Goal: Task Accomplishment & Management: Manage account settings

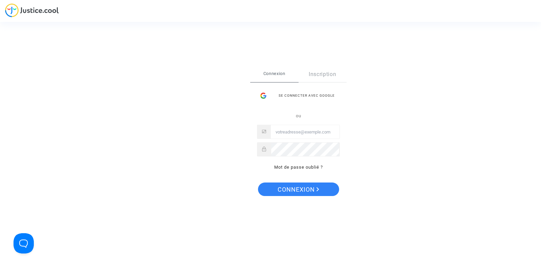
type input "tom@pitcher-avocat.fr"
click at [291, 193] on span "Connexion" at bounding box center [299, 190] width 42 height 14
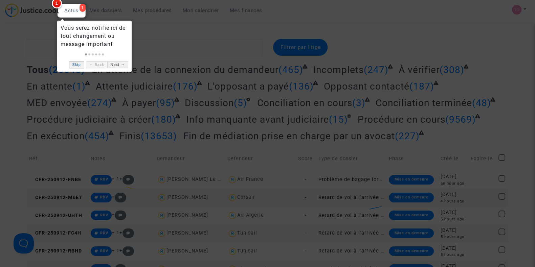
click at [78, 64] on link "Skip" at bounding box center [76, 64] width 15 height 7
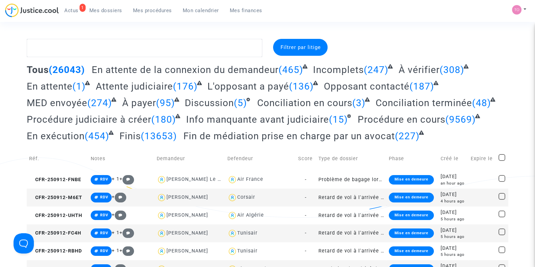
scroll to position [442, 0]
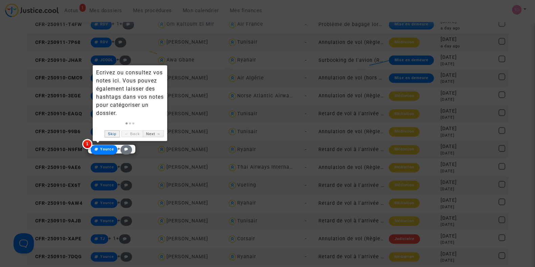
click at [109, 134] on link "Skip" at bounding box center [112, 133] width 15 height 7
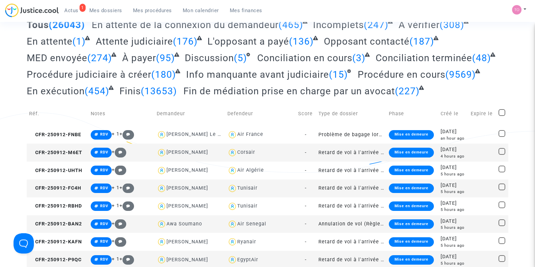
scroll to position [0, 0]
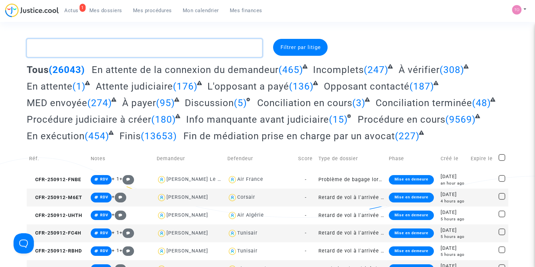
click at [82, 42] on textarea at bounding box center [145, 48] width 236 height 18
paste textarea "https://ecarpa.mycarpa.org/authenticated/home"
type textarea "https://ecarpa.mycarpa.org/authenticated/home"
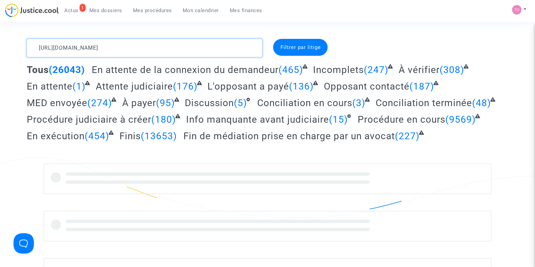
click at [0, 42] on div "https://ecarpa.mycarpa.org/authenticated/home Filtrer par litige Tous (26043) E…" at bounding box center [267, 164] width 535 height 250
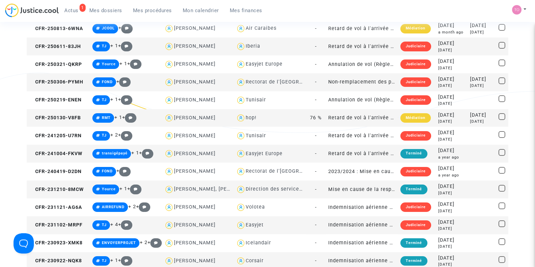
scroll to position [84, 0]
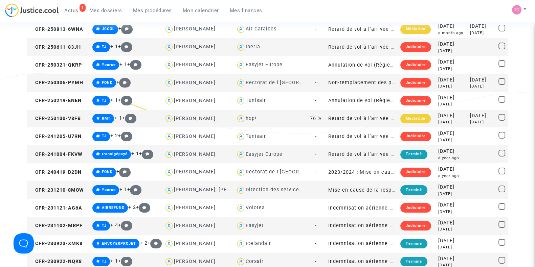
type textarea "Perrin"
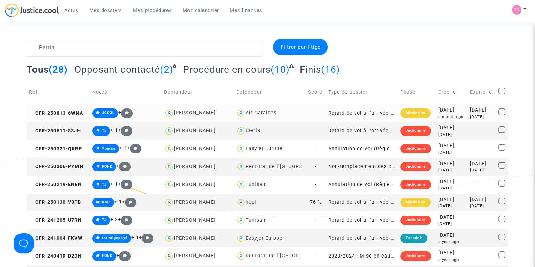
scroll to position [0, 0]
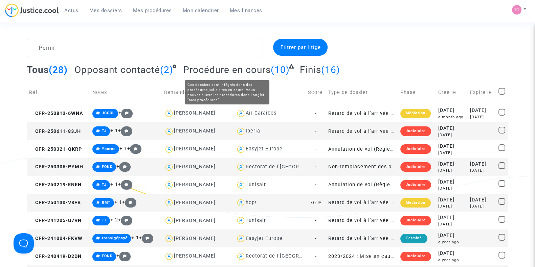
click at [202, 8] on span "Mon calendrier" at bounding box center [201, 10] width 36 height 6
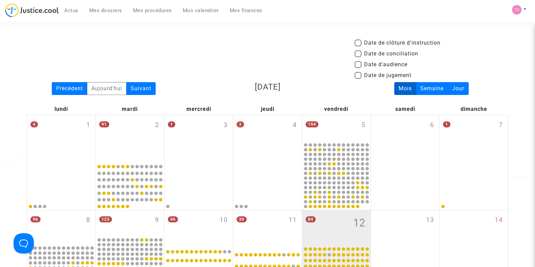
click at [359, 65] on span at bounding box center [358, 64] width 7 height 7
click at [358, 68] on input "Date d'audience" at bounding box center [358, 68] width 0 height 0
checkbox input "true"
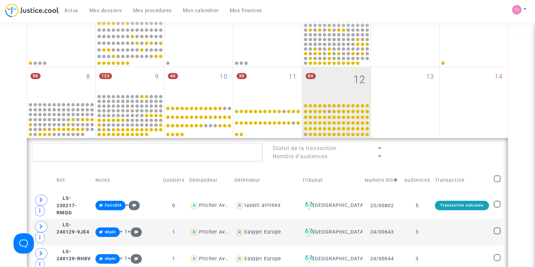
scroll to position [169, 0]
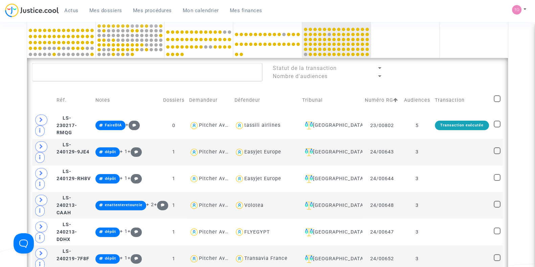
scroll to position [42, 0]
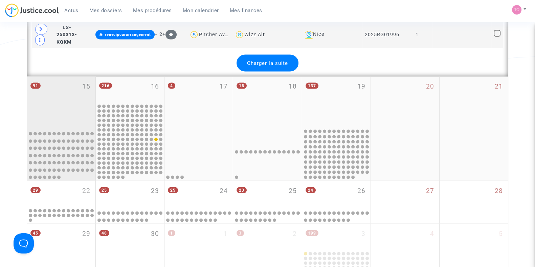
click at [64, 92] on div "91 15" at bounding box center [61, 102] width 68 height 51
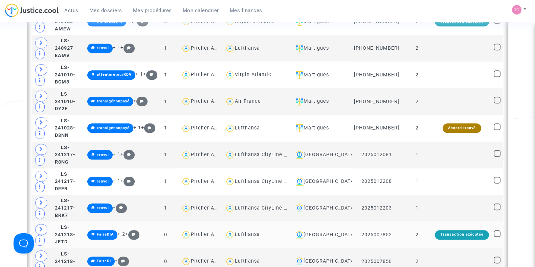
scroll to position [1015, 0]
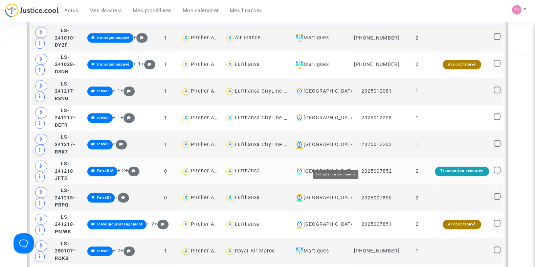
click at [339, 168] on div "Toulouse" at bounding box center [321, 172] width 57 height 8
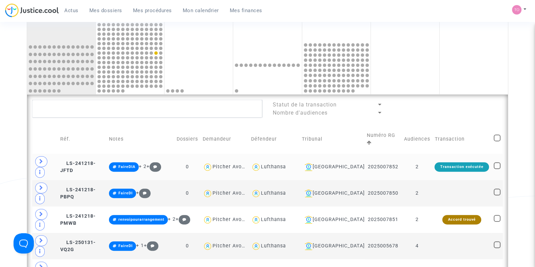
scroll to position [293, 0]
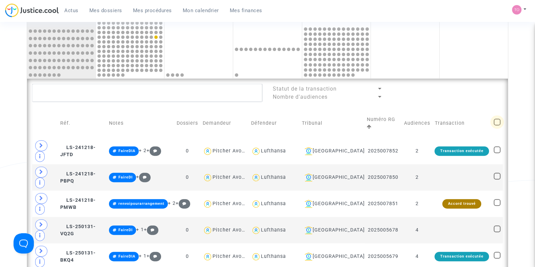
click at [496, 121] on span at bounding box center [497, 122] width 7 height 7
click at [497, 126] on input "checkbox" at bounding box center [497, 126] width 0 height 0
checkbox input "true"
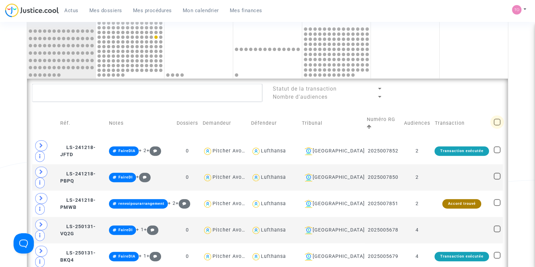
checkbox input "true"
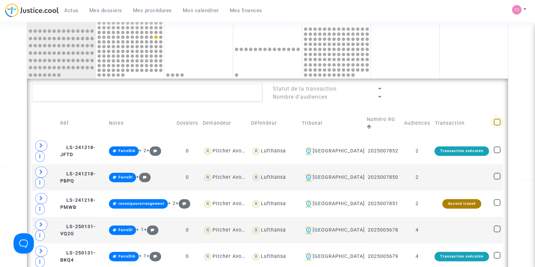
checkbox input "true"
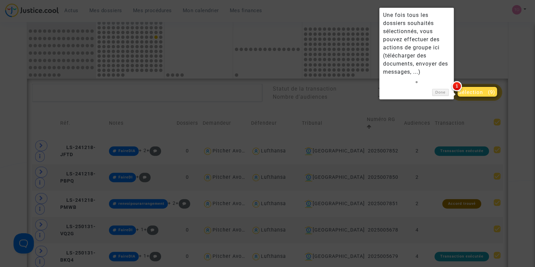
click at [481, 92] on span "Sélection" at bounding box center [471, 92] width 24 height 6
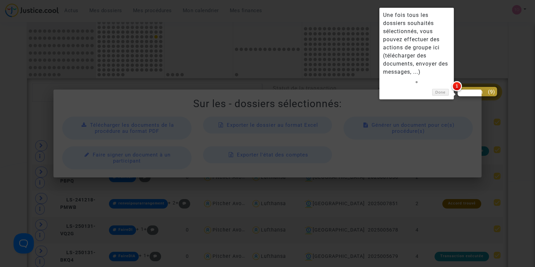
scroll to position [0, 0]
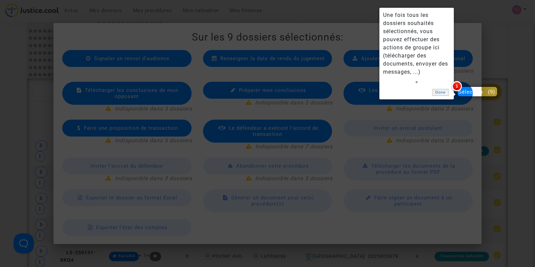
click at [438, 90] on link "Done" at bounding box center [440, 92] width 17 height 7
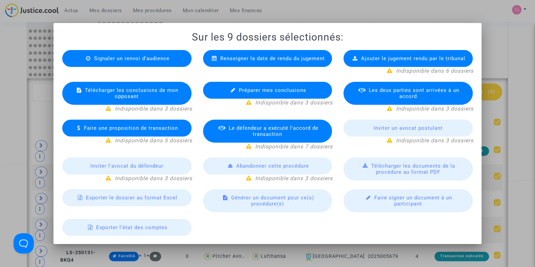
click at [143, 199] on span "Exporter le dossier au format Excel" at bounding box center [131, 198] width 91 height 6
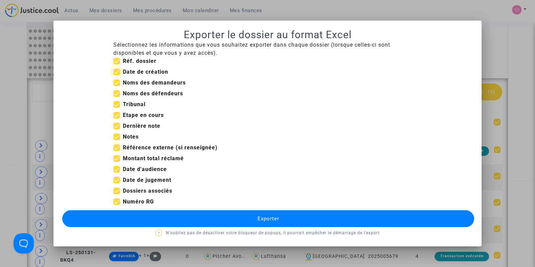
click at [116, 72] on span at bounding box center [116, 72] width 7 height 7
click at [116, 75] on input "Date de création" at bounding box center [116, 75] width 0 height 0
checkbox input "false"
click at [117, 115] on span at bounding box center [116, 115] width 7 height 7
click at [117, 119] on input "Etape en cours" at bounding box center [116, 119] width 0 height 0
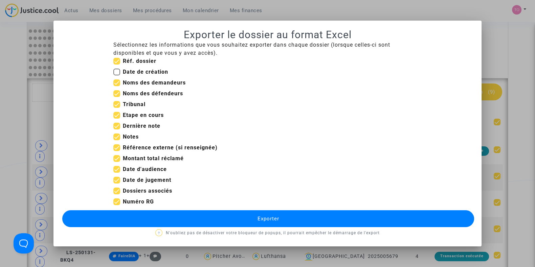
checkbox input "false"
click at [118, 182] on span at bounding box center [116, 180] width 7 height 7
click at [117, 184] on input "Date de jugement" at bounding box center [116, 184] width 0 height 0
checkbox input "false"
click at [117, 157] on span at bounding box center [116, 158] width 7 height 7
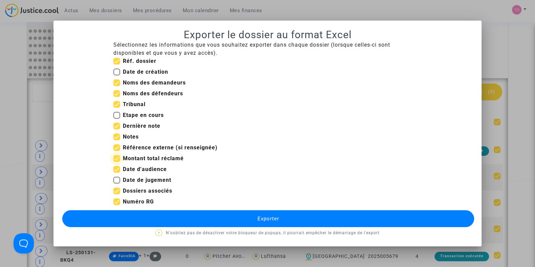
click at [117, 162] on input "Montant total réclamé" at bounding box center [116, 162] width 0 height 0
checkbox input "false"
click at [117, 147] on span at bounding box center [116, 147] width 7 height 7
click at [117, 151] on input "Référence externe (si renseignée)" at bounding box center [116, 151] width 0 height 0
checkbox input "false"
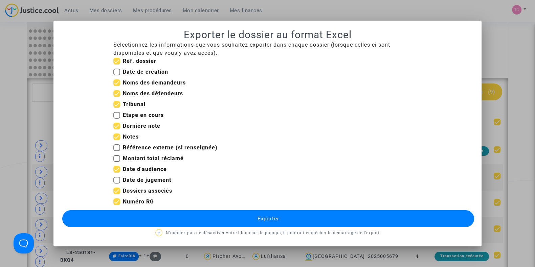
click at [201, 218] on button "Exporter" at bounding box center [268, 218] width 412 height 17
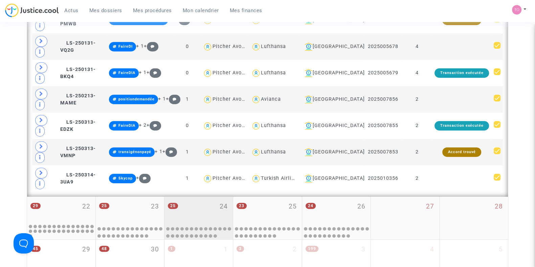
scroll to position [505, 0]
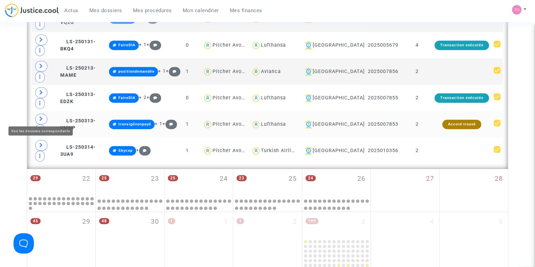
click at [36, 115] on span at bounding box center [41, 119] width 12 height 11
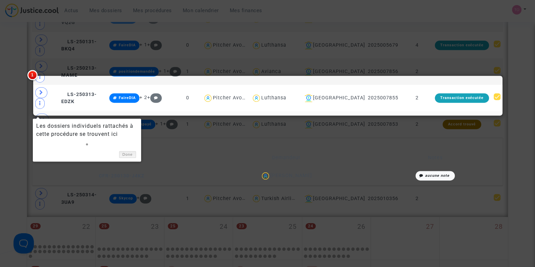
click at [126, 156] on link "Done" at bounding box center [127, 154] width 17 height 7
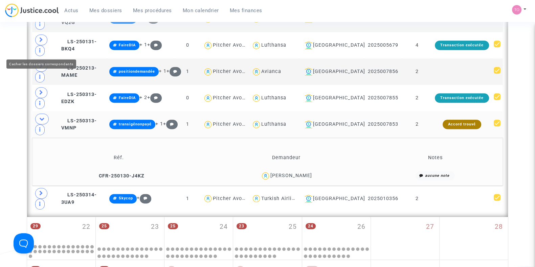
click at [42, 114] on span at bounding box center [42, 119] width 14 height 11
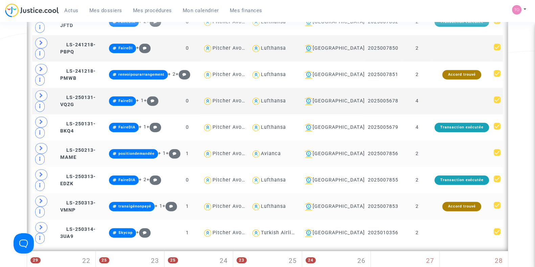
scroll to position [420, 0]
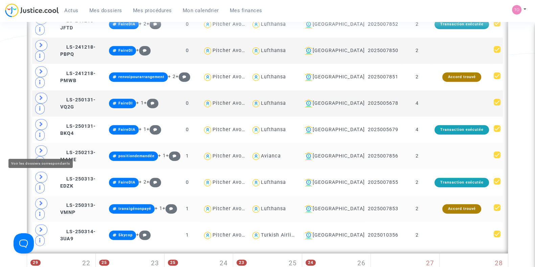
click at [39, 148] on icon at bounding box center [41, 150] width 4 height 5
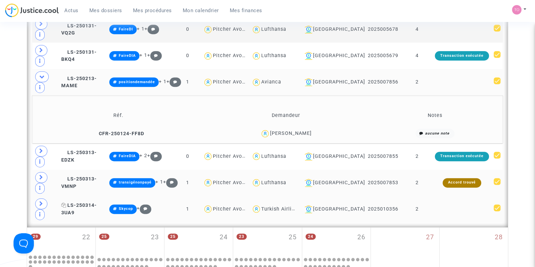
scroll to position [505, 0]
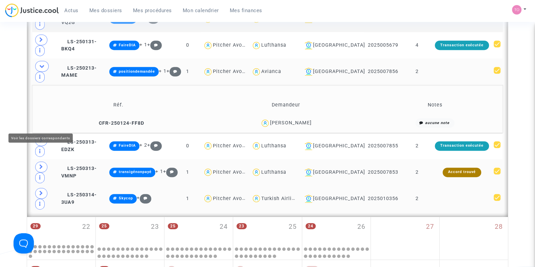
click at [40, 191] on icon at bounding box center [41, 193] width 4 height 5
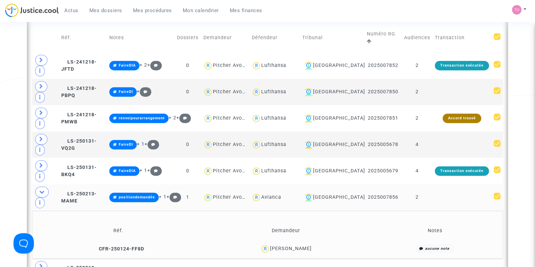
scroll to position [378, 0]
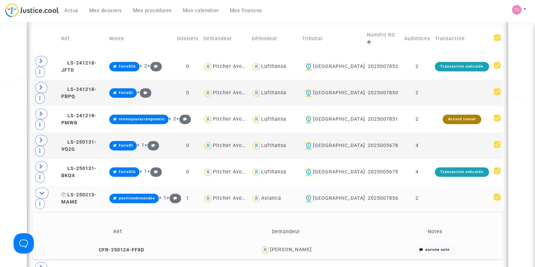
click at [96, 192] on span "LS-250213-MAME" at bounding box center [79, 198] width 36 height 13
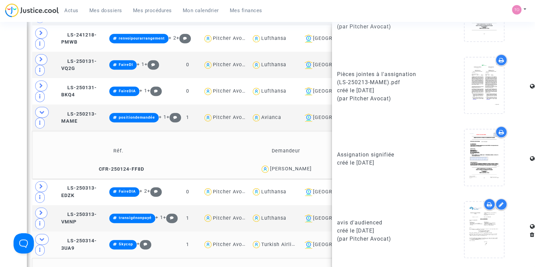
scroll to position [463, 0]
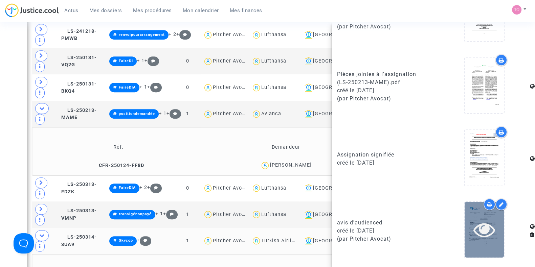
click at [481, 237] on icon at bounding box center [484, 230] width 22 height 22
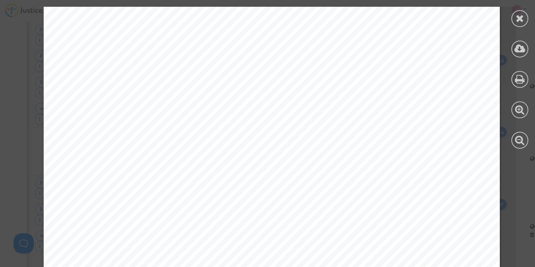
scroll to position [127, 0]
click at [512, 20] on div at bounding box center [519, 18] width 17 height 17
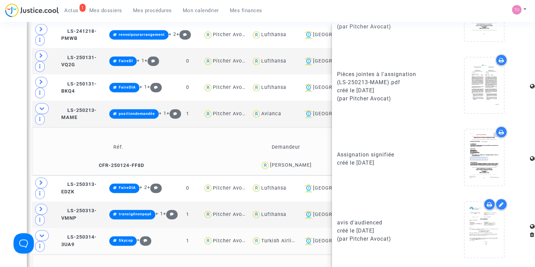
click at [499, 132] on icon at bounding box center [501, 132] width 5 height 5
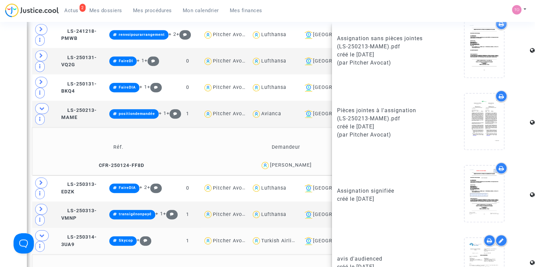
scroll to position [462, 0]
click at [499, 101] on icon at bounding box center [501, 97] width 5 height 5
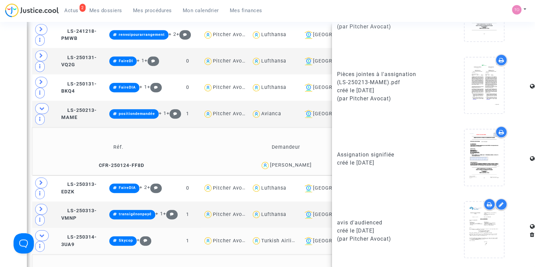
scroll to position [505, 0]
click at [487, 203] on icon at bounding box center [489, 204] width 5 height 5
click at [97, 235] on span "LS-250314-3UA9" at bounding box center [79, 241] width 36 height 13
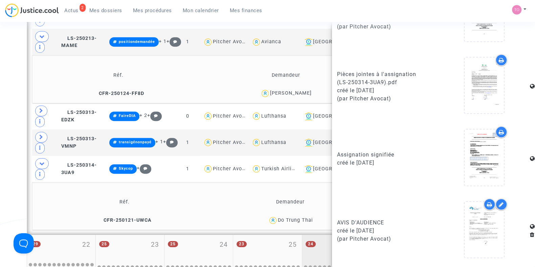
scroll to position [547, 0]
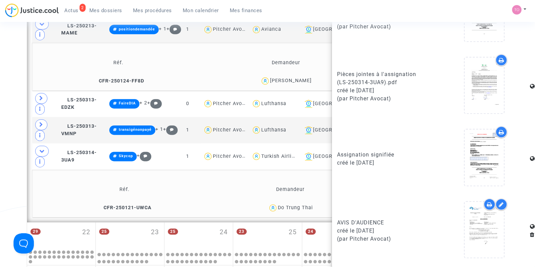
drag, startPoint x: 314, startPoint y: 138, endPoint x: 278, endPoint y: 141, distance: 36.1
click at [278, 203] on div "Do Trung Thai" at bounding box center [290, 208] width 147 height 10
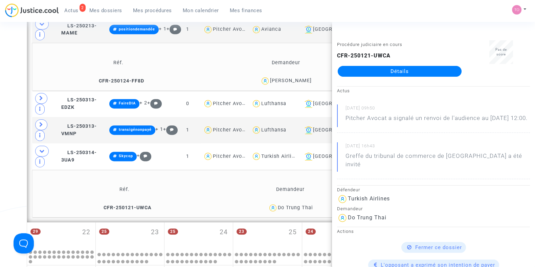
copy div "Do Trung Thai"
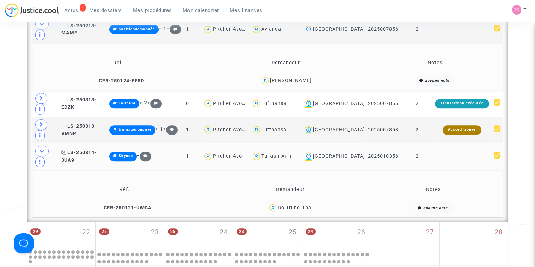
click at [83, 150] on span "LS-250314-3UA9" at bounding box center [79, 156] width 36 height 13
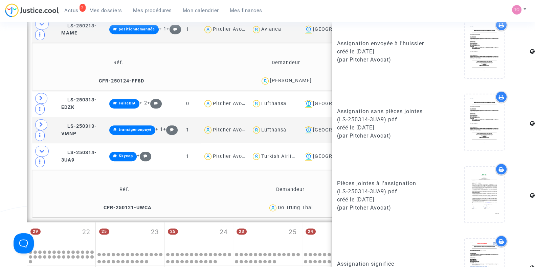
scroll to position [505, 0]
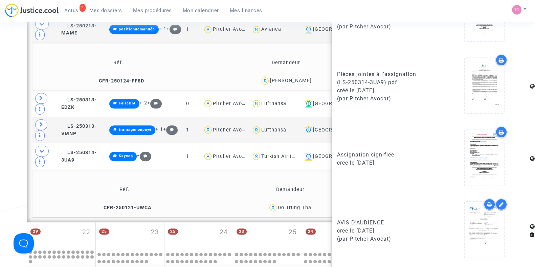
click at [499, 134] on icon at bounding box center [501, 132] width 5 height 5
click at [499, 59] on icon at bounding box center [501, 60] width 5 height 5
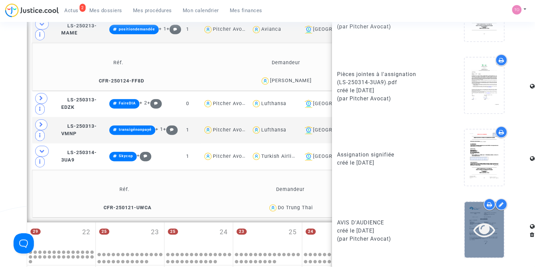
click at [478, 219] on icon at bounding box center [484, 230] width 22 height 22
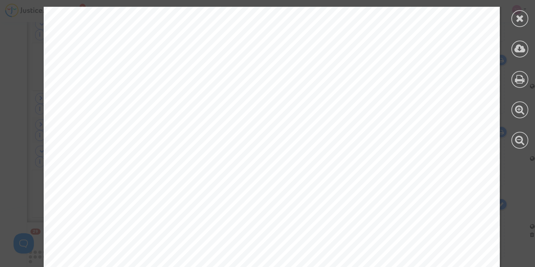
scroll to position [296, 0]
click at [518, 18] on icon at bounding box center [520, 18] width 8 height 10
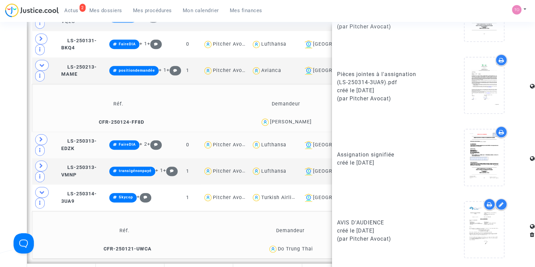
scroll to position [505, 0]
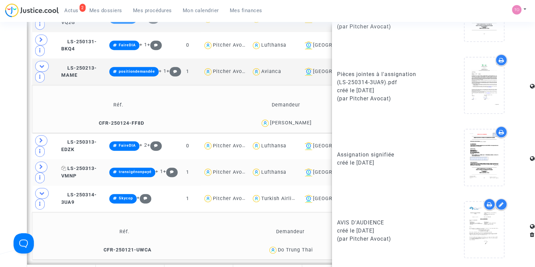
click at [93, 166] on span "LS-250313-VMNP" at bounding box center [79, 172] width 36 height 13
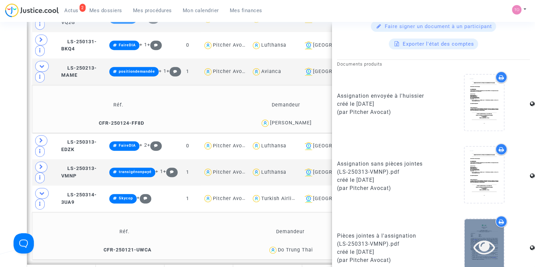
scroll to position [505, 0]
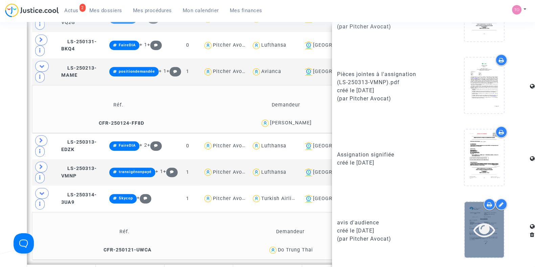
click at [485, 239] on icon at bounding box center [484, 230] width 22 height 22
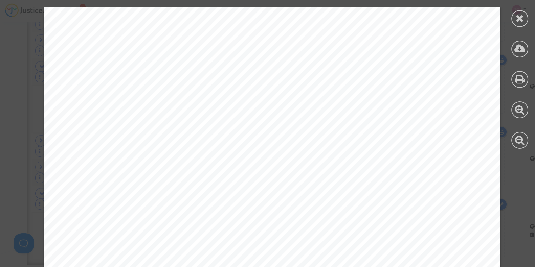
scroll to position [169, 0]
click at [514, 19] on div at bounding box center [519, 18] width 17 height 17
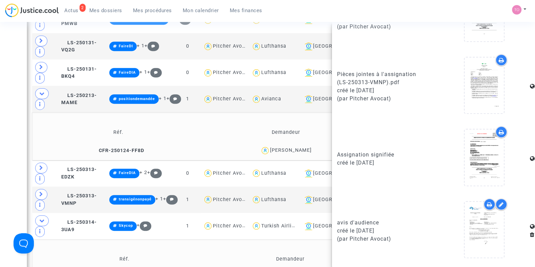
scroll to position [420, 0]
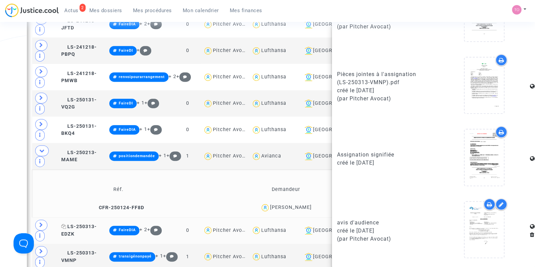
click at [92, 224] on span "LS-250313-EDZK" at bounding box center [79, 230] width 36 height 13
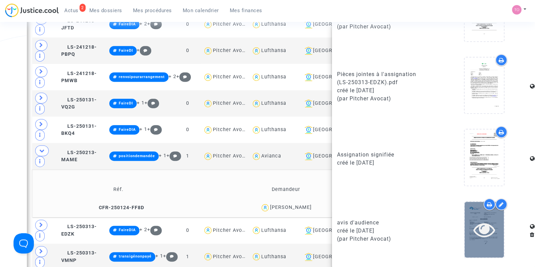
scroll to position [417, 0]
click at [486, 221] on icon at bounding box center [484, 230] width 22 height 22
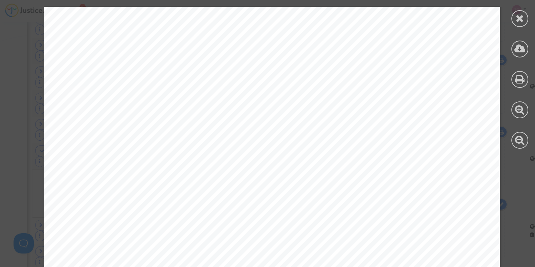
scroll to position [211, 0]
click at [516, 18] on icon at bounding box center [520, 18] width 8 height 10
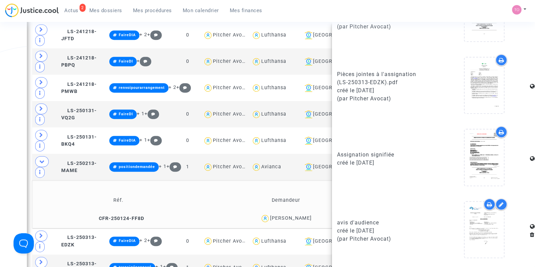
scroll to position [420, 0]
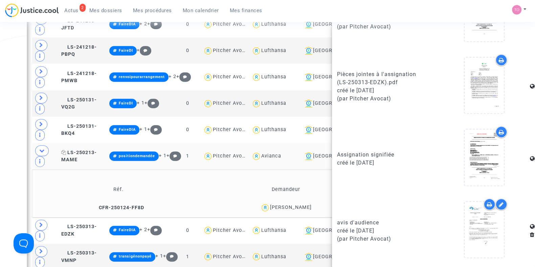
click at [88, 150] on span "LS-250213-MAME" at bounding box center [79, 156] width 36 height 13
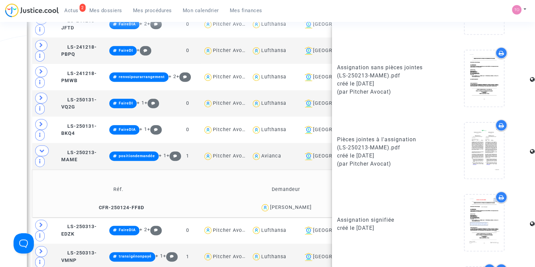
scroll to position [505, 0]
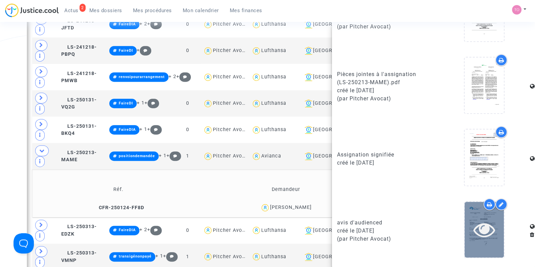
click at [481, 252] on div at bounding box center [484, 230] width 39 height 56
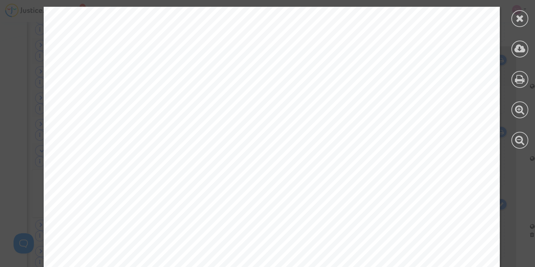
scroll to position [169, 0]
click at [511, 18] on div at bounding box center [519, 18] width 17 height 17
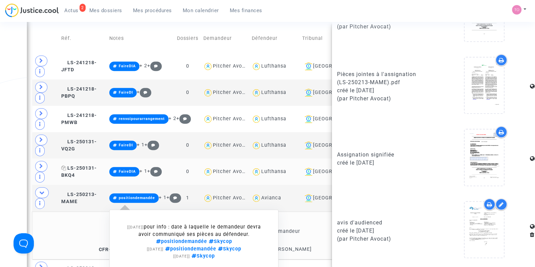
scroll to position [378, 0]
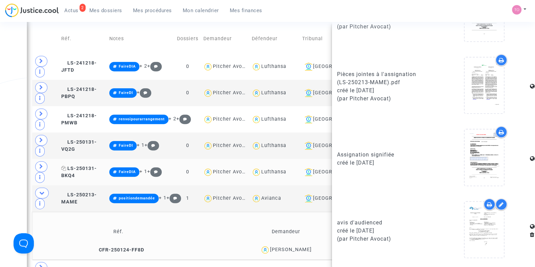
click at [83, 166] on span "LS-250131-BKQ4" at bounding box center [79, 172] width 36 height 13
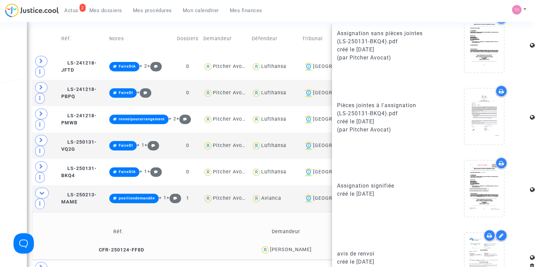
scroll to position [561, 0]
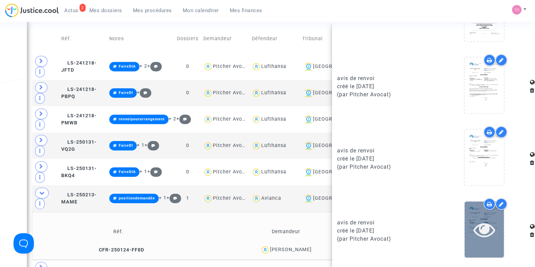
click at [481, 213] on div at bounding box center [484, 230] width 39 height 56
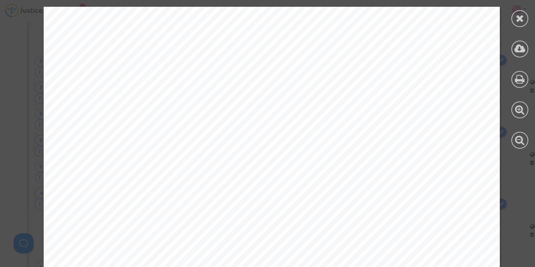
scroll to position [254, 0]
click at [529, 13] on div at bounding box center [520, 78] width 30 height 156
click at [525, 15] on div at bounding box center [519, 18] width 17 height 17
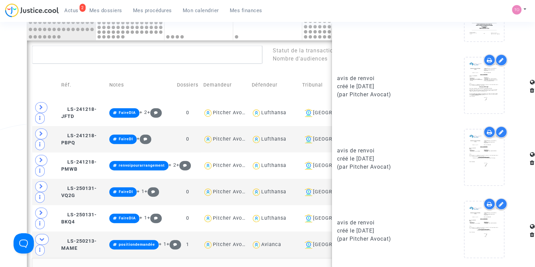
scroll to position [293, 0]
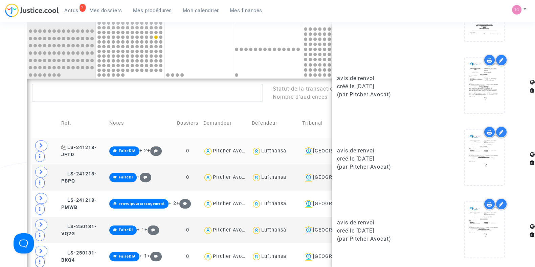
click at [88, 145] on span "LS-241218-JFTD" at bounding box center [79, 151] width 36 height 13
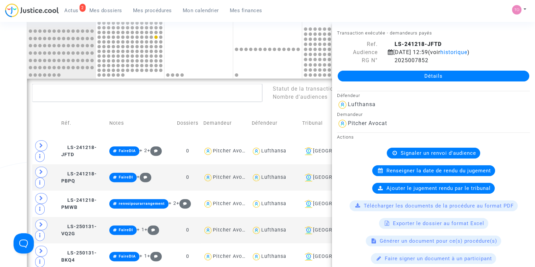
scroll to position [417, 0]
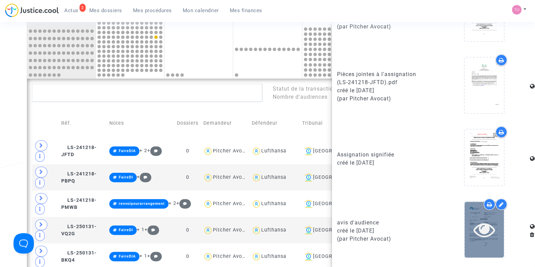
click at [478, 227] on icon at bounding box center [484, 230] width 22 height 22
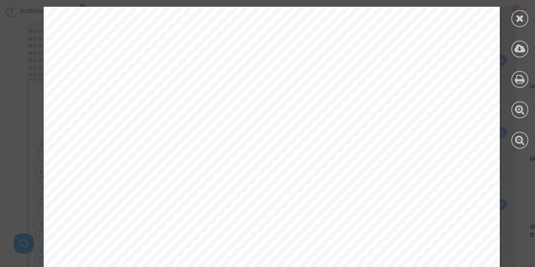
scroll to position [254, 0]
click at [519, 16] on icon at bounding box center [520, 18] width 8 height 10
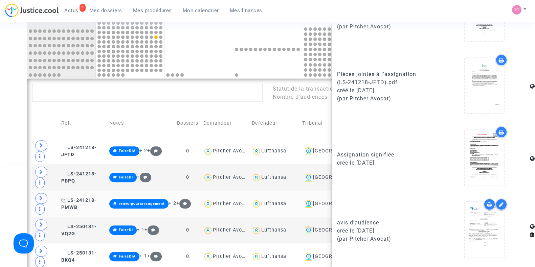
click at [88, 198] on span "LS-241218-PMWB" at bounding box center [79, 204] width 36 height 13
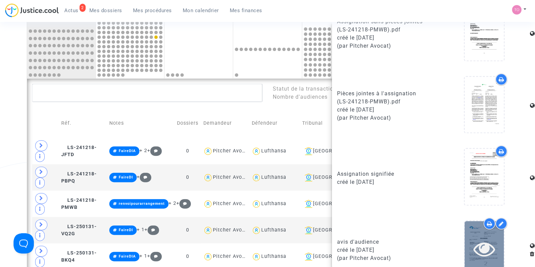
scroll to position [505, 0]
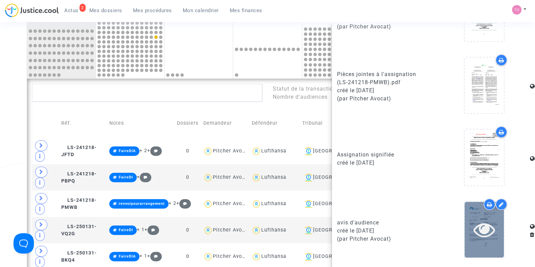
click at [478, 219] on div at bounding box center [484, 230] width 39 height 56
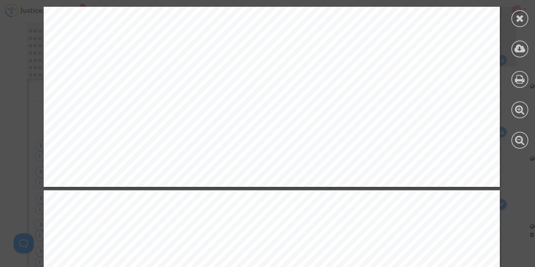
scroll to position [296, 0]
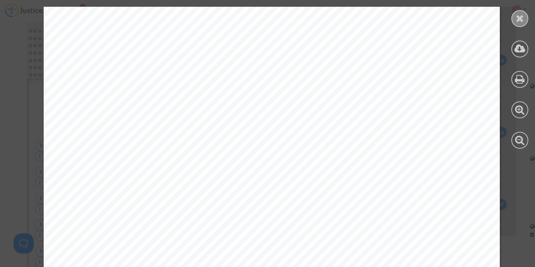
click at [515, 23] on div at bounding box center [519, 18] width 17 height 17
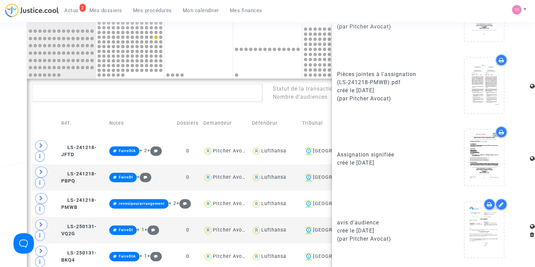
click at [0, 94] on div "Date de clôture d'instruction Date de conciliation Date d'audience Date de juge…" at bounding box center [267, 183] width 535 height 874
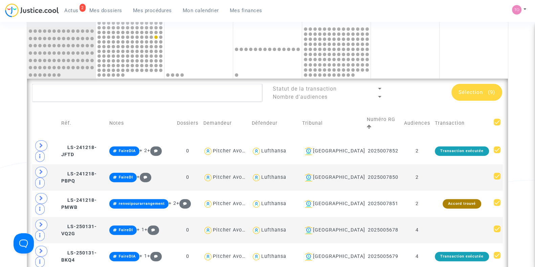
scroll to position [0, 0]
click at [81, 89] on textarea at bounding box center [147, 93] width 230 height 18
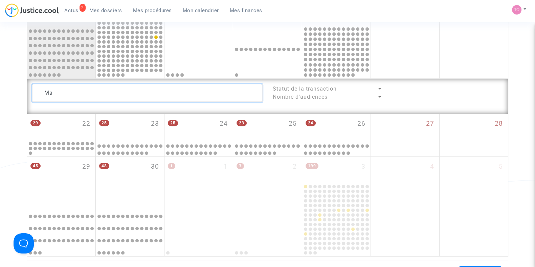
type textarea "M"
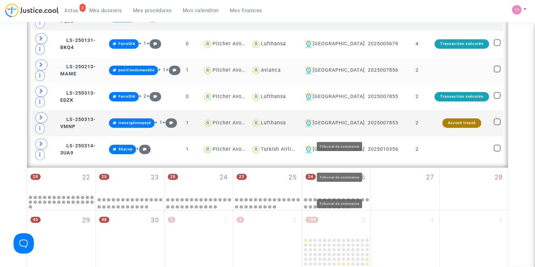
scroll to position [463, 0]
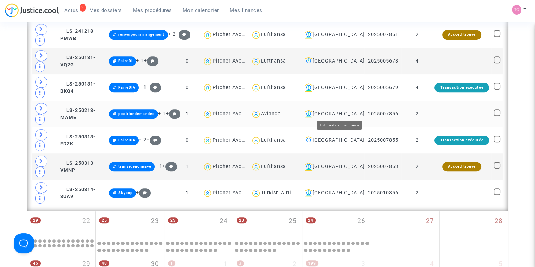
click at [343, 112] on div "[GEOGRAPHIC_DATA]" at bounding box center [332, 114] width 60 height 8
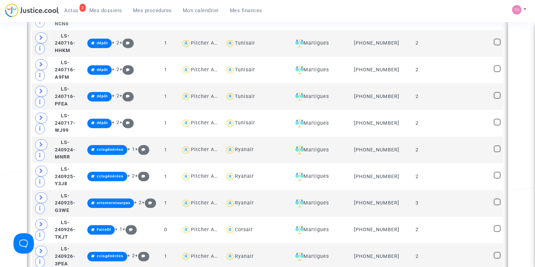
scroll to position [674, 0]
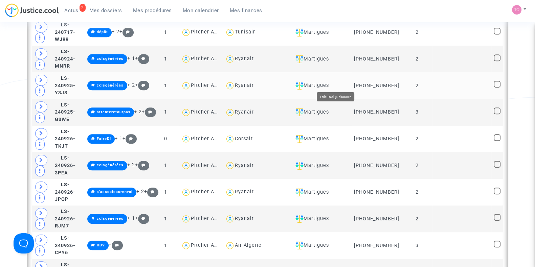
click at [333, 84] on div "Martigues" at bounding box center [321, 86] width 57 height 8
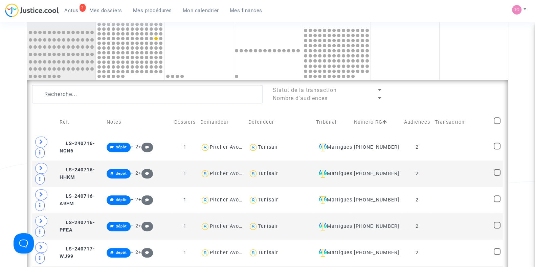
scroll to position [293, 0]
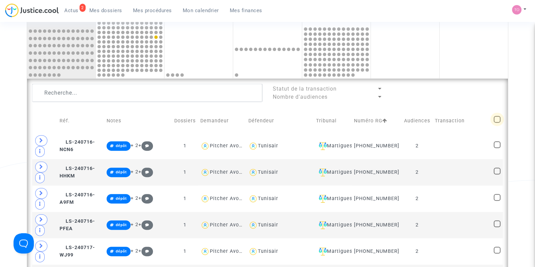
click at [497, 121] on span at bounding box center [497, 119] width 7 height 7
click at [497, 123] on input "checkbox" at bounding box center [497, 123] width 0 height 0
checkbox input "true"
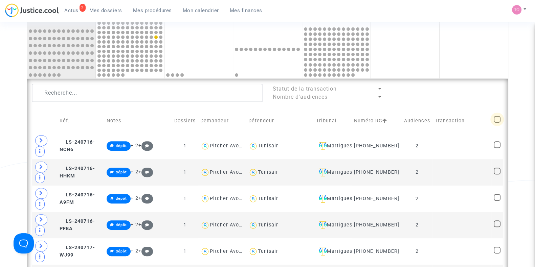
checkbox input "true"
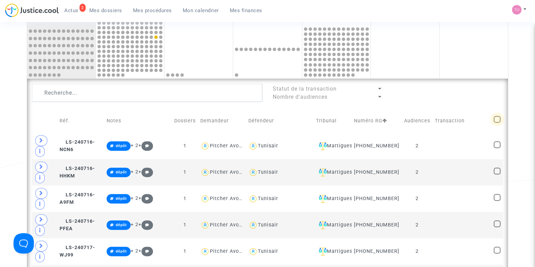
checkbox input "true"
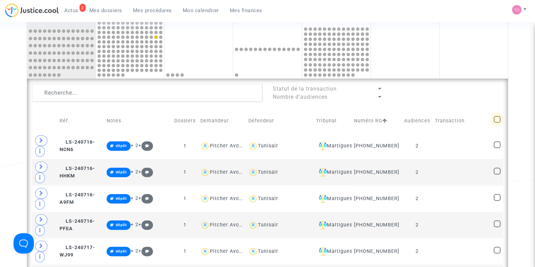
checkbox input "true"
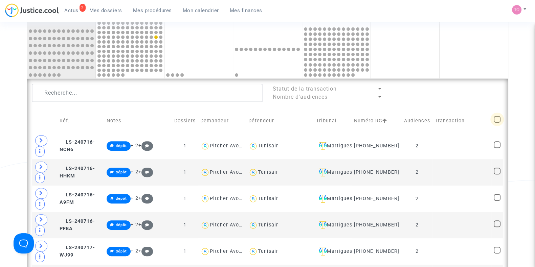
checkbox input "true"
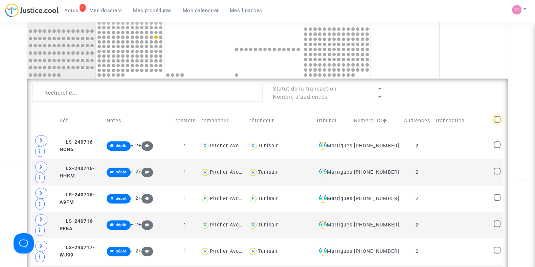
checkbox input "true"
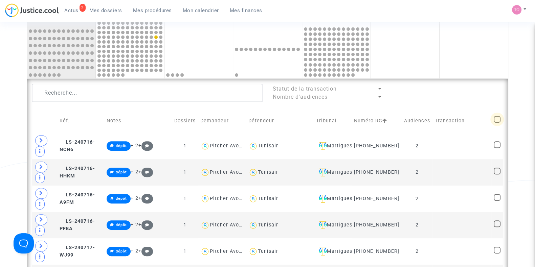
checkbox input "true"
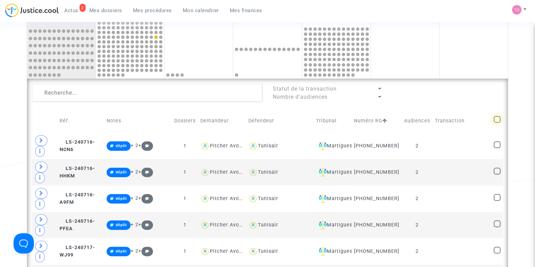
checkbox input "true"
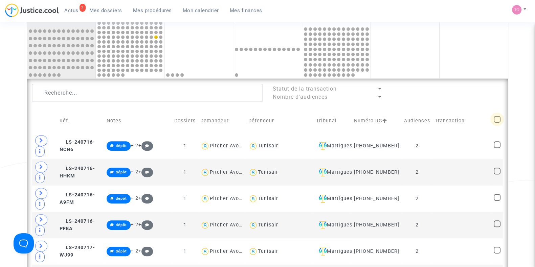
checkbox input "true"
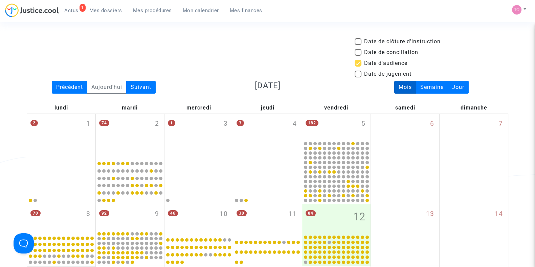
scroll to position [0, 0]
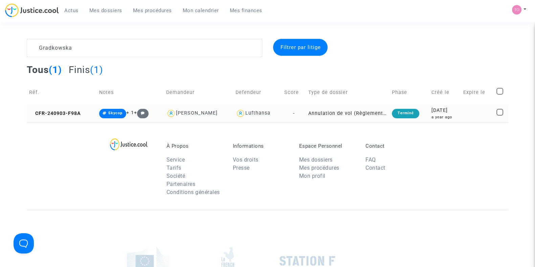
type textarea "Gradkowska"
click at [441, 117] on div "a year ago" at bounding box center [444, 117] width 27 height 6
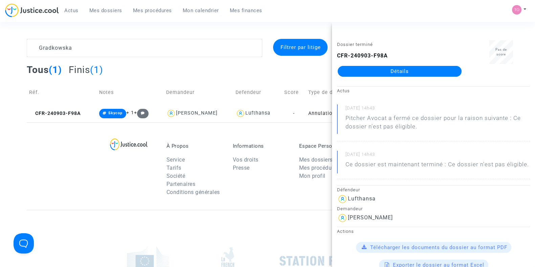
click at [401, 72] on link "Détails" at bounding box center [400, 71] width 124 height 11
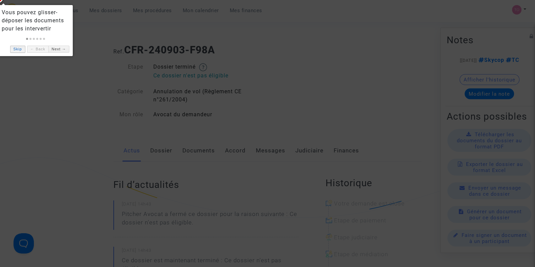
click at [22, 49] on link "Skip" at bounding box center [17, 49] width 15 height 7
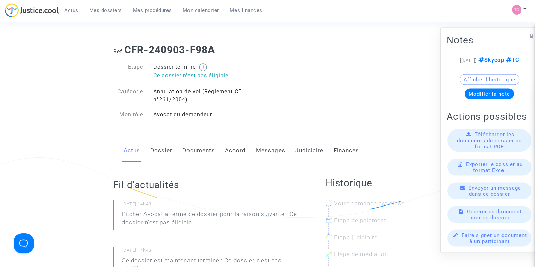
click at [317, 154] on link "Judiciaire" at bounding box center [309, 151] width 28 height 22
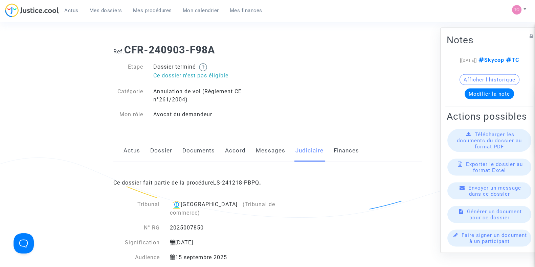
click at [261, 150] on link "Messages" at bounding box center [270, 151] width 29 height 22
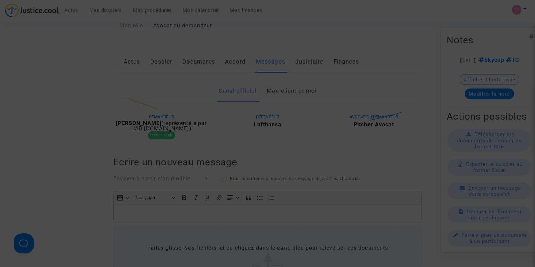
click at [281, 133] on div at bounding box center [267, 133] width 535 height 267
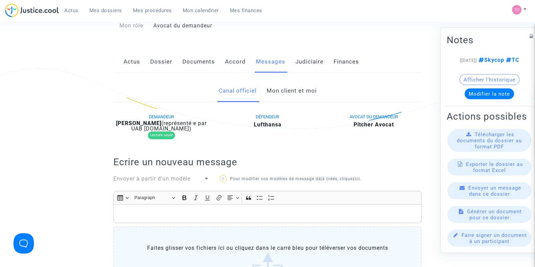
click at [286, 91] on link "Mon client et moi" at bounding box center [291, 91] width 50 height 22
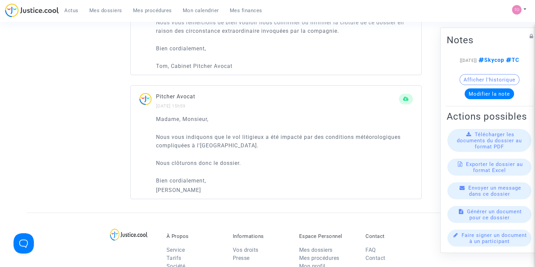
scroll to position [512, 0]
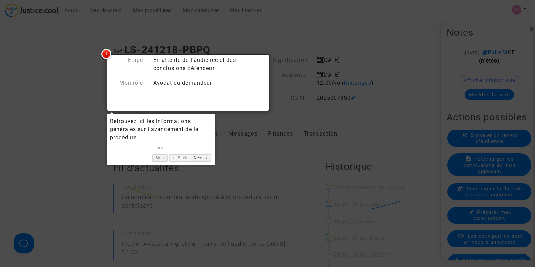
click at [315, 36] on div at bounding box center [267, 133] width 535 height 267
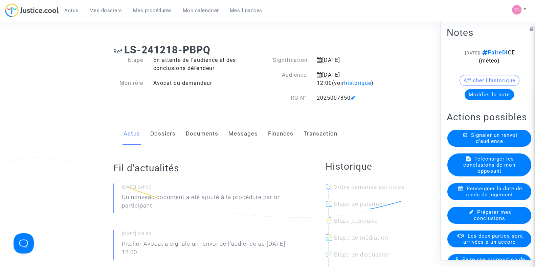
click at [469, 79] on button "Afficher l'historique" at bounding box center [490, 80] width 60 height 11
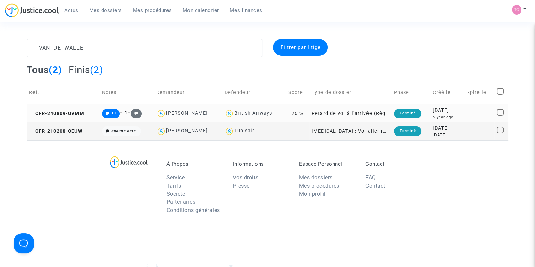
type textarea "VAN DE WALLE"
click at [442, 111] on div "[DATE]" at bounding box center [446, 110] width 26 height 7
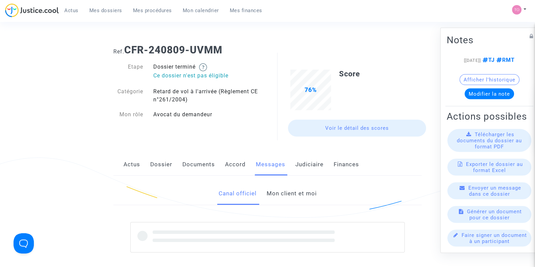
click at [289, 200] on link "Mon client et moi" at bounding box center [291, 194] width 50 height 22
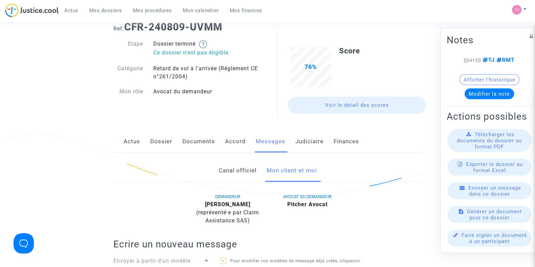
scroll to position [16, 0]
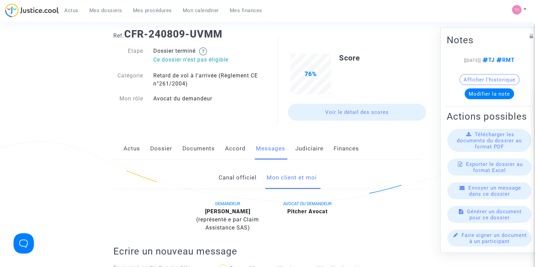
click at [226, 177] on link "Canal officiel" at bounding box center [237, 178] width 38 height 22
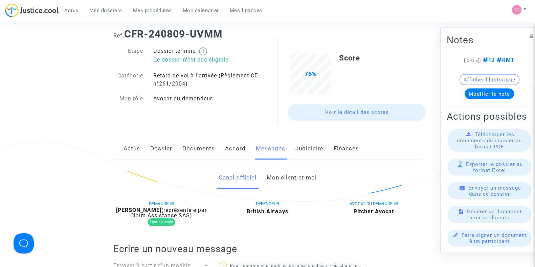
click at [286, 183] on link "Mon client et moi" at bounding box center [291, 178] width 50 height 22
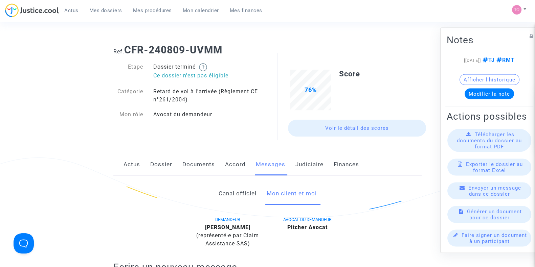
click at [157, 160] on link "Dossier" at bounding box center [161, 165] width 22 height 22
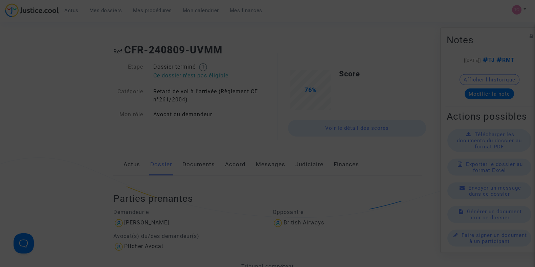
click at [340, 74] on div at bounding box center [267, 133] width 535 height 267
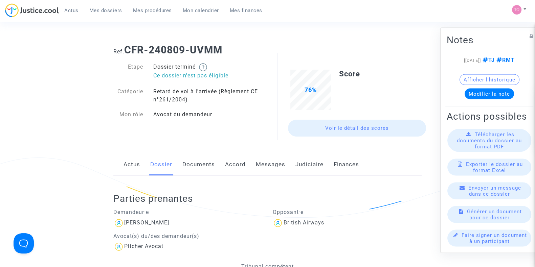
click at [142, 180] on div "Parties prenantes Demandeur·e Pascal Van de Walle Avocat(s) du/des demandeur(s)…" at bounding box center [267, 251] width 308 height 151
click at [133, 160] on link "Actus" at bounding box center [132, 165] width 17 height 22
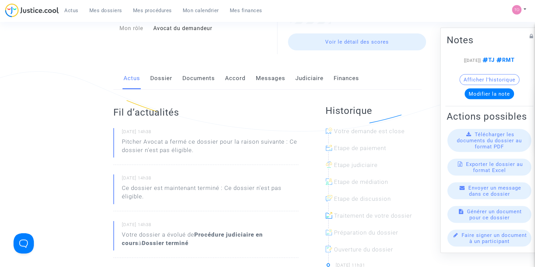
scroll to position [84, 0]
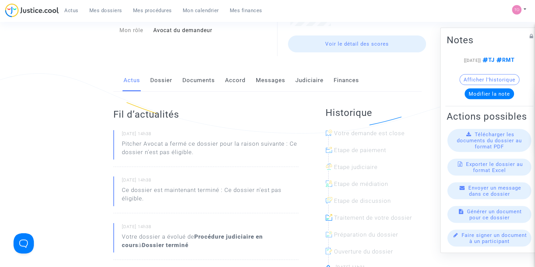
click at [297, 84] on link "Judiciaire" at bounding box center [309, 80] width 28 height 22
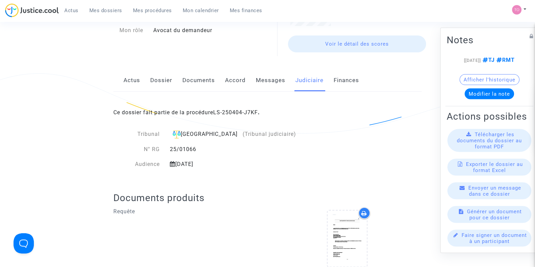
click at [271, 81] on link "Messages" at bounding box center [270, 80] width 29 height 22
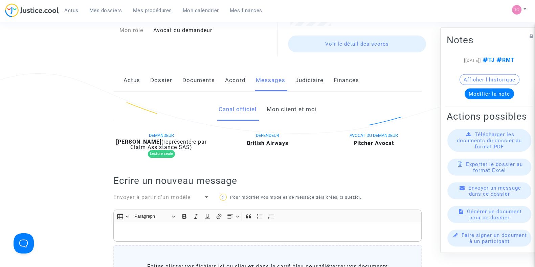
click at [282, 112] on link "Mon client et moi" at bounding box center [291, 109] width 50 height 22
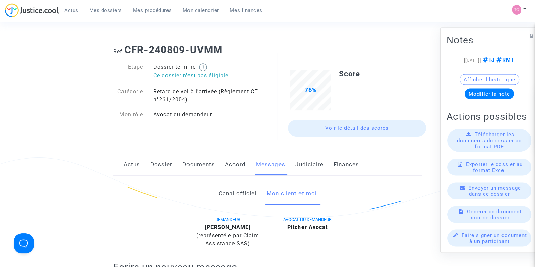
click at [163, 164] on link "Dossier" at bounding box center [161, 165] width 22 height 22
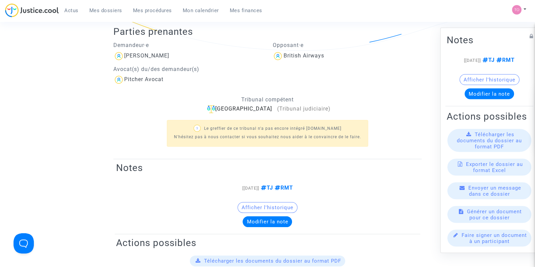
scroll to position [169, 0]
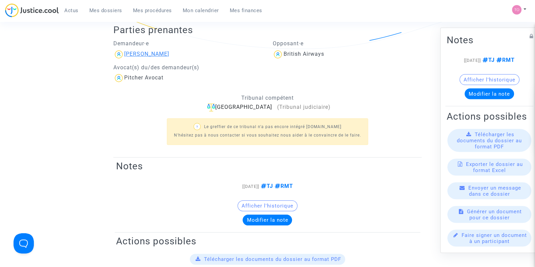
drag, startPoint x: 181, startPoint y: 52, endPoint x: 144, endPoint y: 57, distance: 37.1
click at [144, 57] on div "Pascal Van de Walle" at bounding box center [187, 54] width 149 height 11
copy div "Van de Walle"
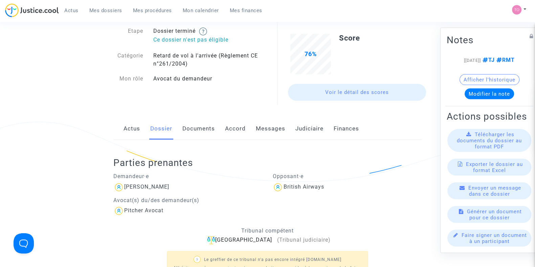
scroll to position [0, 0]
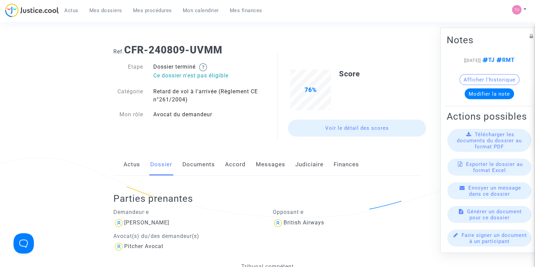
click at [205, 165] on link "Documents" at bounding box center [198, 165] width 32 height 22
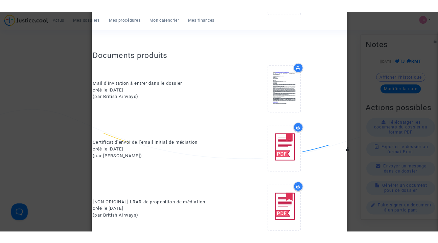
scroll to position [338, 0]
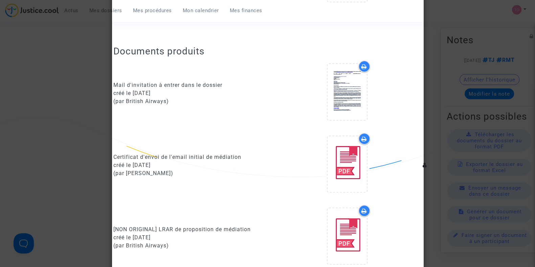
click at [58, 98] on div at bounding box center [267, 133] width 535 height 267
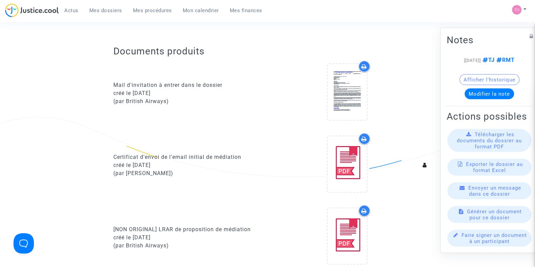
click at [113, 121] on div "Mail d'invitation à entrer dans le dossier créé le 09/08/2024 (par British Airw…" at bounding box center [187, 93] width 159 height 65
click at [422, 94] on div at bounding box center [346, 93] width 159 height 65
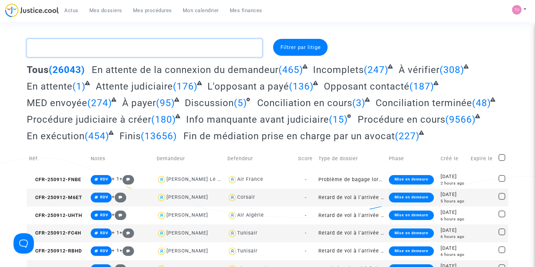
click at [85, 53] on textarea at bounding box center [145, 48] width 236 height 18
paste textarea "Karjalainen"
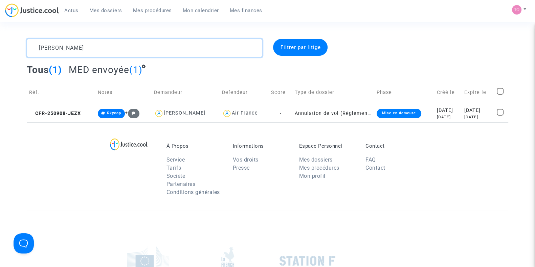
click at [0, 40] on div "Karjalainen Filtrer par litige Tous (1) MED envoyée (1) Réf. Notes Demandeur De…" at bounding box center [267, 81] width 535 height 84
paste textarea "CFR-250829-MDHQ"
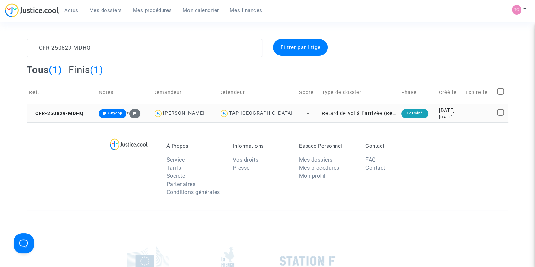
click at [190, 112] on div "NURIA REBECA CAMACHO" at bounding box center [184, 113] width 42 height 6
click at [52, 114] on span "CFR-250829-MDHQ" at bounding box center [56, 114] width 54 height 6
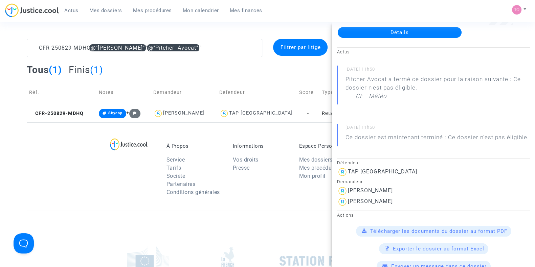
scroll to position [42, 0]
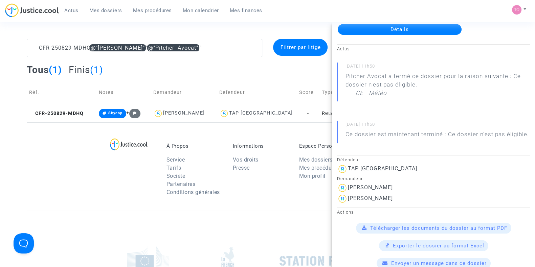
click at [27, 166] on div "À Propos Service Tarifs Société Partenaires Conditions générales Informations V…" at bounding box center [268, 166] width 482 height 88
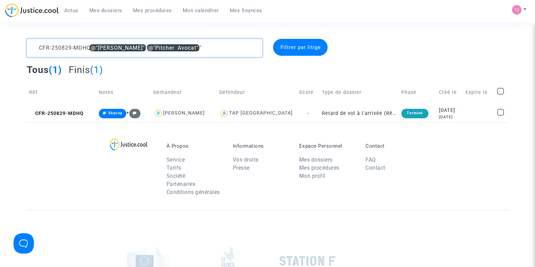
drag, startPoint x: 240, startPoint y: 48, endPoint x: 91, endPoint y: 48, distance: 148.6
click at [91, 48] on textarea at bounding box center [145, 48] width 236 height 18
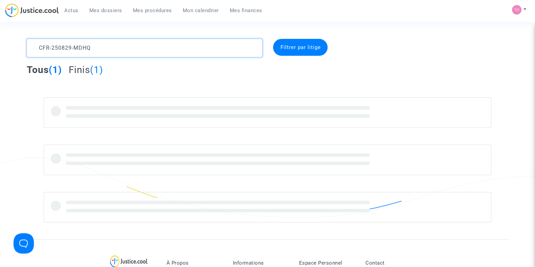
type textarea "CFR-250829-MDHQ"
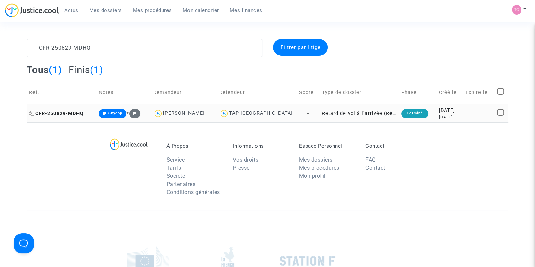
click at [70, 111] on span "CFR-250829-MDHQ" at bounding box center [56, 114] width 54 height 6
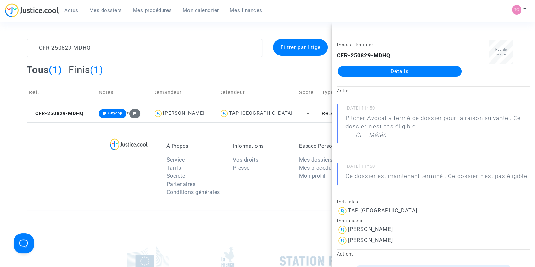
drag, startPoint x: 49, startPoint y: 183, endPoint x: 55, endPoint y: 183, distance: 5.8
click at [49, 183] on div "À Propos Service Tarifs Société Partenaires Conditions générales Informations V…" at bounding box center [268, 166] width 482 height 88
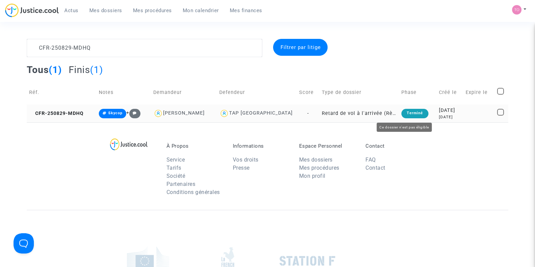
click at [457, 113] on div "2025-08-29" at bounding box center [450, 110] width 22 height 7
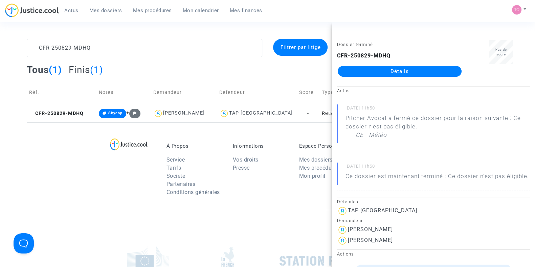
click at [194, 11] on span "Mon calendrier" at bounding box center [201, 10] width 36 height 6
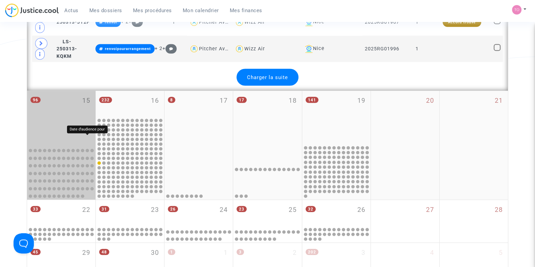
click at [60, 91] on div "96 15" at bounding box center [61, 117] width 68 height 53
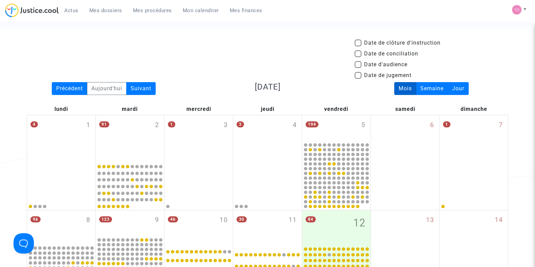
click at [358, 64] on span at bounding box center [358, 64] width 7 height 7
click at [358, 68] on input "Date d'audience" at bounding box center [358, 68] width 0 height 0
checkbox input "true"
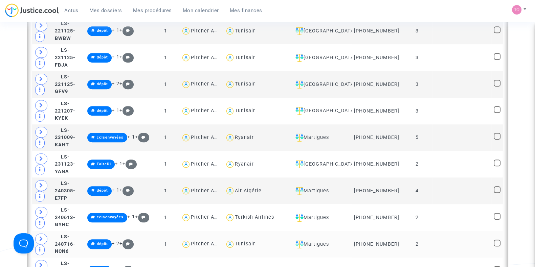
scroll to position [634, 0]
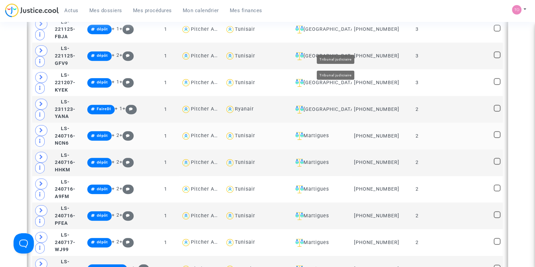
scroll to position [465, 0]
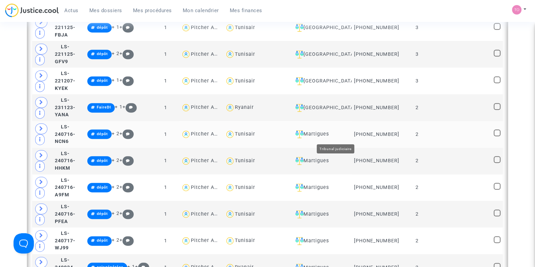
click at [336, 133] on div "Martigues" at bounding box center [321, 134] width 57 height 8
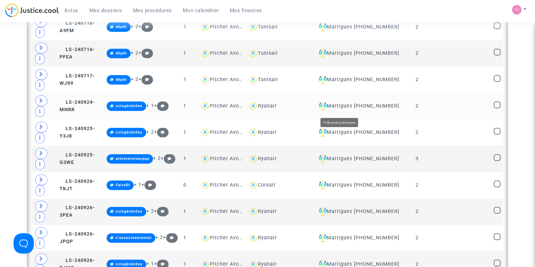
click at [347, 110] on div "Martigues" at bounding box center [332, 106] width 33 height 8
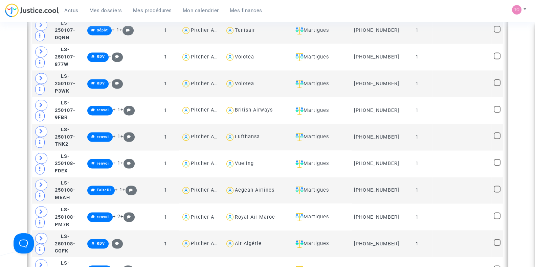
scroll to position [1650, 0]
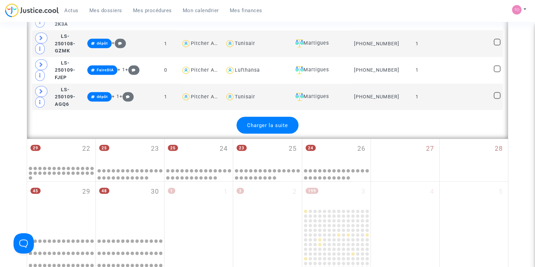
click at [280, 122] on span "Charger la suite" at bounding box center [267, 125] width 41 height 6
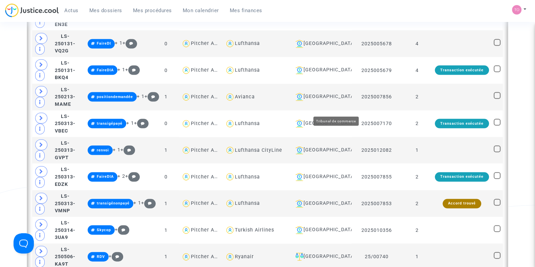
scroll to position [1692, 0]
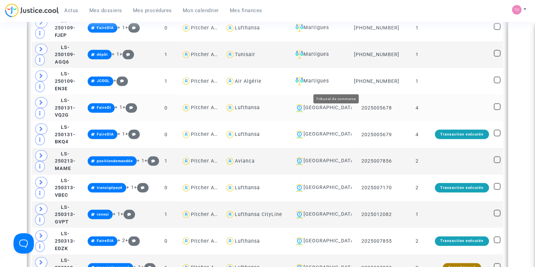
click at [339, 104] on div "Toulouse" at bounding box center [321, 108] width 57 height 8
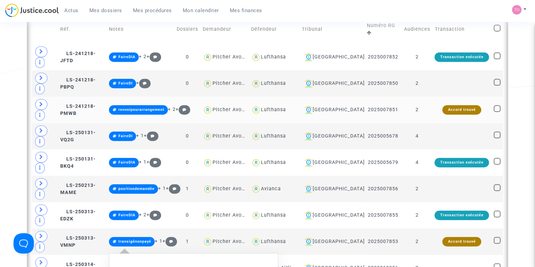
scroll to position [378, 0]
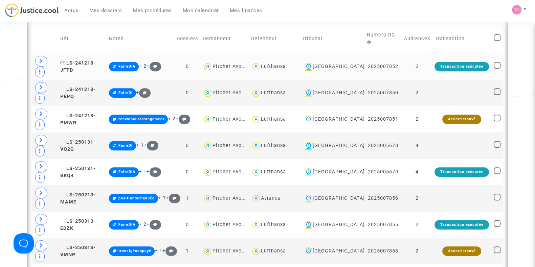
click at [92, 65] on span "LS-241218-JFTD" at bounding box center [78, 66] width 36 height 13
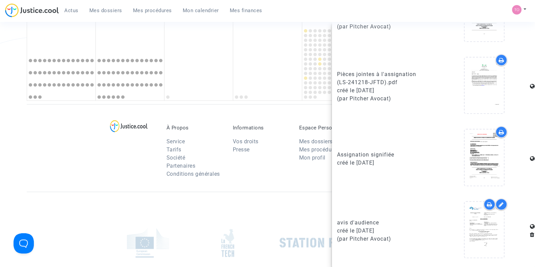
scroll to position [716, 0]
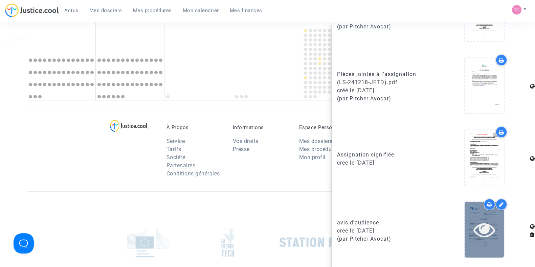
click at [496, 224] on div at bounding box center [484, 230] width 39 height 22
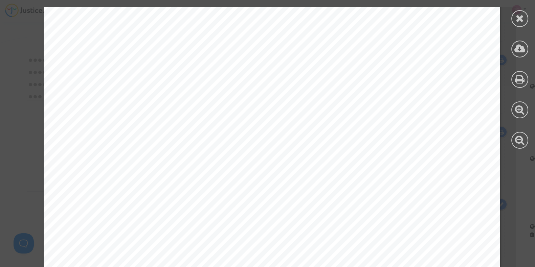
scroll to position [254, 0]
click at [526, 23] on div at bounding box center [519, 18] width 17 height 17
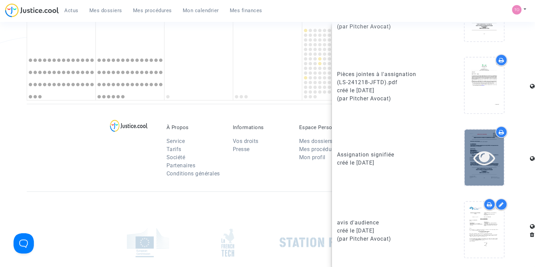
click at [488, 162] on icon at bounding box center [484, 158] width 22 height 22
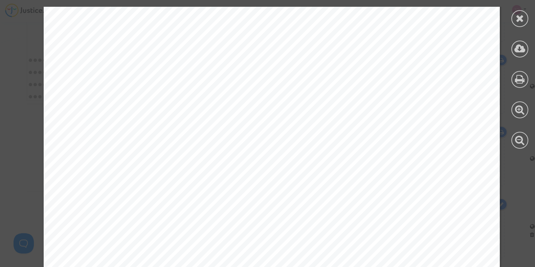
scroll to position [381, 0]
click at [518, 22] on icon at bounding box center [520, 18] width 8 height 10
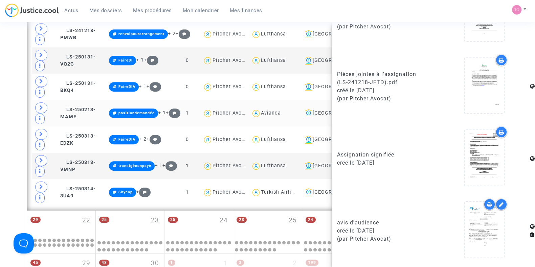
scroll to position [463, 0]
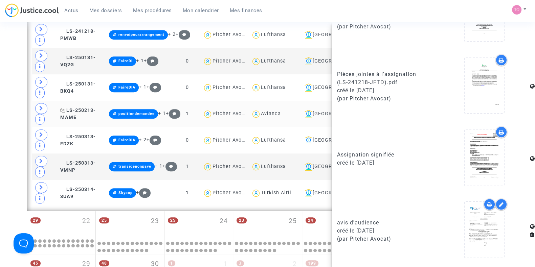
click at [89, 111] on span "LS-250213-MAME" at bounding box center [78, 114] width 36 height 13
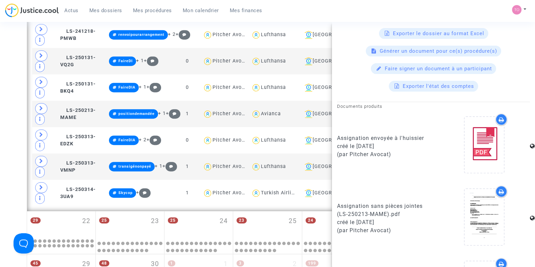
scroll to position [505, 0]
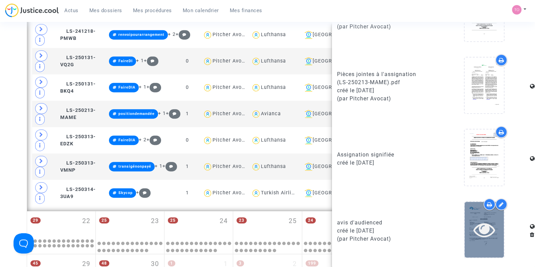
click at [491, 231] on div at bounding box center [484, 230] width 39 height 22
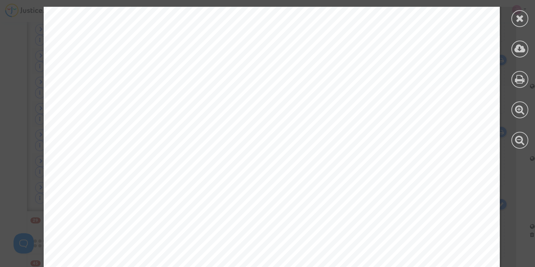
scroll to position [254, 0]
click at [514, 16] on div at bounding box center [519, 18] width 17 height 17
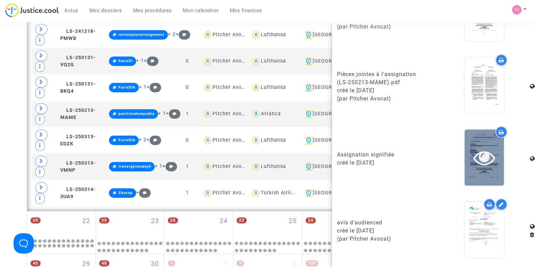
click at [473, 163] on icon at bounding box center [484, 158] width 22 height 22
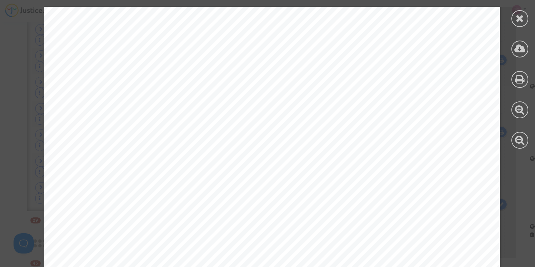
scroll to position [338, 0]
click at [516, 19] on icon at bounding box center [520, 18] width 8 height 10
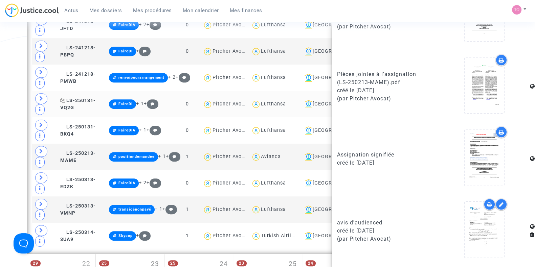
scroll to position [420, 0]
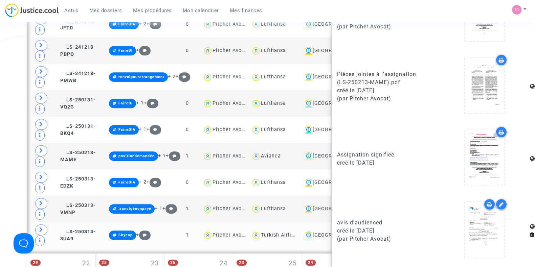
click at [85, 238] on td "LS-250314-3UA9" at bounding box center [82, 235] width 49 height 26
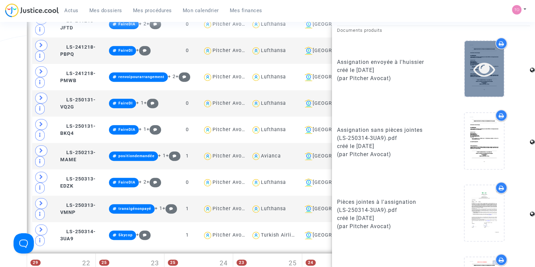
scroll to position [505, 0]
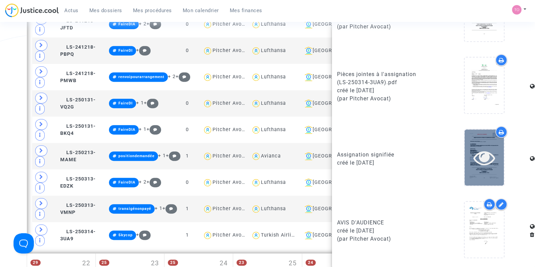
click at [476, 165] on icon at bounding box center [484, 158] width 22 height 22
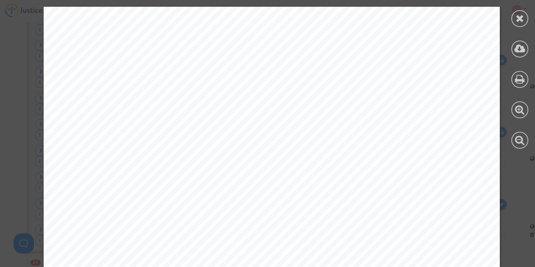
scroll to position [381, 0]
click at [519, 18] on icon at bounding box center [520, 18] width 8 height 10
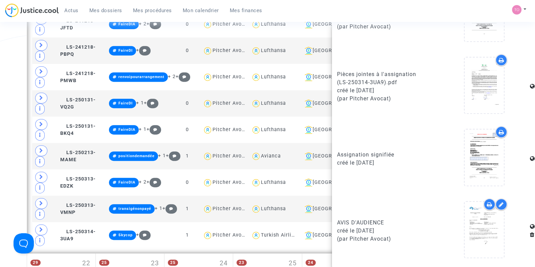
click at [102, 13] on span "Mes dossiers" at bounding box center [105, 10] width 33 height 6
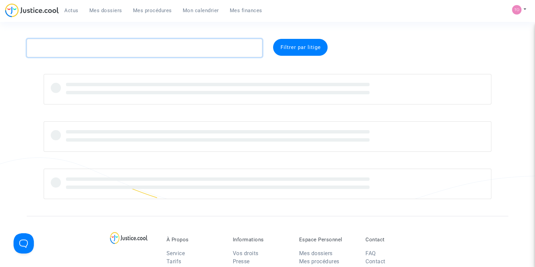
click at [103, 49] on textarea at bounding box center [145, 48] width 236 height 18
paste textarea "Q87J"
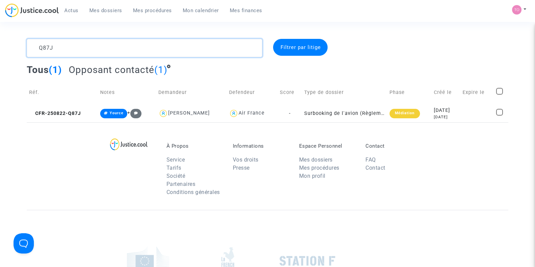
type textarea "Q87J"
click at [201, 14] on link "Mon calendrier" at bounding box center [200, 10] width 47 height 10
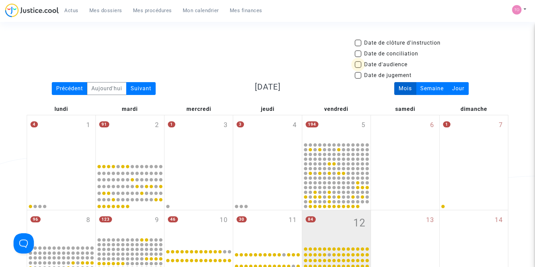
click at [357, 64] on span at bounding box center [358, 64] width 7 height 7
click at [358, 68] on input "Date d'audience" at bounding box center [358, 68] width 0 height 0
checkbox input "true"
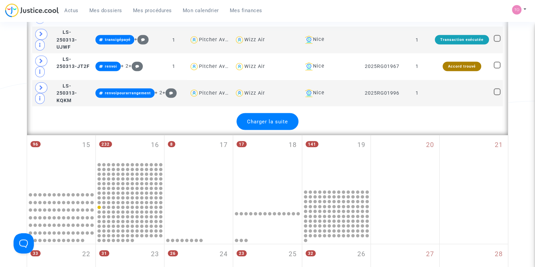
scroll to position [1607, 0]
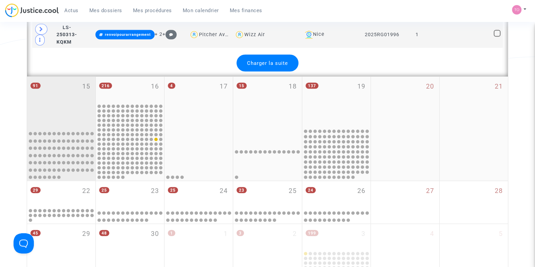
click at [49, 88] on div "91 15" at bounding box center [61, 102] width 68 height 51
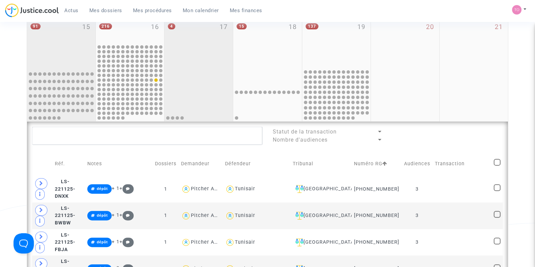
scroll to position [169, 0]
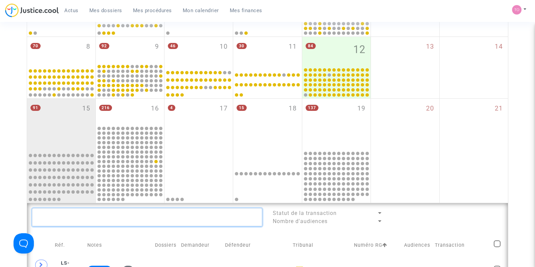
click at [144, 217] on textarea at bounding box center [147, 217] width 230 height 18
paste textarea "AIT ATMANE MELGIRE"
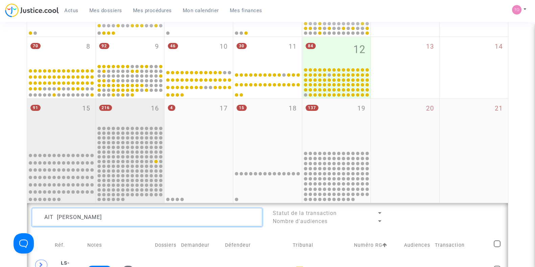
drag, startPoint x: 144, startPoint y: 217, endPoint x: 164, endPoint y: 202, distance: 24.2
click at [146, 216] on textarea at bounding box center [147, 217] width 230 height 18
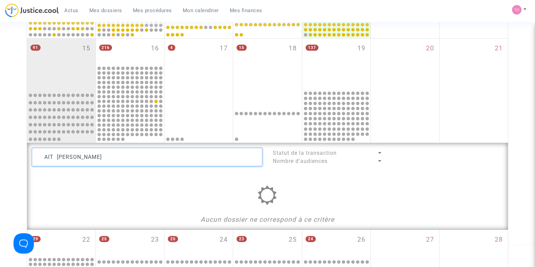
scroll to position [211, 0]
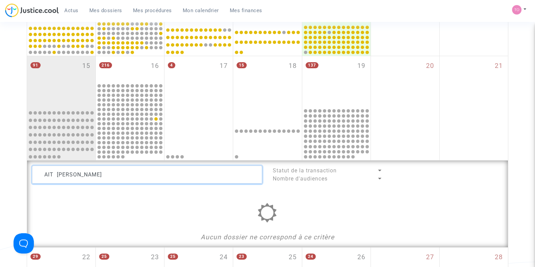
click at [83, 172] on textarea at bounding box center [147, 175] width 230 height 18
drag, startPoint x: 83, startPoint y: 172, endPoint x: 23, endPoint y: 176, distance: 60.4
click at [23, 176] on div "Date de clôture d'instruction Date de conciliation Date d'audience Date de juge…" at bounding box center [267, 108] width 535 height 563
click at [78, 172] on textarea at bounding box center [147, 175] width 230 height 18
drag, startPoint x: 80, startPoint y: 173, endPoint x: 23, endPoint y: 173, distance: 56.9
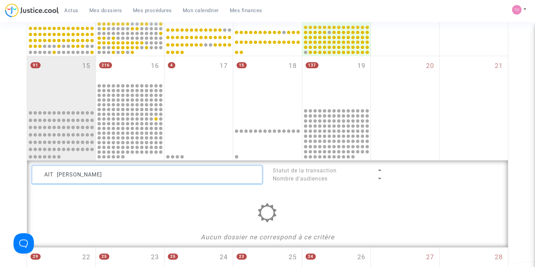
click at [23, 173] on div "Date de clôture d'instruction Date de conciliation Date d'audience Date de juge…" at bounding box center [267, 108] width 535 height 563
drag, startPoint x: 63, startPoint y: 174, endPoint x: 19, endPoint y: 173, distance: 43.3
click at [19, 173] on div "Date de clôture d'instruction Date de conciliation Date d'audience Date de juge…" at bounding box center [267, 108] width 535 height 563
drag, startPoint x: 115, startPoint y: 177, endPoint x: 83, endPoint y: 174, distance: 32.7
click at [83, 174] on textarea at bounding box center [147, 175] width 230 height 18
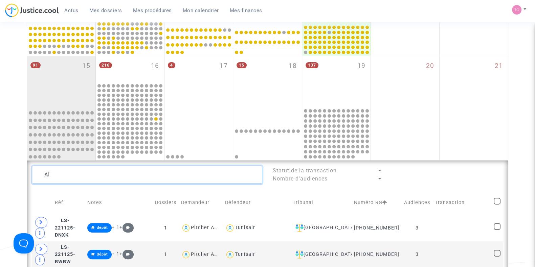
type textarea "AIT"
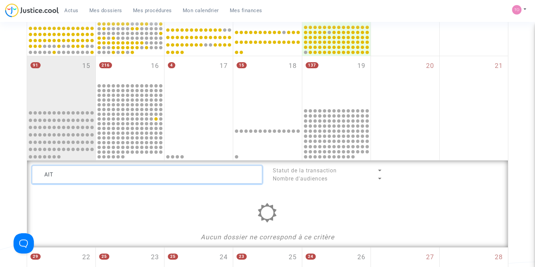
drag, startPoint x: 131, startPoint y: 177, endPoint x: 1, endPoint y: 172, distance: 130.0
click at [1, 172] on div "Date de clôture d'instruction Date de conciliation Date d'audience Date de juge…" at bounding box center [267, 108] width 535 height 563
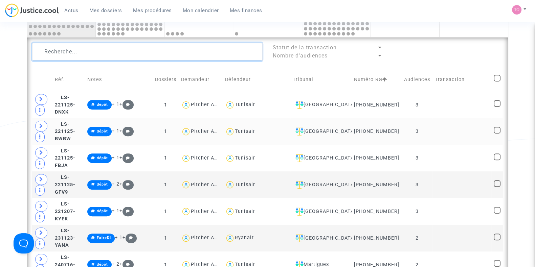
scroll to position [338, 0]
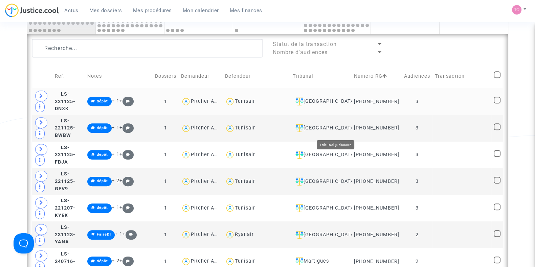
click at [336, 104] on div "Ivry-sur-Seine" at bounding box center [321, 101] width 57 height 8
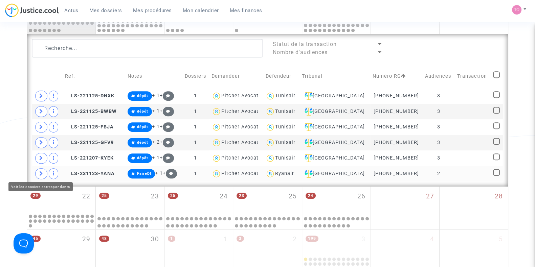
click at [42, 172] on icon at bounding box center [41, 173] width 4 height 5
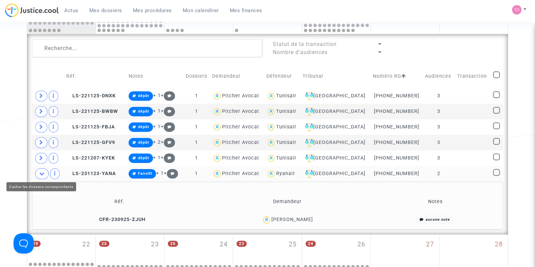
click at [39, 174] on icon at bounding box center [41, 173] width 5 height 5
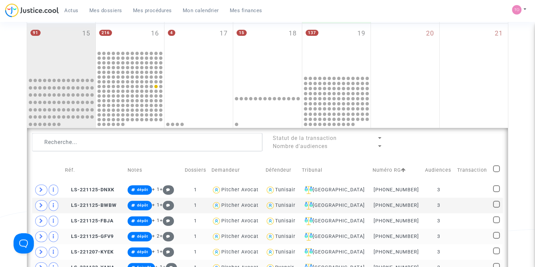
scroll to position [296, 0]
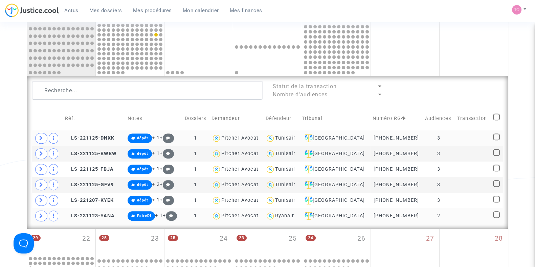
click at [339, 135] on div "Ivry-sur-Seine" at bounding box center [335, 138] width 66 height 8
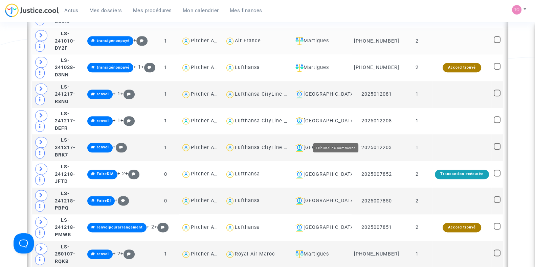
scroll to position [1015, 0]
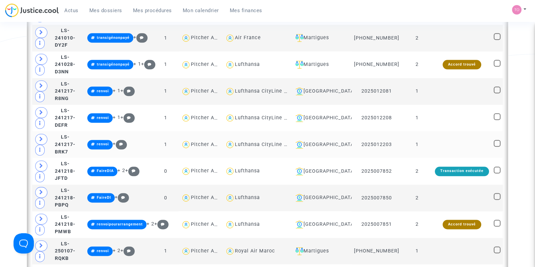
click at [388, 134] on td "2025012203" at bounding box center [377, 144] width 50 height 27
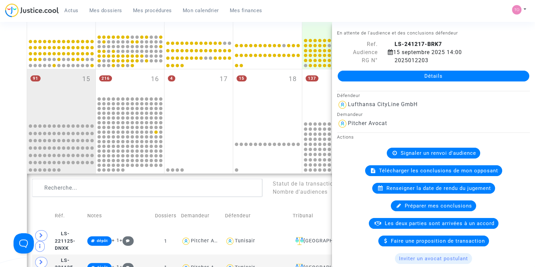
scroll to position [211, 0]
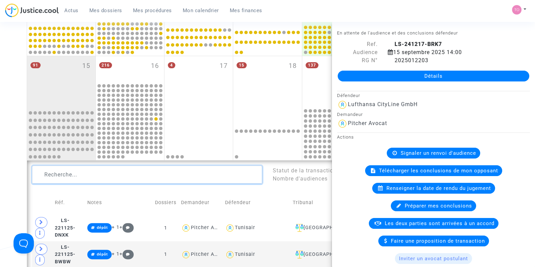
click at [64, 178] on textarea at bounding box center [147, 175] width 230 height 18
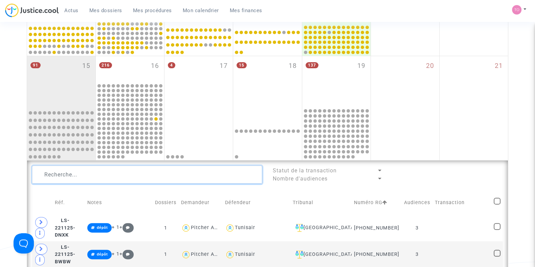
click at [78, 173] on textarea at bounding box center [147, 175] width 230 height 18
paste textarea "AIT ATMANE MELGIRE"
type textarea "AIT ATMANE MELGIRE"
click at [61, 171] on textarea at bounding box center [147, 175] width 230 height 18
paste textarea "11-25-001165"
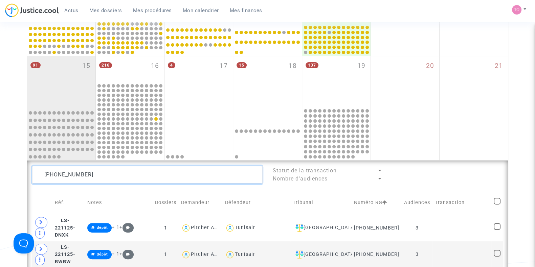
type textarea "11-25-001165"
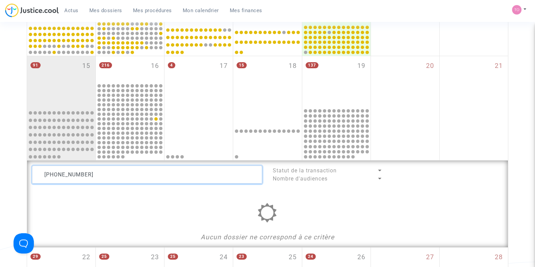
drag, startPoint x: 28, startPoint y: 172, endPoint x: 0, endPoint y: 172, distance: 27.7
click at [0, 172] on div "Date de clôture d'instruction Date de conciliation Date d'audience Date de juge…" at bounding box center [267, 108] width 535 height 563
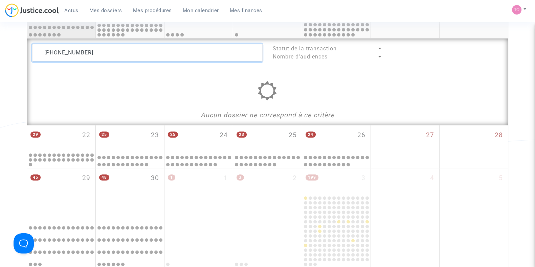
scroll to position [211, 0]
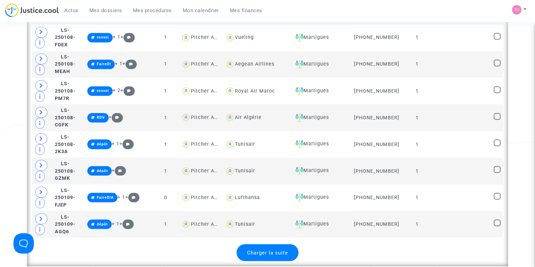
scroll to position [1565, 0]
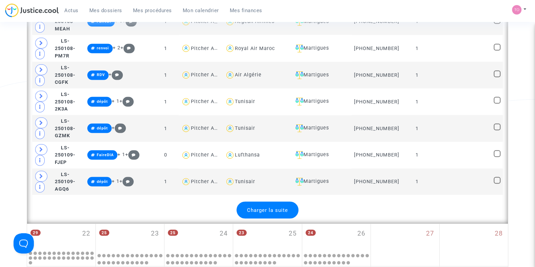
click at [257, 207] on span "Charger la suite" at bounding box center [267, 210] width 41 height 6
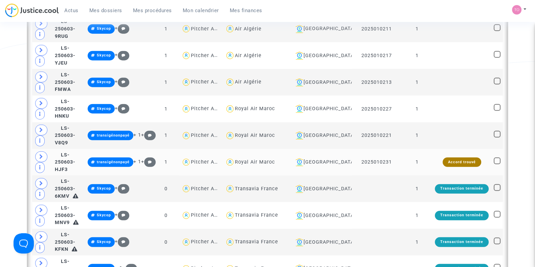
scroll to position [2199, 0]
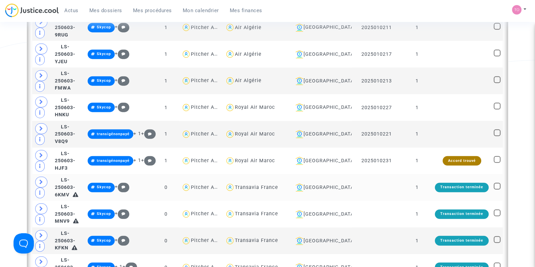
click at [263, 185] on div "Transavia France" at bounding box center [256, 188] width 43 height 6
type textarea "@"Transavia France""
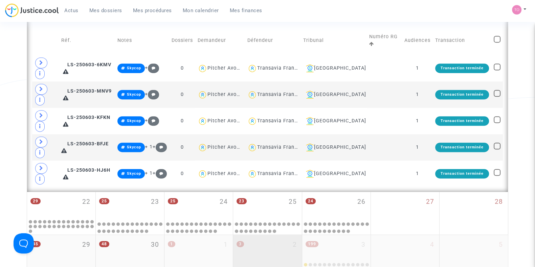
scroll to position [358, 0]
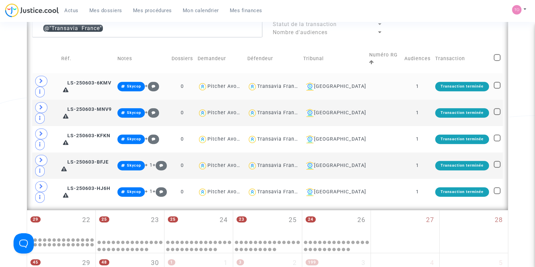
click at [39, 80] on icon at bounding box center [41, 81] width 4 height 5
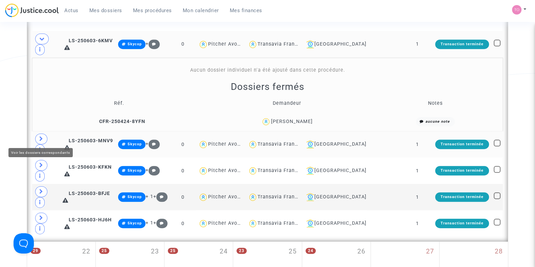
click at [38, 136] on span at bounding box center [41, 139] width 12 height 11
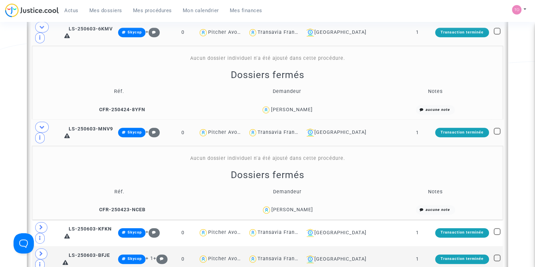
scroll to position [485, 0]
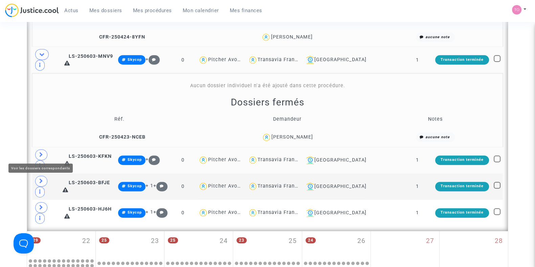
click at [41, 152] on icon at bounding box center [41, 154] width 4 height 5
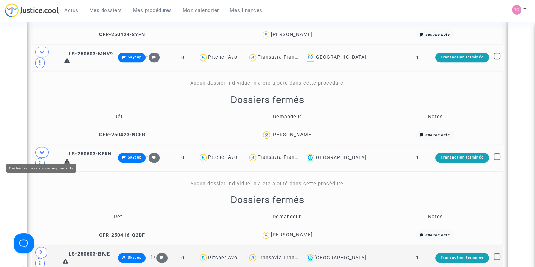
scroll to position [570, 0]
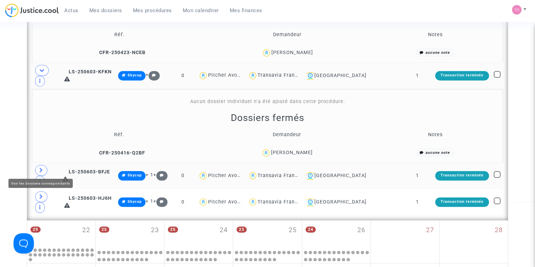
click at [46, 166] on span at bounding box center [41, 170] width 12 height 11
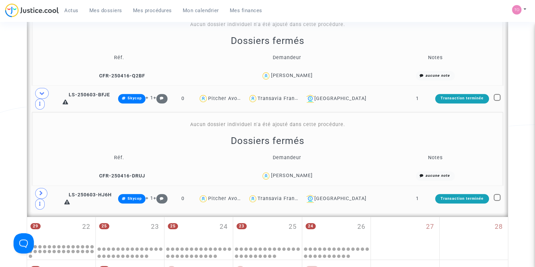
scroll to position [696, 0]
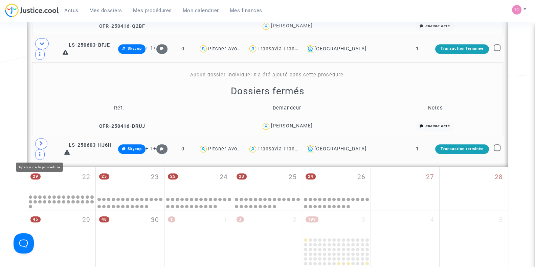
click at [37, 139] on span at bounding box center [41, 143] width 12 height 11
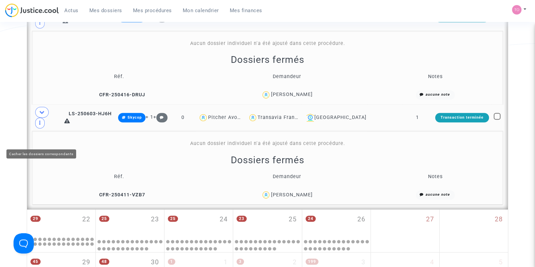
scroll to position [739, 0]
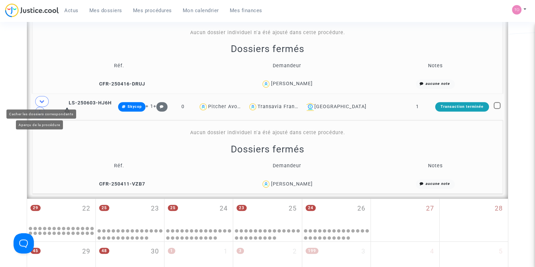
click at [42, 101] on icon at bounding box center [41, 101] width 5 height 5
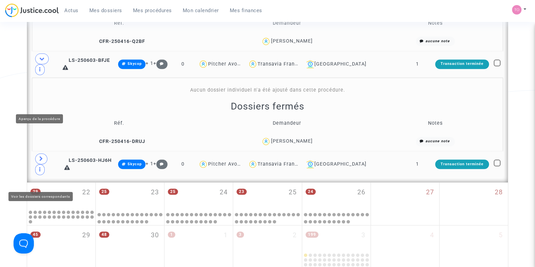
scroll to position [612, 0]
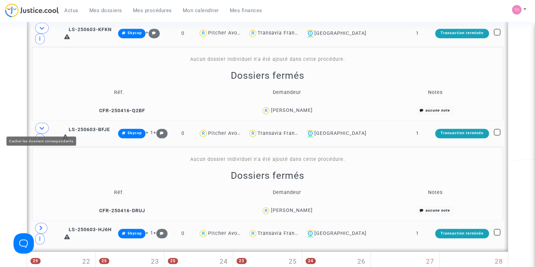
click at [45, 124] on span at bounding box center [42, 128] width 14 height 11
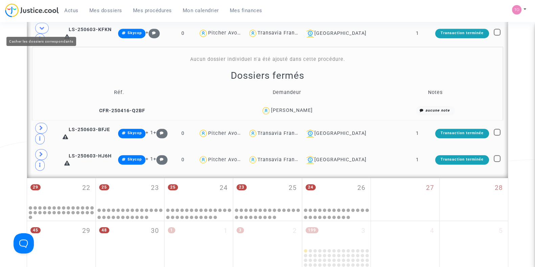
click at [43, 29] on span at bounding box center [42, 28] width 14 height 11
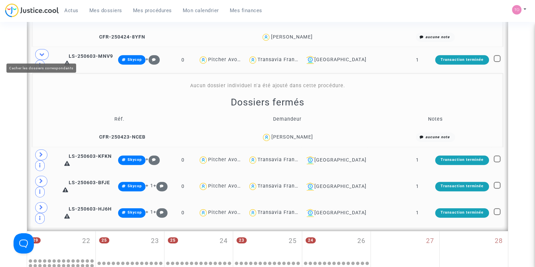
click at [37, 53] on span at bounding box center [42, 54] width 14 height 11
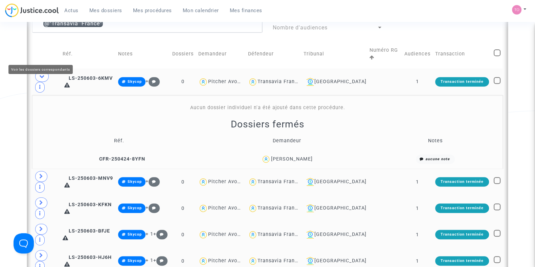
scroll to position [358, 0]
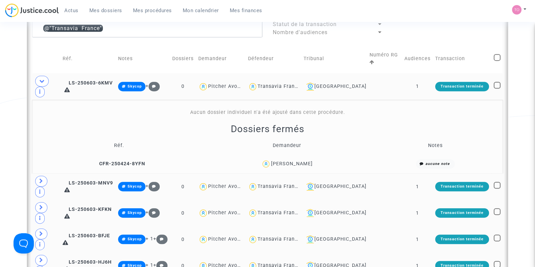
click at [42, 83] on icon at bounding box center [41, 81] width 5 height 5
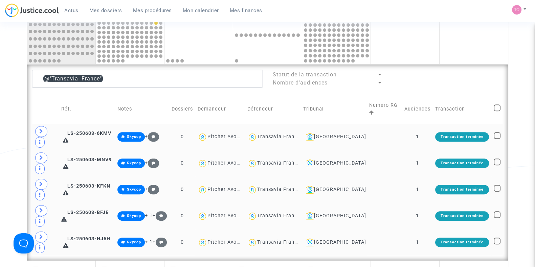
scroll to position [316, 0]
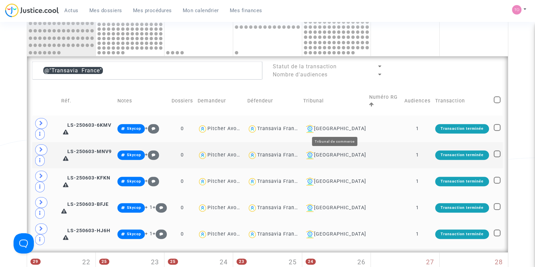
click at [331, 129] on div "[GEOGRAPHIC_DATA]" at bounding box center [333, 129] width 61 height 8
click at [298, 126] on div "Transavia France" at bounding box center [278, 129] width 43 height 6
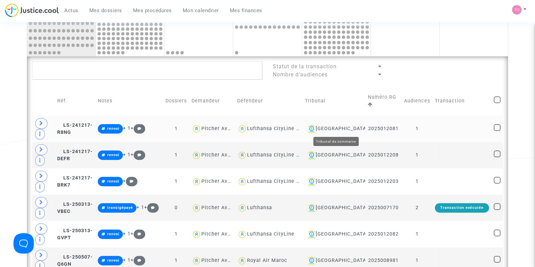
click at [327, 127] on div "[GEOGRAPHIC_DATA]" at bounding box center [334, 129] width 58 height 8
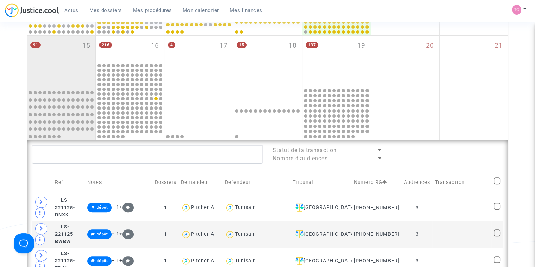
scroll to position [231, 0]
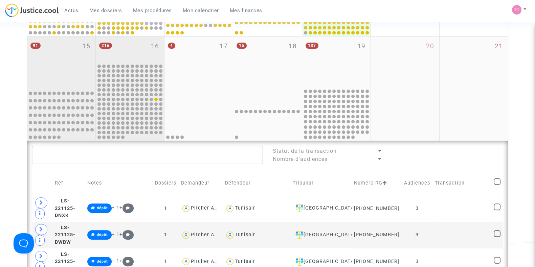
click at [130, 49] on div "216 16" at bounding box center [130, 50] width 68 height 26
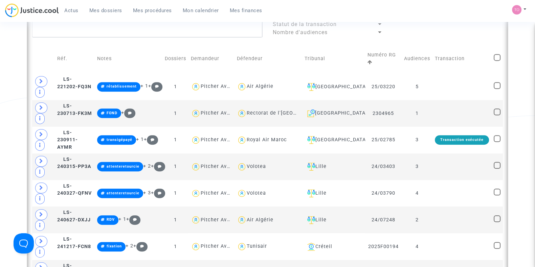
scroll to position [612, 0]
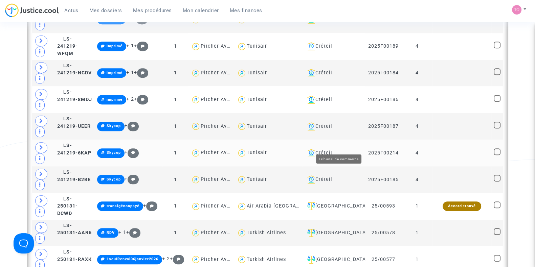
click at [337, 149] on div "Créteil" at bounding box center [334, 153] width 58 height 8
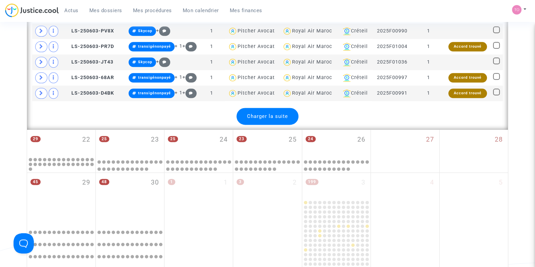
scroll to position [1119, 0]
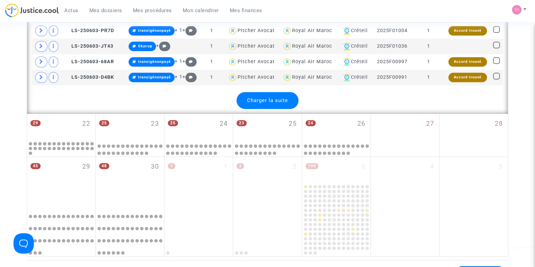
click at [276, 97] on span "Charger la suite" at bounding box center [267, 100] width 41 height 6
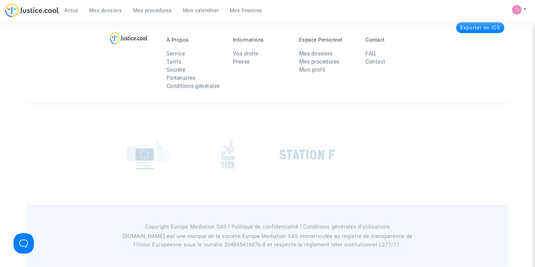
scroll to position [2981, 0]
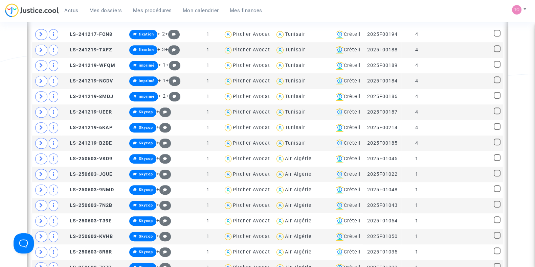
scroll to position [254, 0]
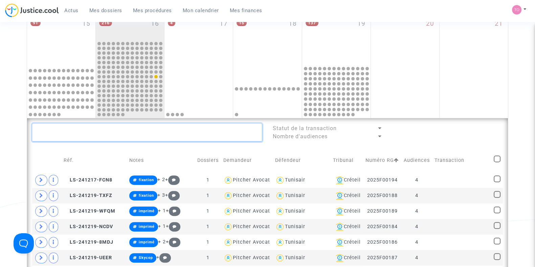
click at [84, 131] on textarea at bounding box center [147, 133] width 230 height 18
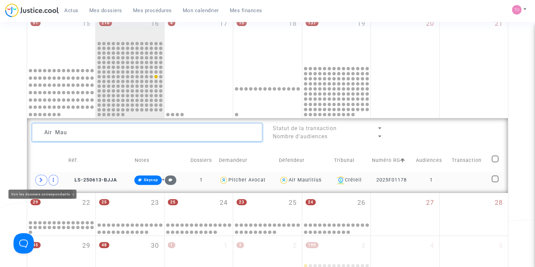
type textarea "Air Mau"
click at [40, 178] on icon at bounding box center [41, 180] width 4 height 5
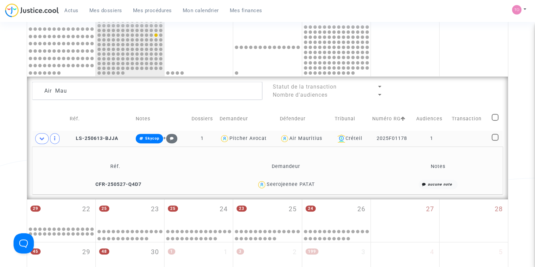
scroll to position [296, 0]
click at [84, 138] on span "LS-250613-BJJA" at bounding box center [94, 138] width 49 height 6
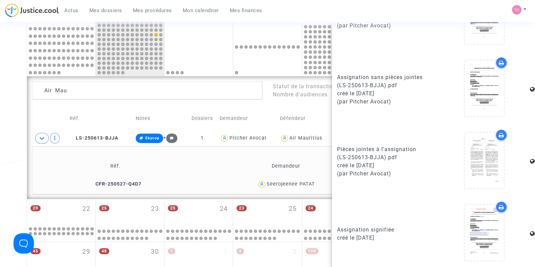
click at [499, 135] on icon at bounding box center [501, 135] width 5 height 5
drag, startPoint x: 317, startPoint y: 185, endPoint x: 268, endPoint y: 187, distance: 49.5
click at [268, 187] on div "Seerojeenee PATAT" at bounding box center [286, 185] width 174 height 10
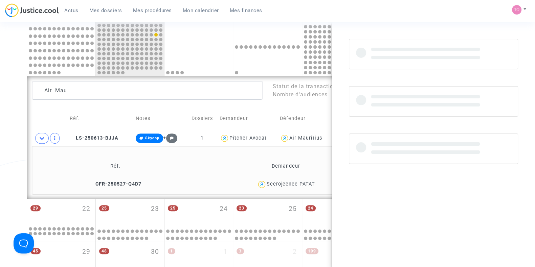
scroll to position [0, 0]
copy div "Seerojeenee PATAT"
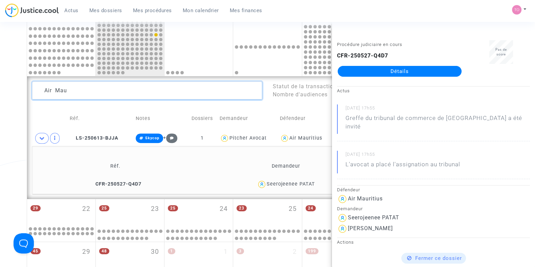
drag, startPoint x: 76, startPoint y: 90, endPoint x: 34, endPoint y: 91, distance: 42.6
click at [34, 91] on textarea at bounding box center [147, 91] width 230 height 18
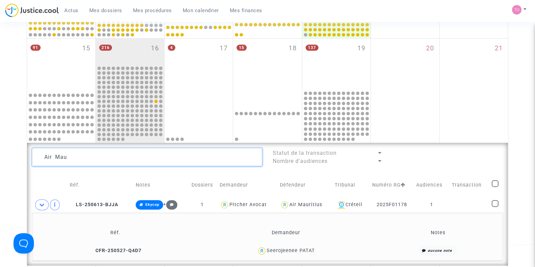
scroll to position [211, 0]
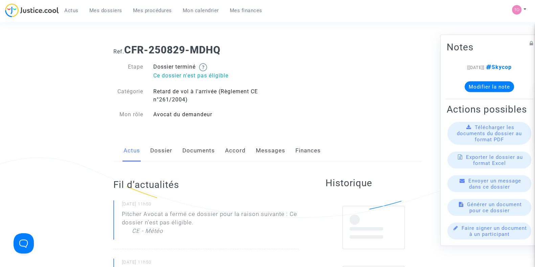
click at [191, 153] on link "Documents" at bounding box center [198, 151] width 32 height 22
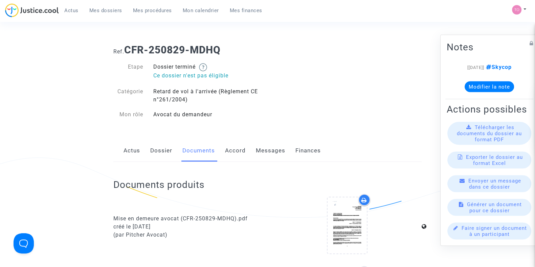
click at [285, 153] on div "Actus Dossier Documents Accord Messages Finances" at bounding box center [267, 151] width 308 height 23
click at [274, 153] on link "Messages" at bounding box center [270, 151] width 29 height 22
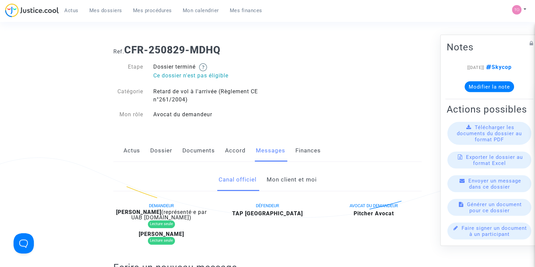
click at [284, 183] on link "Mon client et moi" at bounding box center [291, 180] width 50 height 22
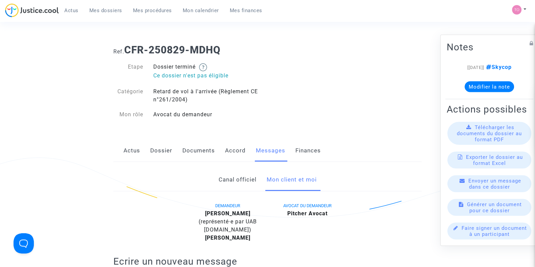
click at [156, 153] on link "Dossier" at bounding box center [161, 151] width 22 height 22
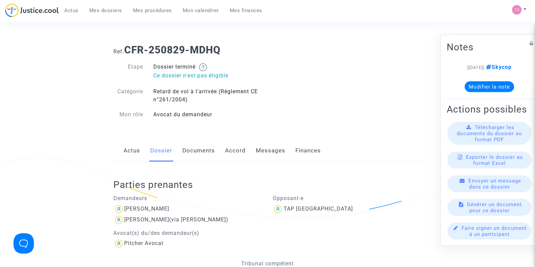
click at [275, 150] on link "Messages" at bounding box center [270, 151] width 29 height 22
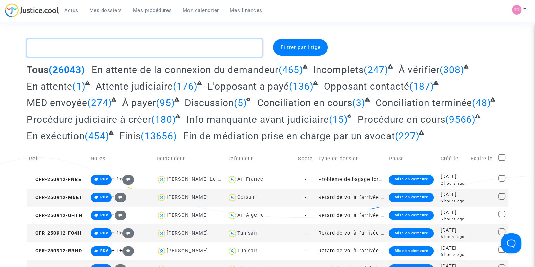
click at [90, 51] on textarea at bounding box center [145, 48] width 236 height 18
paste textarea "AIT ATMANE MELGIRE"
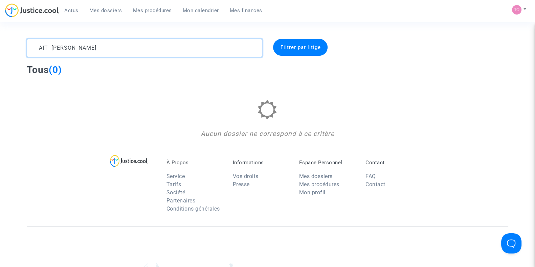
drag, startPoint x: 79, startPoint y: 45, endPoint x: 0, endPoint y: 45, distance: 78.5
click at [0, 45] on div "AIT ATMANE MELGIRE Filtrer par litige Tous (0) Aucun dossier ne correspond à ce…" at bounding box center [267, 89] width 535 height 100
type textarea "MELGIRE"
drag, startPoint x: 66, startPoint y: 41, endPoint x: 0, endPoint y: 42, distance: 66.3
click at [0, 43] on div "MELGIRE Filtrer par litige Tous (0) Aucun dossier ne correspond à ce critère" at bounding box center [267, 89] width 535 height 100
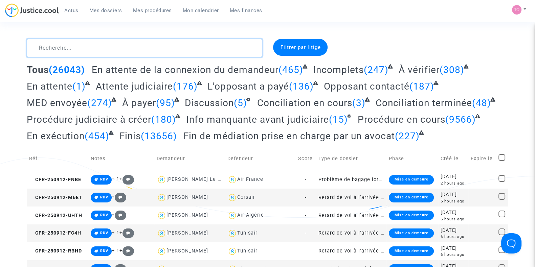
drag, startPoint x: 73, startPoint y: 50, endPoint x: 82, endPoint y: 0, distance: 50.6
click at [73, 50] on textarea at bounding box center [145, 48] width 236 height 18
paste textarea "11-25-001165"
type textarea "11-25-001165"
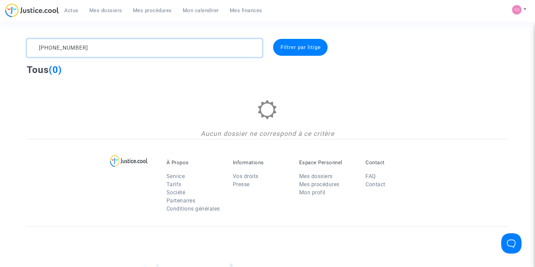
drag, startPoint x: 72, startPoint y: 46, endPoint x: 0, endPoint y: 52, distance: 72.4
click at [0, 52] on div "11-25-001165 Filtrer par litige Tous (0) Aucun dossier ne correspond à ce critè…" at bounding box center [267, 89] width 535 height 100
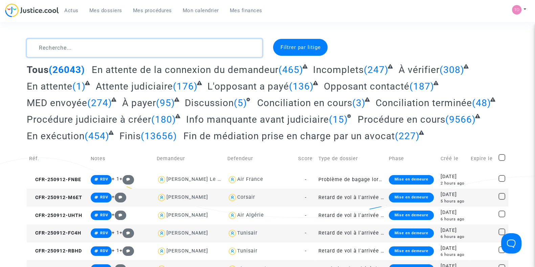
click at [54, 52] on textarea at bounding box center [145, 48] width 236 height 18
paste textarea "EL ABDOUNI"
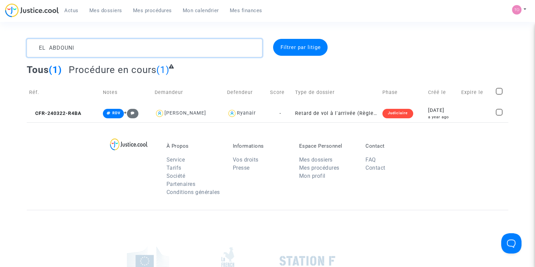
type textarea "EL ABDOUNI"
drag, startPoint x: 410, startPoint y: 116, endPoint x: 414, endPoint y: 115, distance: 3.7
click at [410, 116] on div "Judiciaire" at bounding box center [397, 113] width 31 height 9
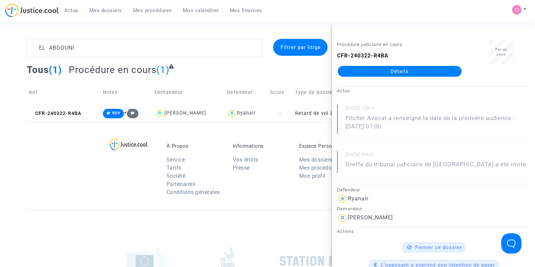
click at [387, 68] on link "Détails" at bounding box center [400, 71] width 124 height 11
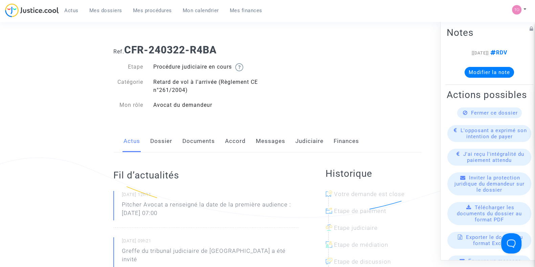
click at [298, 141] on link "Judiciaire" at bounding box center [309, 141] width 28 height 22
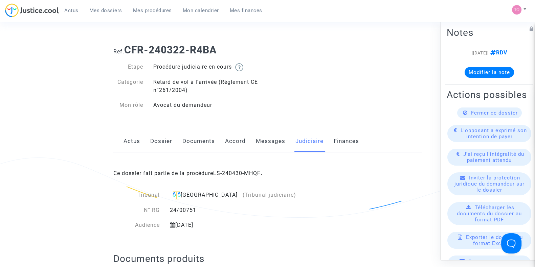
drag, startPoint x: 234, startPoint y: 228, endPoint x: 189, endPoint y: 227, distance: 45.4
click at [189, 227] on div "25 septembre 2025" at bounding box center [233, 225] width 137 height 8
click at [277, 210] on div "24/00751" at bounding box center [233, 210] width 137 height 8
click at [160, 141] on link "Dossier" at bounding box center [161, 141] width 22 height 22
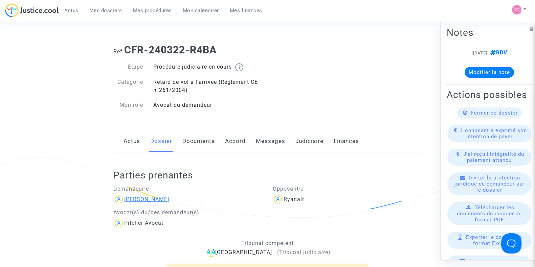
click at [166, 198] on div "Abdeslan El Abdouni" at bounding box center [146, 199] width 45 height 6
drag, startPoint x: 173, startPoint y: 199, endPoint x: 159, endPoint y: 202, distance: 14.3
click at [159, 202] on div "Abdeslan El Abdouni" at bounding box center [187, 199] width 149 height 11
copy div "Abdouni"
click at [99, 11] on span "Mes dossiers" at bounding box center [105, 10] width 33 height 6
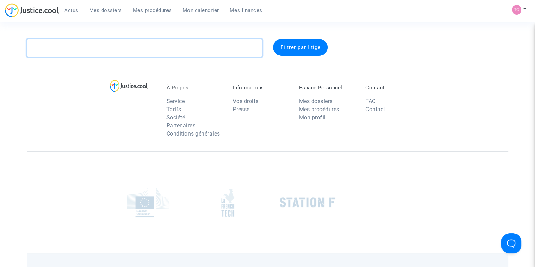
click at [78, 48] on textarea at bounding box center [145, 48] width 236 height 18
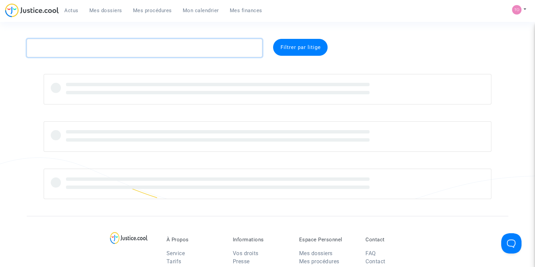
paste textarea "POUJOL"
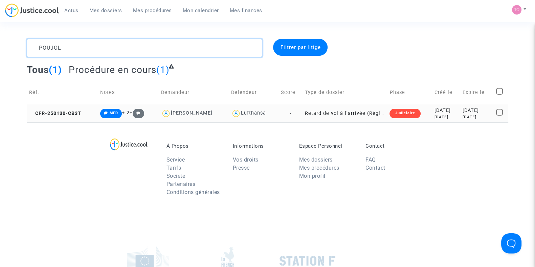
type textarea "POUJOL"
click at [434, 114] on div "7 months ago" at bounding box center [446, 117] width 24 height 6
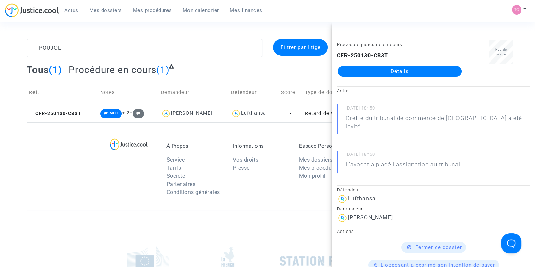
click at [40, 155] on div "À Propos Service Tarifs Société Partenaires Conditions générales Informations V…" at bounding box center [268, 166] width 482 height 88
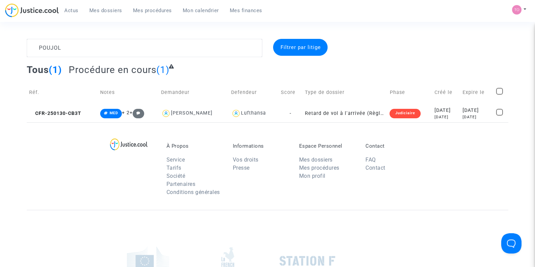
drag, startPoint x: 428, startPoint y: 117, endPoint x: 19, endPoint y: 147, distance: 410.5
click at [19, 148] on footerbar "À Propos Service Tarifs Société Partenaires Conditions générales Informations V…" at bounding box center [267, 247] width 535 height 251
click at [437, 119] on div "7 months ago" at bounding box center [446, 117] width 24 height 6
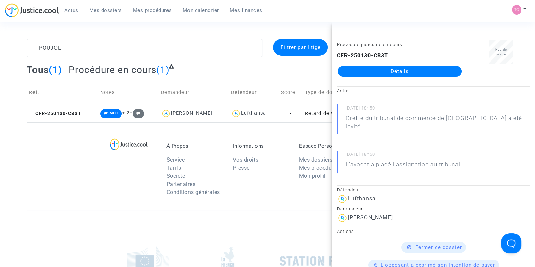
drag, startPoint x: 53, startPoint y: 182, endPoint x: 78, endPoint y: 169, distance: 28.2
click at [53, 182] on div "À Propos Service Tarifs Société Partenaires Conditions générales Informations V…" at bounding box center [268, 166] width 482 height 88
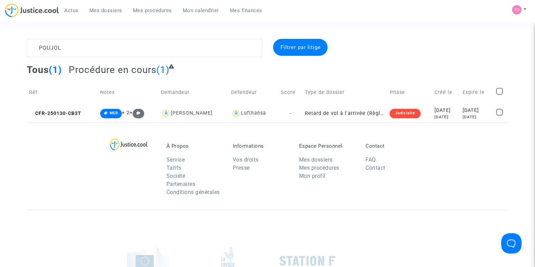
click at [201, 10] on span "Mon calendrier" at bounding box center [201, 10] width 36 height 6
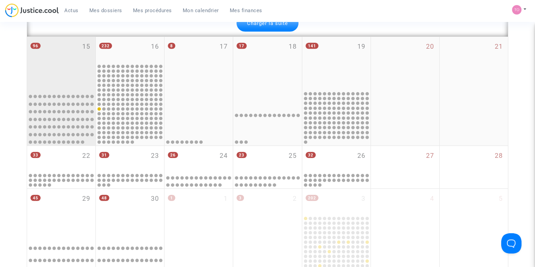
click at [64, 46] on div "96 15" at bounding box center [61, 63] width 68 height 53
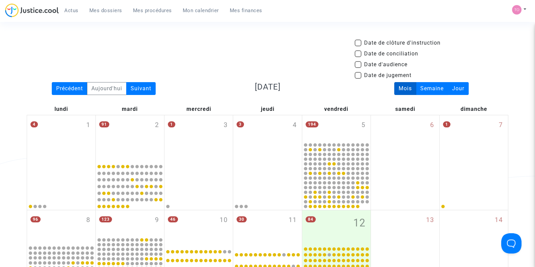
click at [355, 64] on span at bounding box center [358, 64] width 7 height 7
click at [358, 68] on input "Date d'audience" at bounding box center [358, 68] width 0 height 0
checkbox input "true"
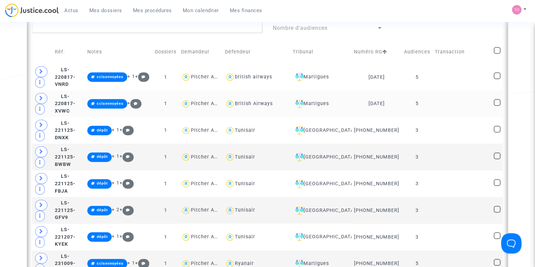
scroll to position [381, 0]
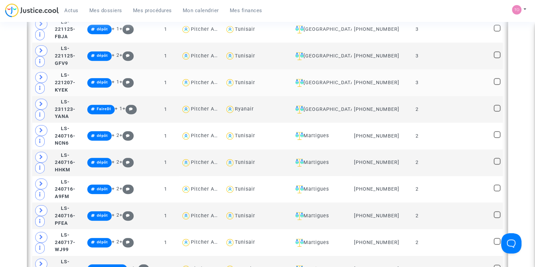
scroll to position [465, 0]
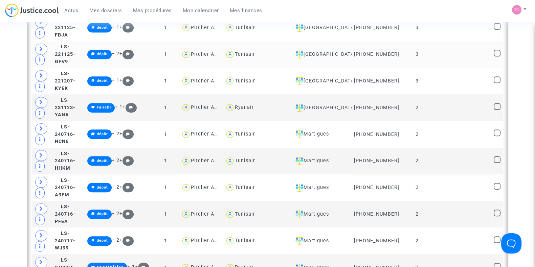
click at [255, 56] on div "Tunisair" at bounding box center [245, 54] width 20 height 6
type textarea "@Tunisair"
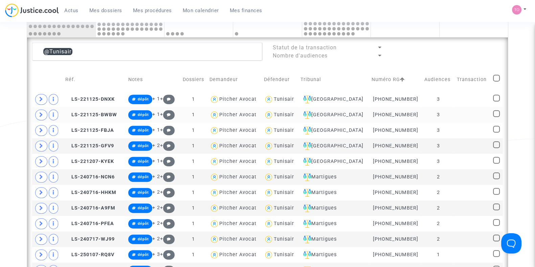
scroll to position [338, 0]
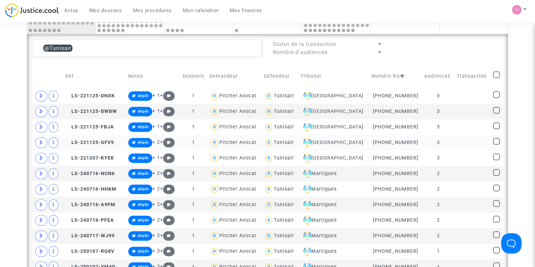
click at [286, 143] on div "Tunisair" at bounding box center [283, 143] width 20 height 6
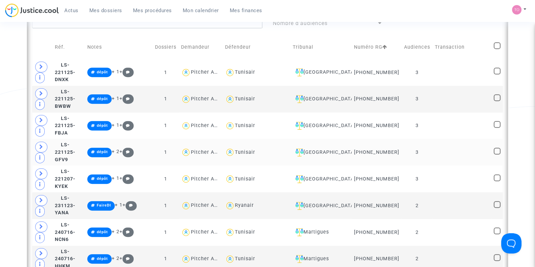
scroll to position [550, 0]
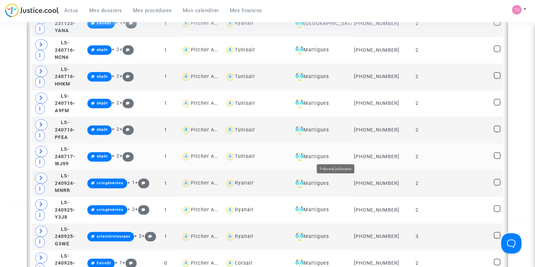
click at [333, 155] on div "Martigues" at bounding box center [321, 157] width 57 height 8
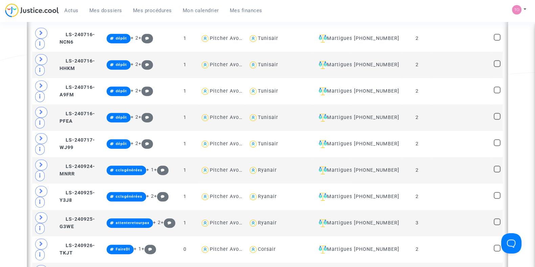
scroll to position [381, 0]
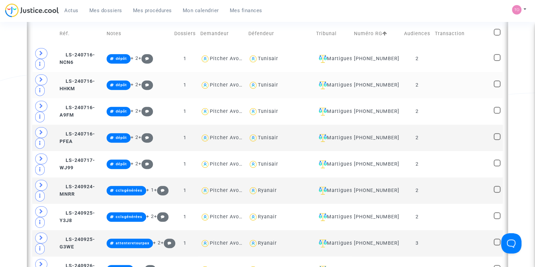
click at [278, 88] on div "Tunisair" at bounding box center [268, 85] width 20 height 6
type textarea "@Tunisair"
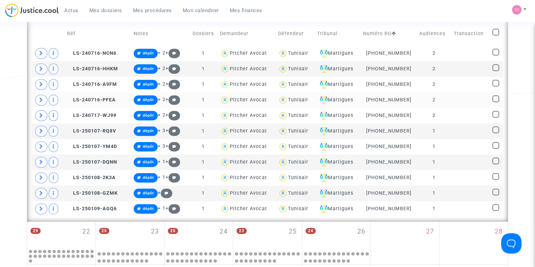
click at [298, 99] on div "Tunisair" at bounding box center [298, 100] width 20 height 6
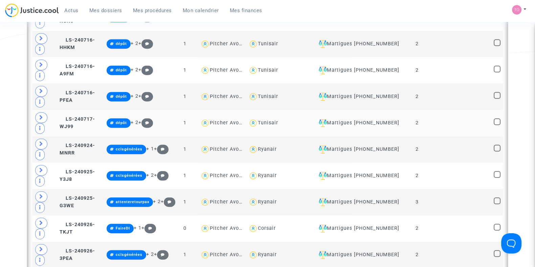
scroll to position [423, 0]
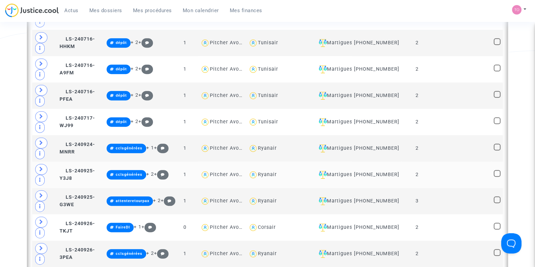
click at [277, 177] on div "Ryanair" at bounding box center [267, 175] width 19 height 6
type textarea "@Ryanair"
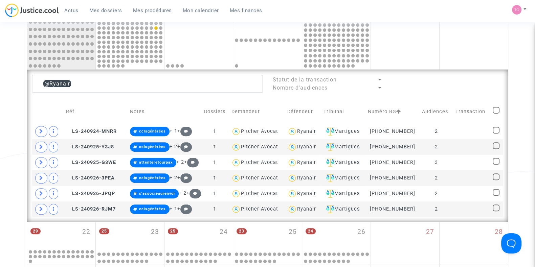
scroll to position [296, 0]
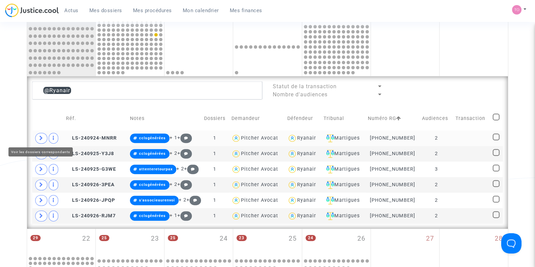
click at [44, 136] on span at bounding box center [41, 138] width 12 height 11
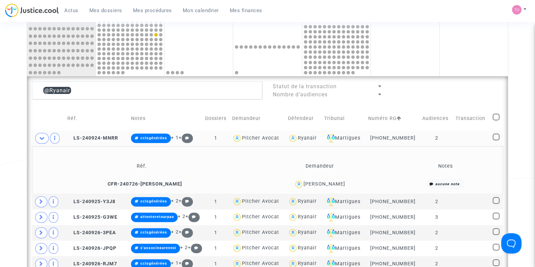
click at [304, 181] on div "Dominique Mirelli" at bounding box center [325, 184] width 42 height 6
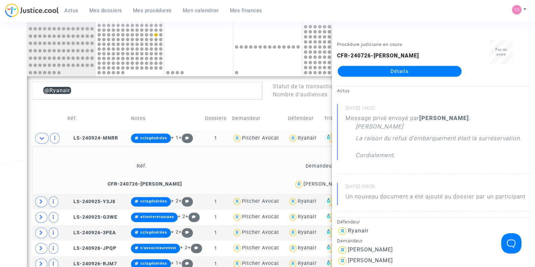
copy div "Mirelli"
click at [0, 137] on div "Date de clôture d'instruction Date de conciliation Date d'audience Date de juge…" at bounding box center [267, 81] width 535 height 677
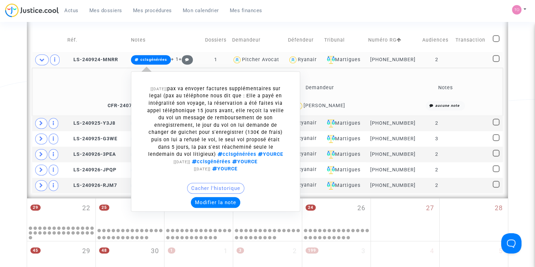
scroll to position [381, 0]
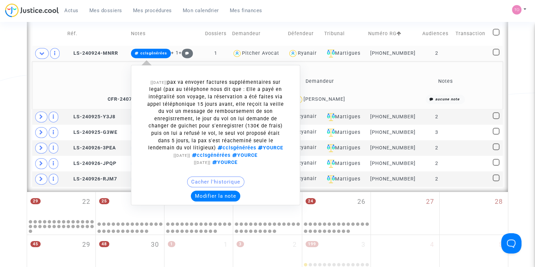
click at [203, 195] on button "Modifier la note" at bounding box center [215, 196] width 49 height 11
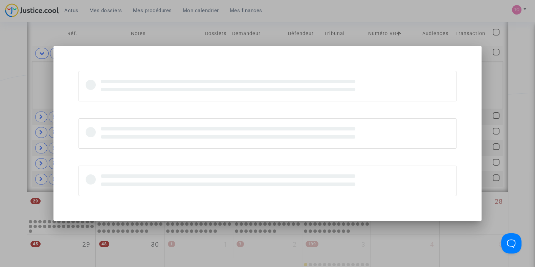
click at [171, 158] on div at bounding box center [267, 133] width 535 height 267
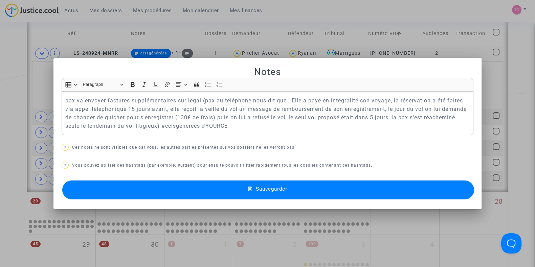
scroll to position [0, 0]
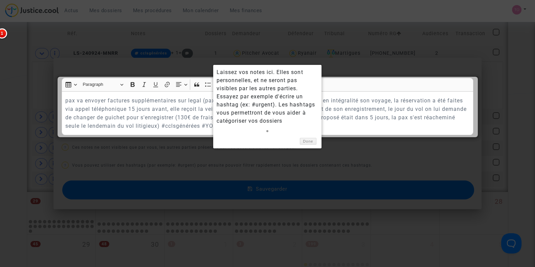
click at [64, 99] on div at bounding box center [267, 106] width 421 height 61
click at [304, 138] on link "Done" at bounding box center [308, 141] width 17 height 7
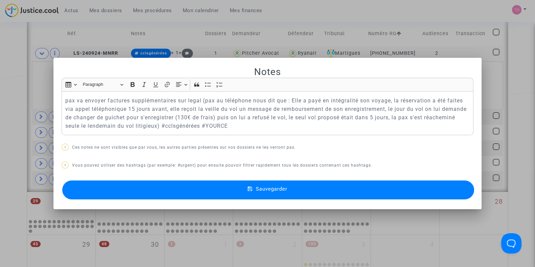
click at [62, 98] on div "pax va envoyer factures supplémentaires sur legal (pax au téléphone nous dit qu…" at bounding box center [268, 113] width 412 height 44
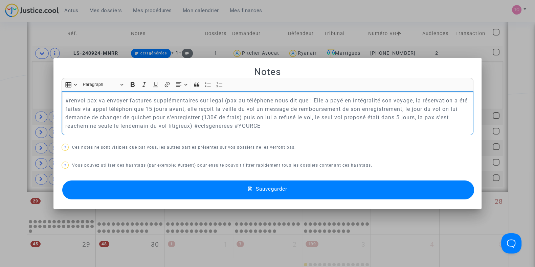
click at [270, 194] on button "Sauvegarder" at bounding box center [268, 190] width 412 height 19
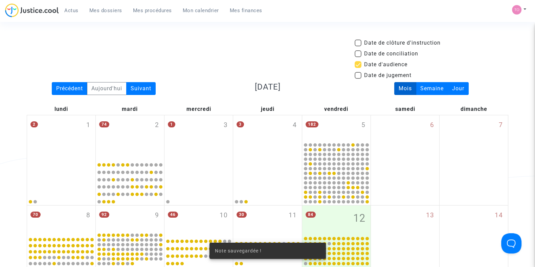
scroll to position [381, 0]
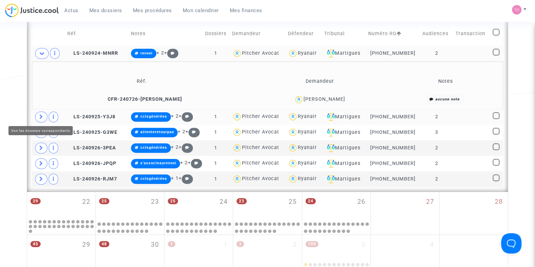
click at [38, 113] on span at bounding box center [41, 117] width 12 height 11
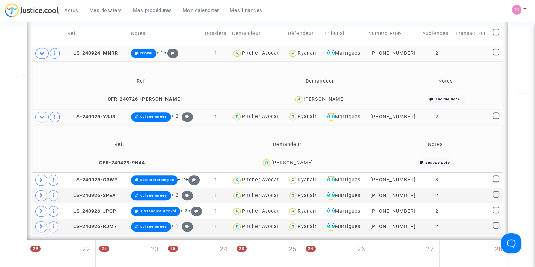
click at [302, 161] on div "Léa Peytaud" at bounding box center [292, 163] width 42 height 6
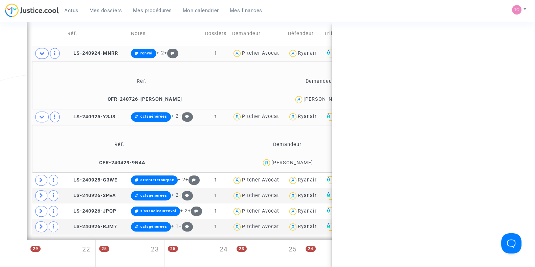
click at [302, 161] on div "Léa Peytaud" at bounding box center [292, 163] width 42 height 6
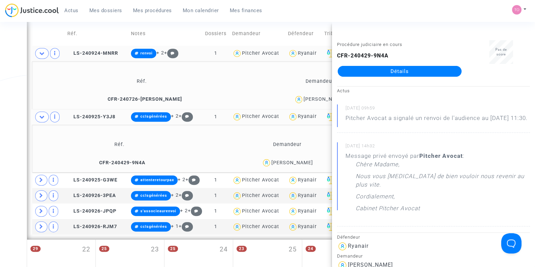
copy div "Peytaud"
click at [0, 96] on div "Date de clôture d'instruction Date de conciliation Date d'audience Date de juge…" at bounding box center [267, 20] width 535 height 724
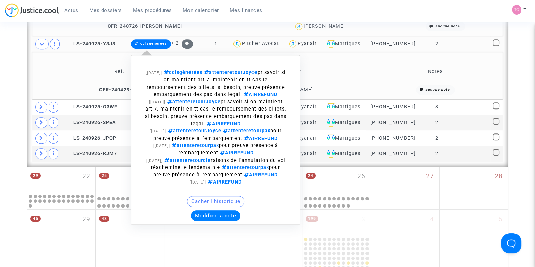
scroll to position [465, 0]
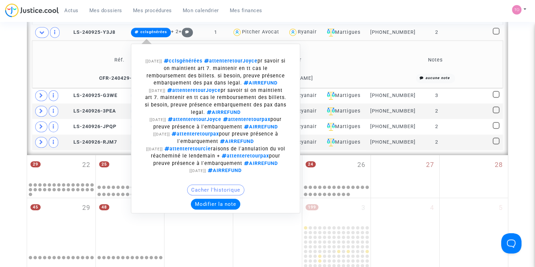
click at [211, 204] on button "Modifier la note" at bounding box center [215, 204] width 49 height 11
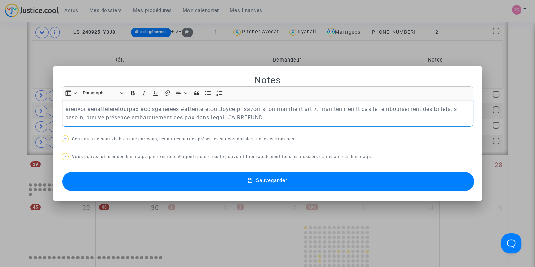
drag, startPoint x: 137, startPoint y: 106, endPoint x: 178, endPoint y: 108, distance: 40.3
click at [178, 108] on p "#renvoi #enatteteretourpax #cclsgénérées #attenteretourJoyce pr savoir si on ma…" at bounding box center [267, 113] width 405 height 17
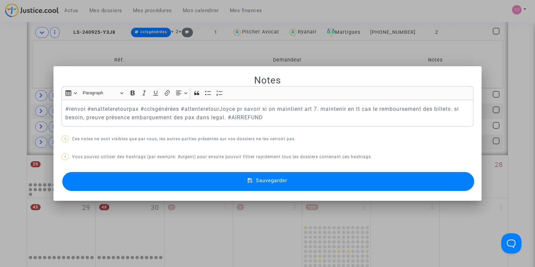
click at [240, 177] on button "Sauvegarder" at bounding box center [268, 181] width 412 height 19
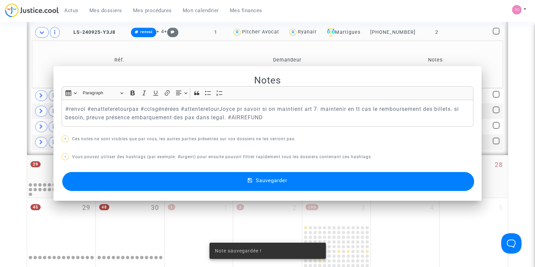
scroll to position [465, 0]
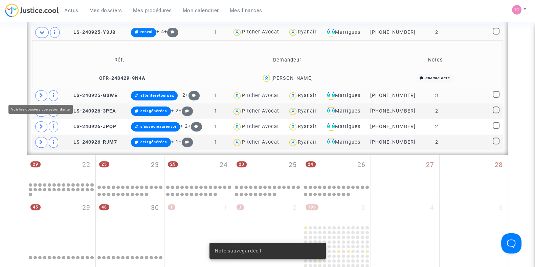
click at [44, 95] on span at bounding box center [41, 95] width 12 height 11
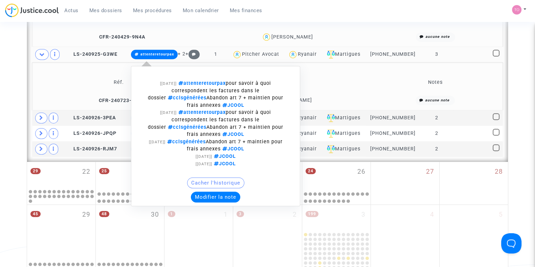
scroll to position [508, 0]
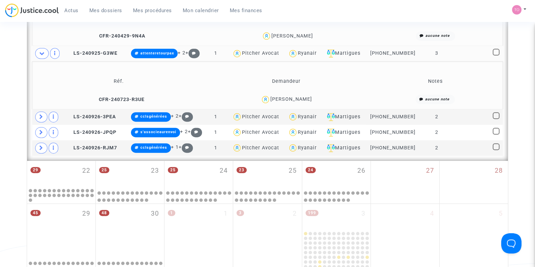
drag, startPoint x: 309, startPoint y: 97, endPoint x: 291, endPoint y: 97, distance: 17.9
click at [291, 97] on div "Julien Heraud" at bounding box center [286, 100] width 162 height 10
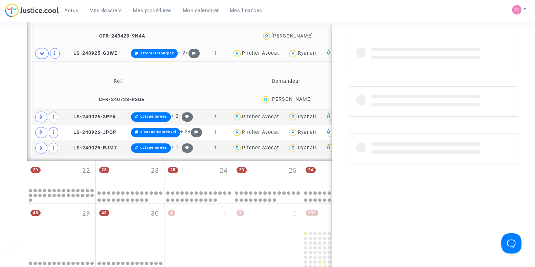
copy div "Heraud"
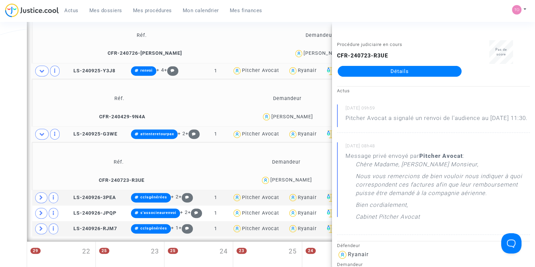
scroll to position [423, 0]
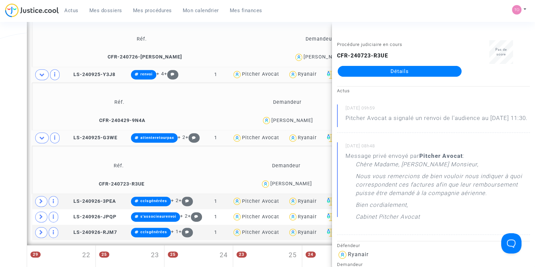
click at [0, 112] on div "Date de clôture d'instruction Date de conciliation Date d'audience Date de juge…" at bounding box center [267, 2] width 535 height 773
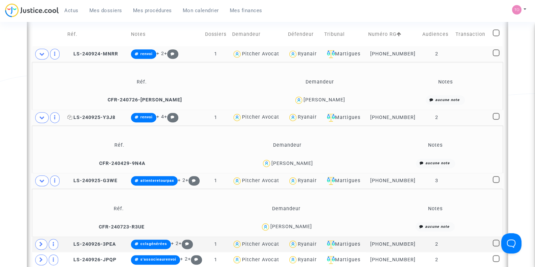
scroll to position [381, 0]
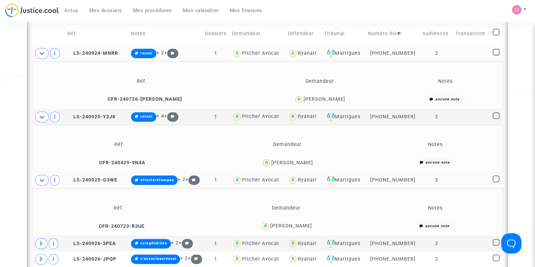
drag, startPoint x: 294, startPoint y: 160, endPoint x: 278, endPoint y: 161, distance: 15.9
click at [278, 161] on div "Léa Peytaud" at bounding box center [287, 163] width 162 height 10
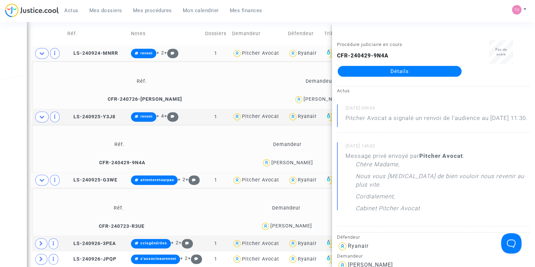
click at [3, 144] on div "Date de clôture d'instruction Date de conciliation Date d'audience Date de juge…" at bounding box center [267, 44] width 535 height 773
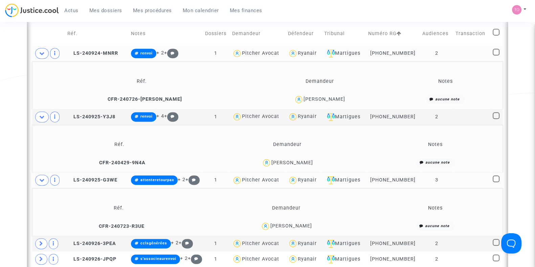
click at [296, 223] on div "Julien Heraud" at bounding box center [291, 226] width 42 height 6
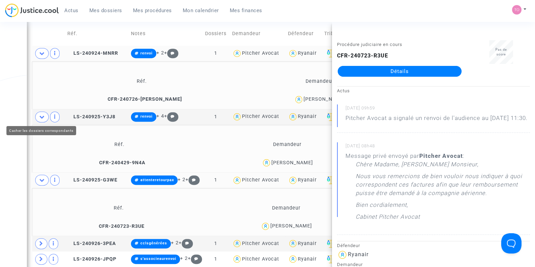
click at [39, 114] on icon at bounding box center [41, 116] width 5 height 5
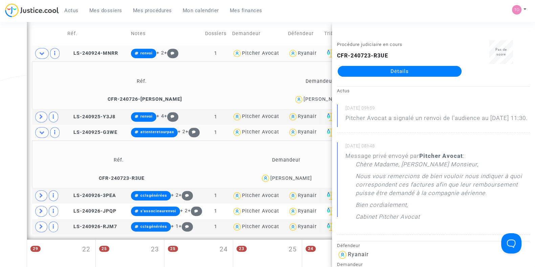
click at [39, 51] on icon at bounding box center [41, 53] width 5 height 5
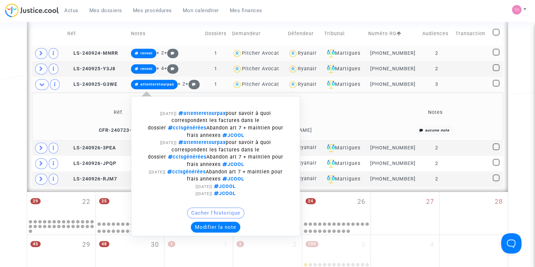
click at [210, 229] on button "Modifier la note" at bounding box center [215, 227] width 49 height 11
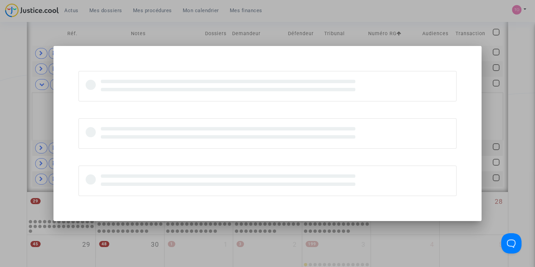
scroll to position [0, 0]
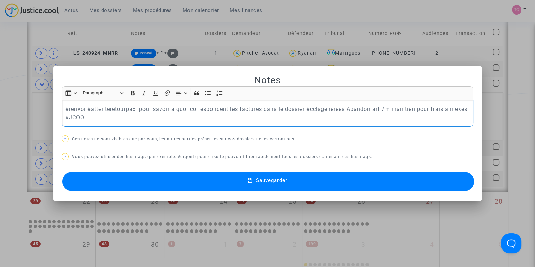
drag, startPoint x: 203, startPoint y: 108, endPoint x: 261, endPoint y: 108, distance: 57.9
click at [261, 108] on p "#renvoi #attenteretourpax pour savoir à quoi correspondent les factures dans le…" at bounding box center [267, 113] width 405 height 17
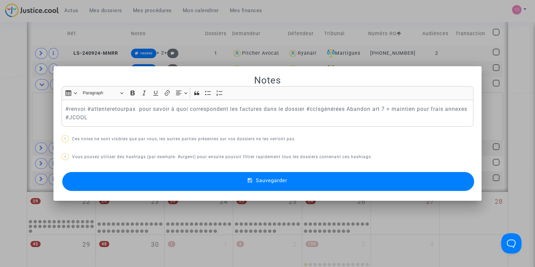
click at [231, 188] on button "Sauvegarder" at bounding box center [268, 181] width 412 height 19
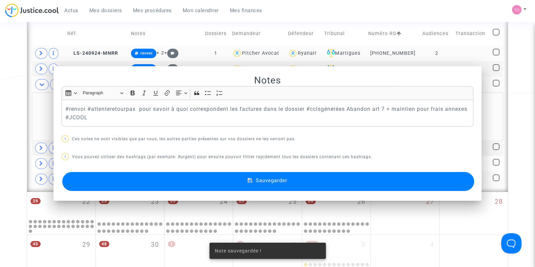
scroll to position [381, 0]
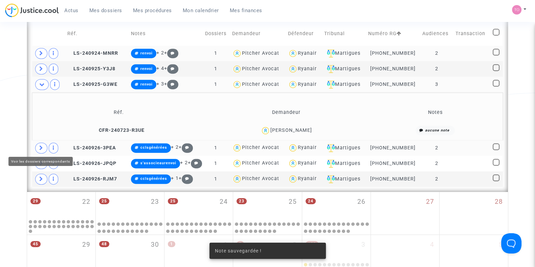
click at [42, 146] on icon at bounding box center [41, 148] width 4 height 5
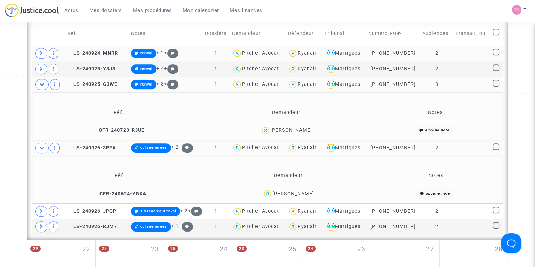
drag, startPoint x: 4, startPoint y: 178, endPoint x: 73, endPoint y: 173, distance: 69.3
click at [6, 177] on div "Date de clôture d'instruction Date de conciliation Date d'audience Date de juge…" at bounding box center [267, 20] width 535 height 724
click at [282, 191] on div "Virginie Delommeau" at bounding box center [293, 194] width 42 height 6
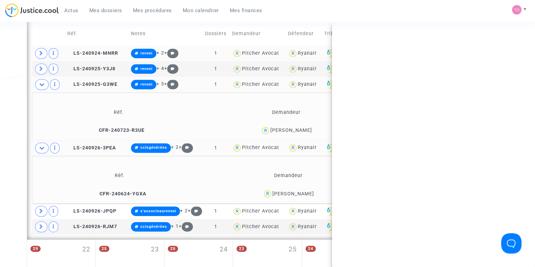
click at [303, 191] on div "Virginie Delommeau" at bounding box center [293, 194] width 42 height 6
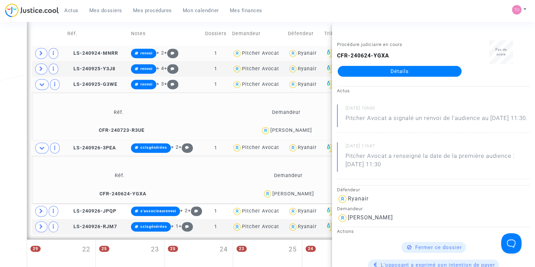
copy div "Delommeau"
click at [0, 123] on div "Date de clôture d'instruction Date de conciliation Date d'audience Date de juge…" at bounding box center [267, 20] width 535 height 724
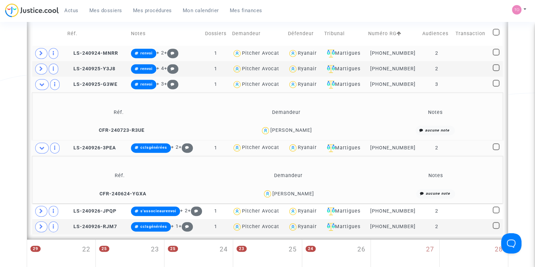
click at [290, 194] on div "Virginie Delommeau" at bounding box center [293, 194] width 42 height 6
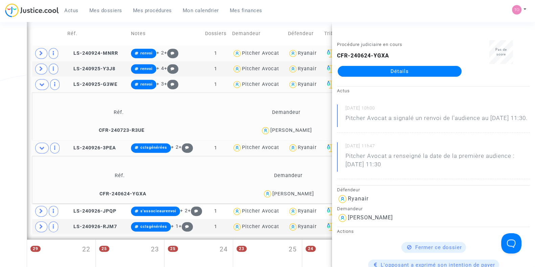
click at [0, 161] on div "Date de clôture d'instruction Date de conciliation Date d'audience Date de juge…" at bounding box center [267, 20] width 535 height 724
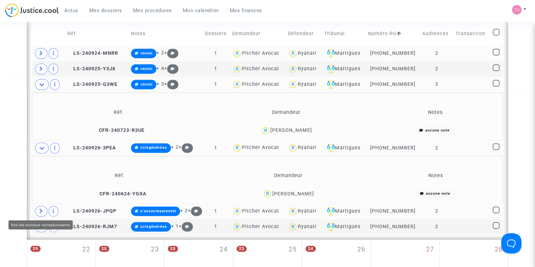
click at [43, 209] on icon at bounding box center [41, 211] width 4 height 5
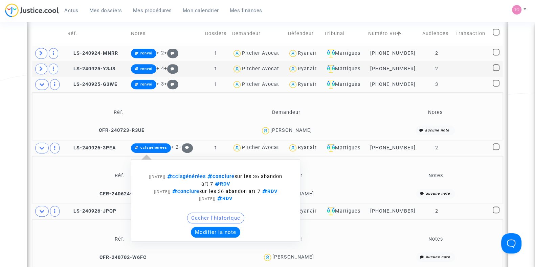
click at [212, 230] on button "Modifier la note" at bounding box center [215, 232] width 49 height 11
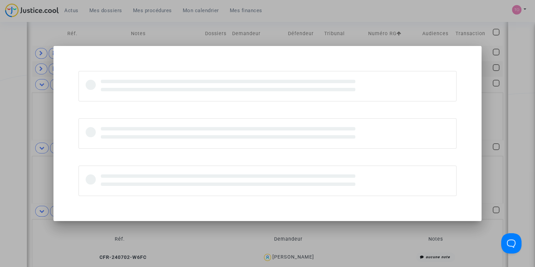
scroll to position [0, 0]
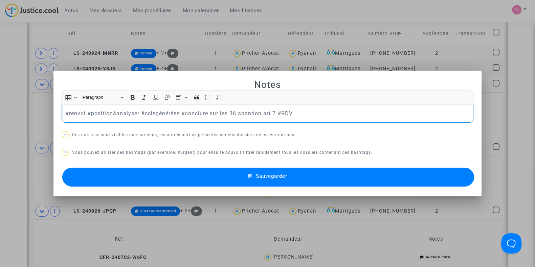
click at [177, 176] on button "Sauvegarder" at bounding box center [268, 177] width 412 height 19
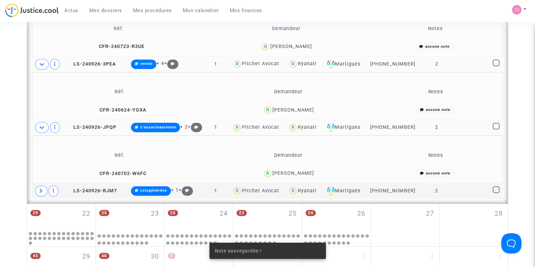
scroll to position [465, 0]
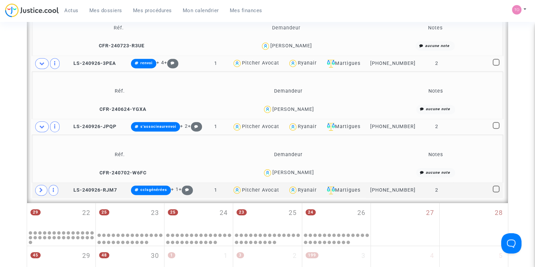
drag, startPoint x: 318, startPoint y: 108, endPoint x: 265, endPoint y: 110, distance: 52.8
click at [265, 110] on div "Virginie Delommeau" at bounding box center [288, 110] width 161 height 10
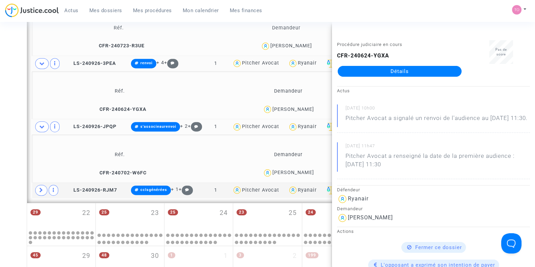
copy div "Virginie Delommeau"
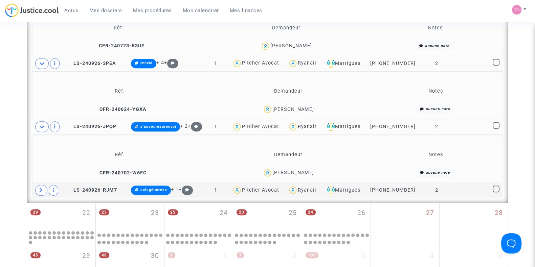
click at [300, 167] on span "Annie Attard" at bounding box center [293, 153] width 42 height 45
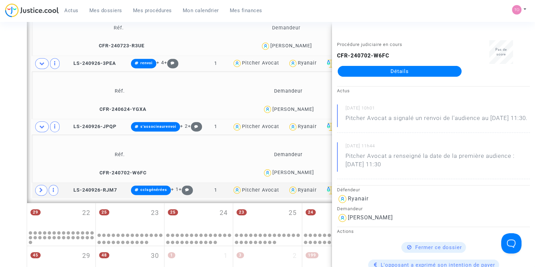
copy div "Attard"
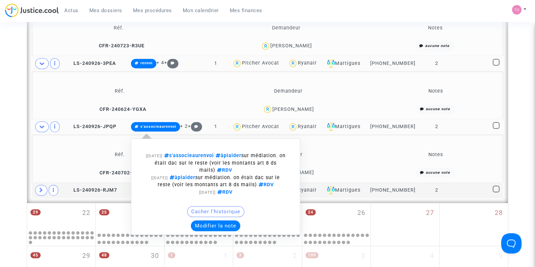
click at [225, 225] on button "Modifier la note" at bounding box center [215, 226] width 49 height 11
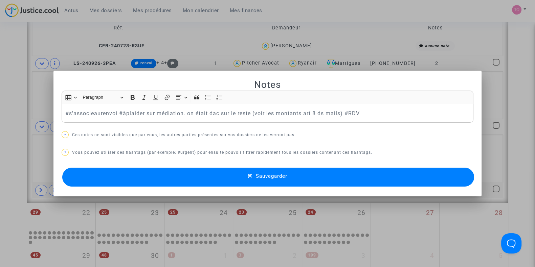
scroll to position [0, 0]
click at [0, 81] on div at bounding box center [267, 133] width 535 height 267
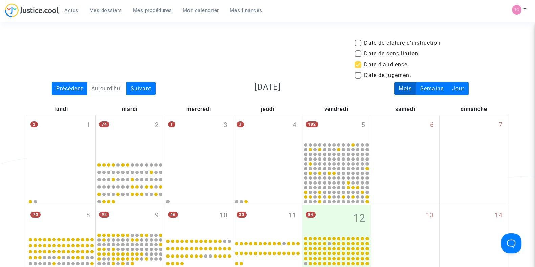
scroll to position [465, 0]
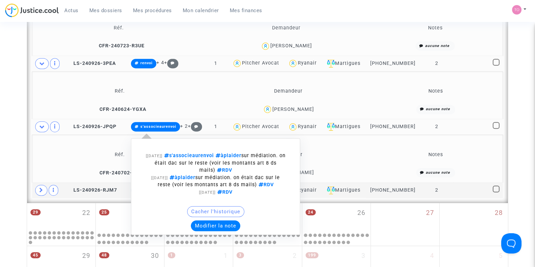
click at [216, 224] on button "Modifier la note" at bounding box center [215, 226] width 49 height 11
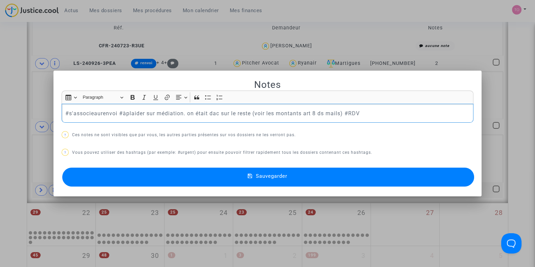
click at [0, 95] on div at bounding box center [267, 133] width 535 height 267
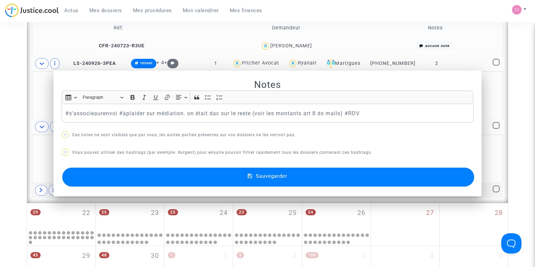
scroll to position [465, 0]
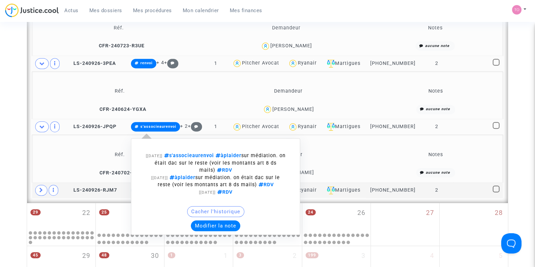
click at [218, 217] on div "Cacher l'historique" at bounding box center [216, 213] width 162 height 14
click at [216, 221] on button "Modifier la note" at bounding box center [215, 226] width 49 height 11
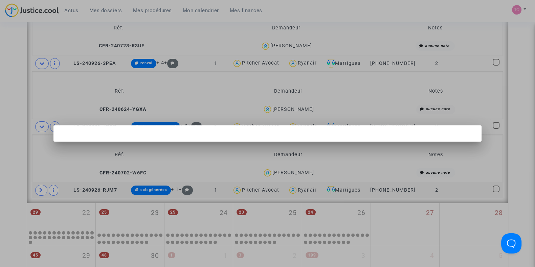
scroll to position [0, 0]
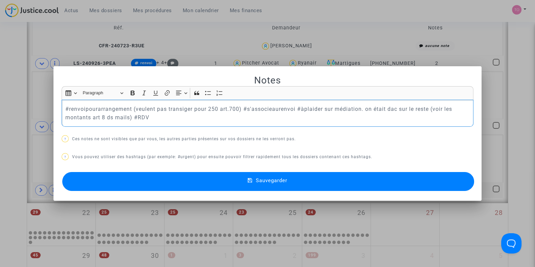
drag, startPoint x: 243, startPoint y: 107, endPoint x: 293, endPoint y: 107, distance: 50.4
click at [293, 107] on p "#renvoipourarrangement (veulent pas transiger pour 250 art.700) #s'associeauren…" at bounding box center [267, 113] width 405 height 17
click at [188, 185] on button "Sauvegarder" at bounding box center [268, 181] width 412 height 19
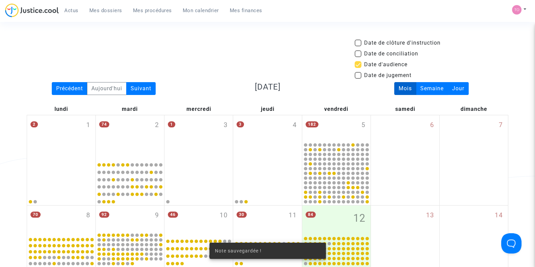
scroll to position [465, 0]
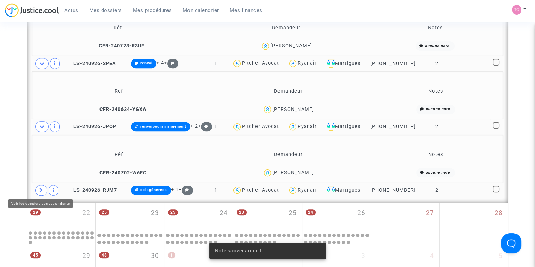
click at [38, 188] on span at bounding box center [41, 190] width 12 height 11
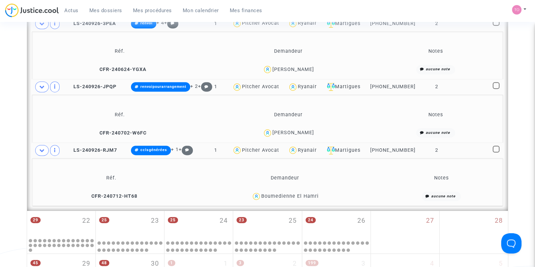
scroll to position [508, 0]
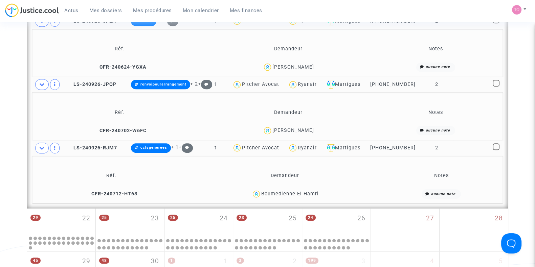
drag, startPoint x: 323, startPoint y: 191, endPoint x: 298, endPoint y: 195, distance: 25.7
click at [298, 195] on div "Boumedienne El Hamri" at bounding box center [284, 194] width 189 height 10
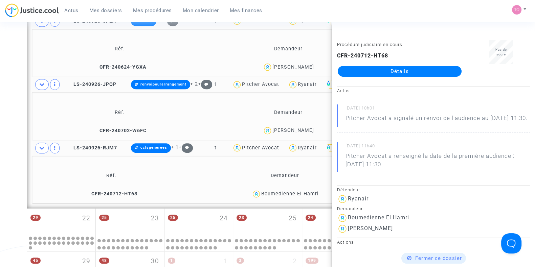
copy div "El Hamri"
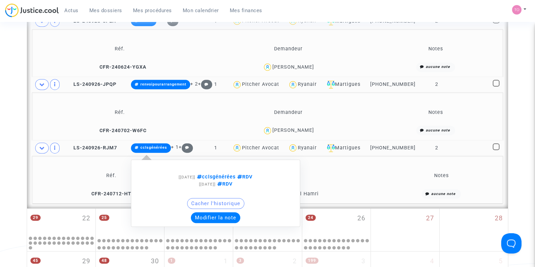
click at [214, 214] on button "Modifier la note" at bounding box center [215, 218] width 49 height 11
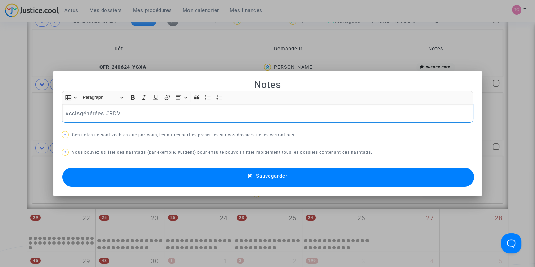
scroll to position [0, 0]
drag, startPoint x: 100, startPoint y: 112, endPoint x: 67, endPoint y: 114, distance: 33.2
click at [67, 114] on p "#cclsgénérées #RDV" at bounding box center [267, 113] width 405 height 8
click at [85, 113] on p "#dépôts #RDV" at bounding box center [267, 113] width 405 height 8
click at [206, 176] on button "Sauvegarder" at bounding box center [268, 177] width 412 height 19
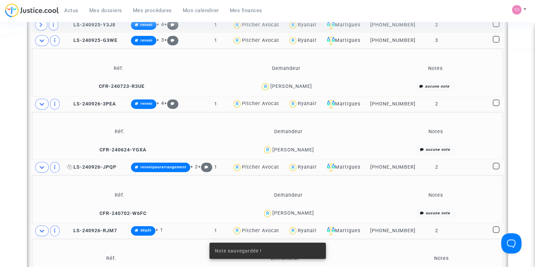
scroll to position [423, 0]
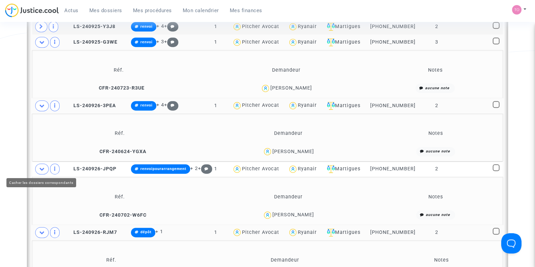
click at [44, 169] on icon at bounding box center [41, 168] width 5 height 5
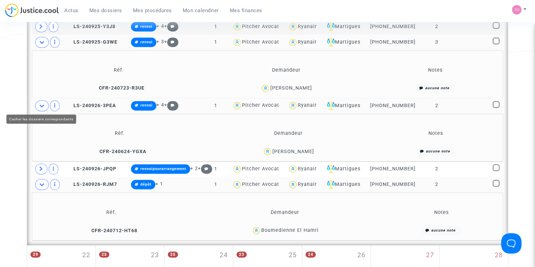
click at [44, 106] on icon at bounding box center [41, 105] width 5 height 5
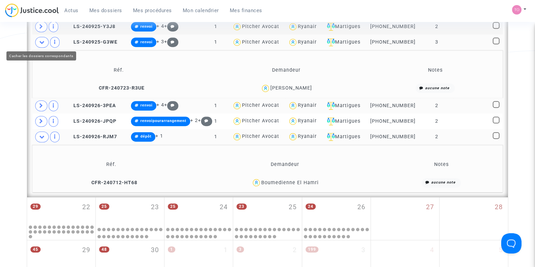
click at [41, 40] on icon at bounding box center [41, 42] width 5 height 5
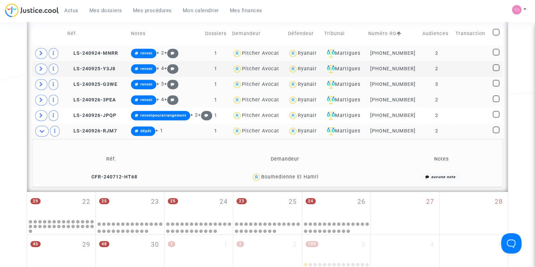
click at [41, 131] on icon at bounding box center [41, 131] width 5 height 5
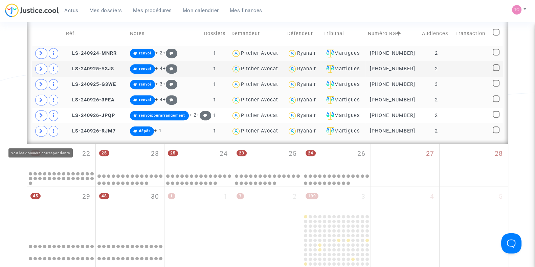
scroll to position [338, 0]
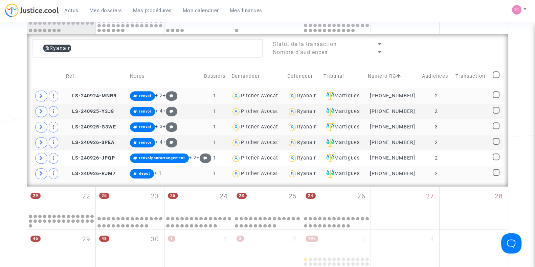
click at [306, 93] on div "Ryanair" at bounding box center [306, 96] width 19 height 6
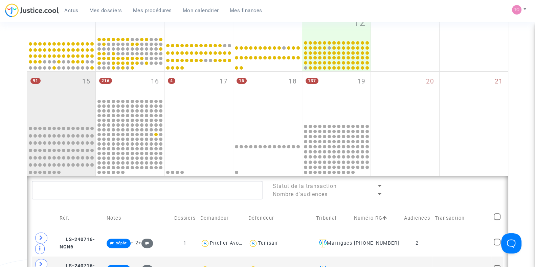
scroll to position [189, 0]
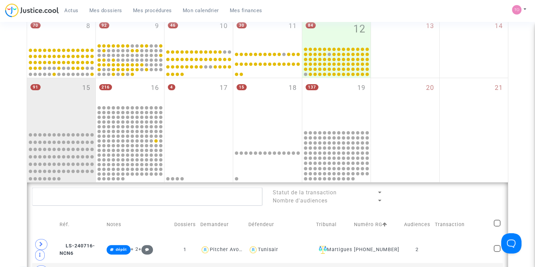
click at [496, 225] on span at bounding box center [497, 223] width 7 height 7
click at [497, 227] on input "checkbox" at bounding box center [497, 227] width 0 height 0
checkbox input "true"
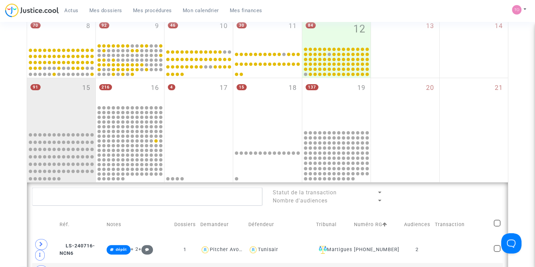
checkbox input "true"
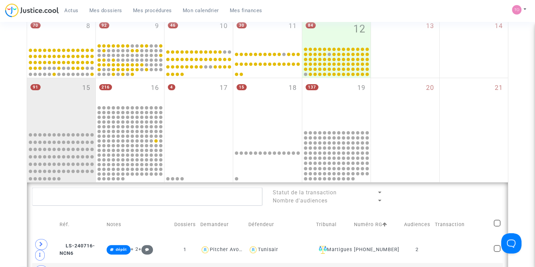
checkbox input "true"
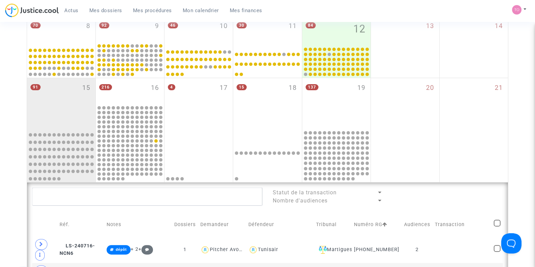
checkbox input "true"
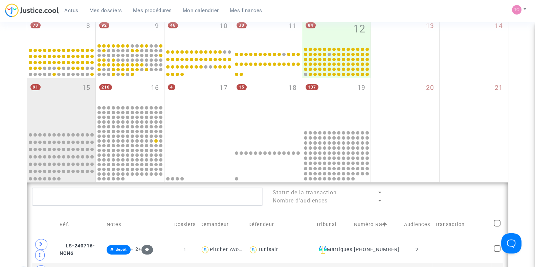
checkbox input "true"
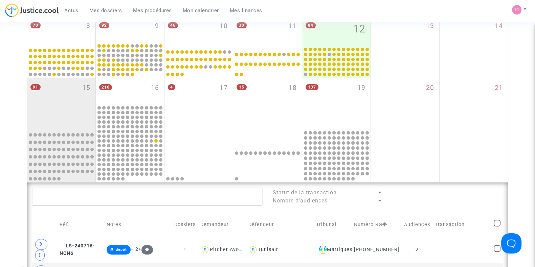
checkbox input "true"
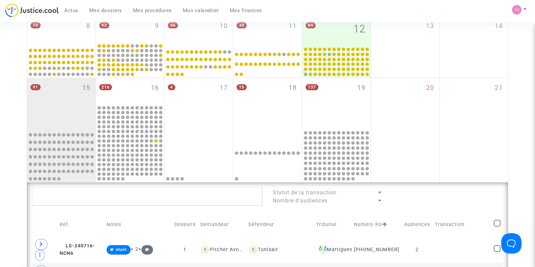
checkbox input "true"
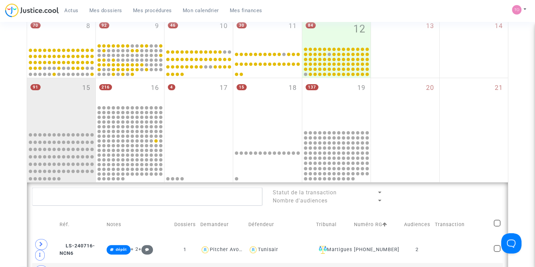
checkbox input "true"
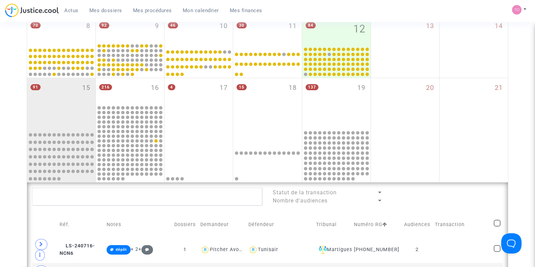
checkbox input "true"
click at [470, 190] on div "Sélection (39)" at bounding box center [475, 196] width 54 height 17
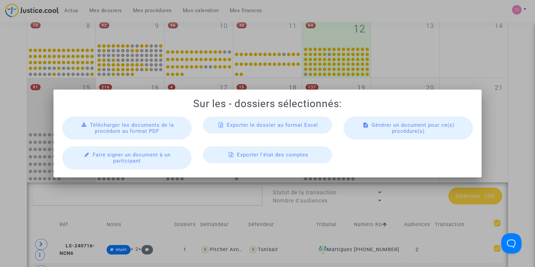
scroll to position [0, 0]
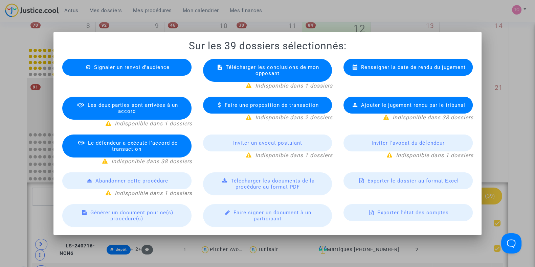
click at [383, 181] on span "Exporter le dossier au format Excel" at bounding box center [412, 181] width 91 height 6
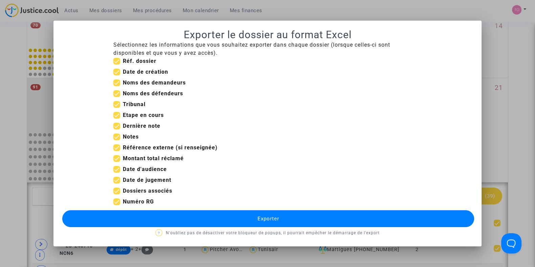
click at [119, 180] on span at bounding box center [116, 180] width 7 height 7
click at [117, 184] on input "Date de jugement" at bounding box center [116, 184] width 0 height 0
checkbox input "false"
click at [119, 156] on span at bounding box center [116, 158] width 7 height 7
click at [117, 162] on input "Montant total réclamé" at bounding box center [116, 162] width 0 height 0
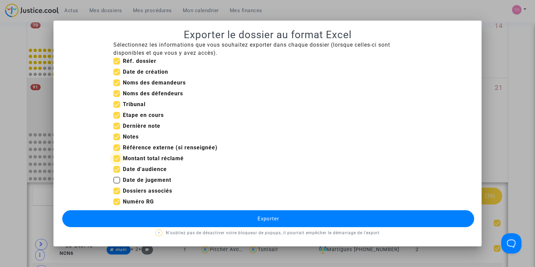
checkbox input "false"
click at [117, 116] on span at bounding box center [116, 115] width 7 height 7
click at [117, 119] on input "Etape en cours" at bounding box center [116, 119] width 0 height 0
checkbox input "false"
click at [117, 149] on span at bounding box center [116, 147] width 7 height 7
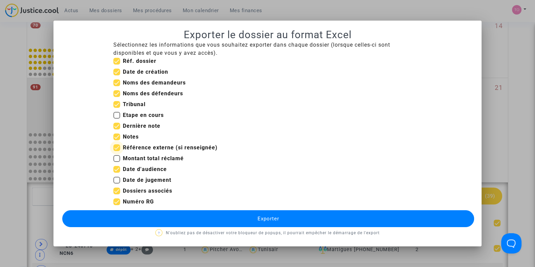
click at [117, 151] on input "Référence externe (si renseignée)" at bounding box center [116, 151] width 0 height 0
checkbox input "false"
click at [115, 73] on span at bounding box center [116, 72] width 7 height 7
click at [116, 75] on input "Date de création" at bounding box center [116, 75] width 0 height 0
checkbox input "false"
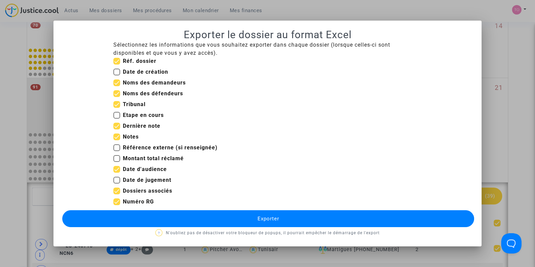
click at [184, 214] on button "Exporter" at bounding box center [268, 218] width 412 height 17
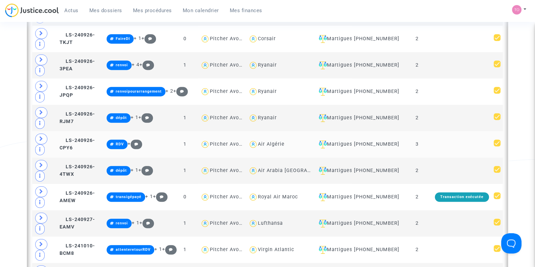
scroll to position [612, 0]
click at [285, 198] on div "Royal Air Maroc" at bounding box center [278, 197] width 40 height 6
type textarea "@"Royal Air Maroc""
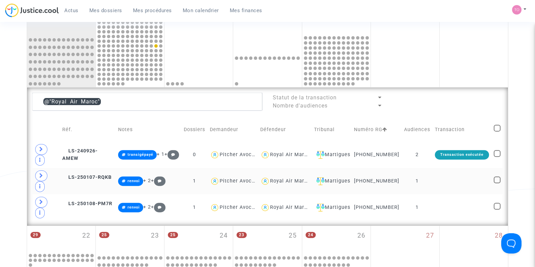
scroll to position [316, 0]
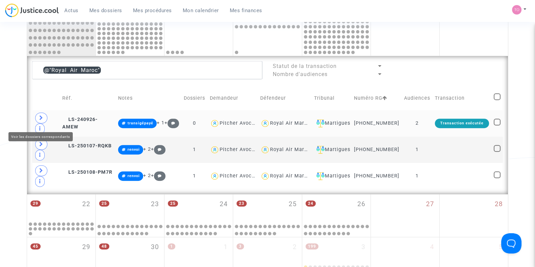
click at [41, 119] on span at bounding box center [41, 118] width 12 height 11
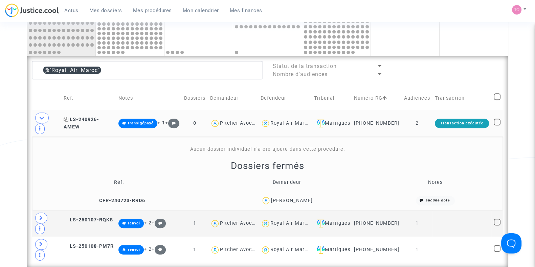
click at [99, 124] on span "LS-240926-AMEW" at bounding box center [82, 123] width 36 height 13
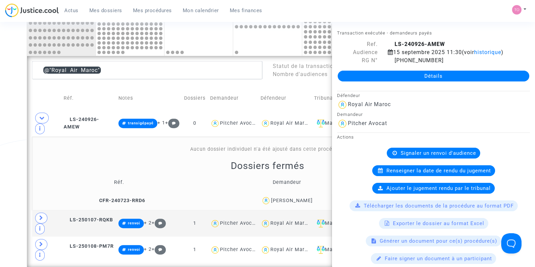
click at [0, 140] on div "Date de clôture d'instruction Date de conciliation Date d'audience Date de juge…" at bounding box center [267, 67] width 535 height 688
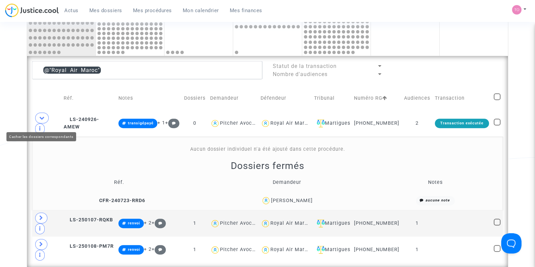
click at [43, 119] on icon at bounding box center [41, 117] width 5 height 5
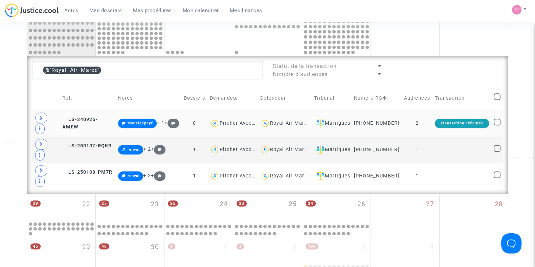
click at [300, 126] on div "Royal Air Maroc" at bounding box center [290, 123] width 40 height 6
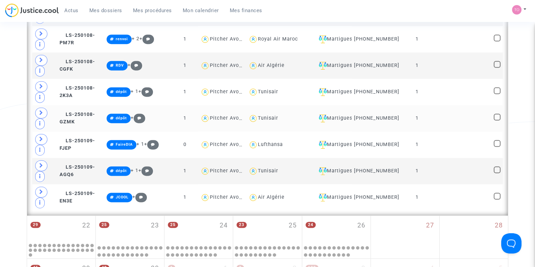
scroll to position [1247, 0]
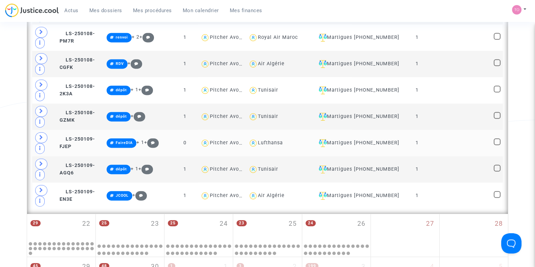
click at [283, 140] on div "Lufthansa" at bounding box center [270, 143] width 25 height 6
type textarea "@Lufthansa"
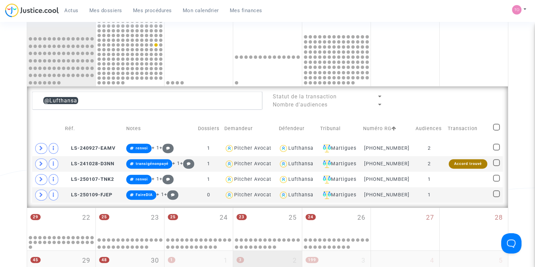
scroll to position [284, 0]
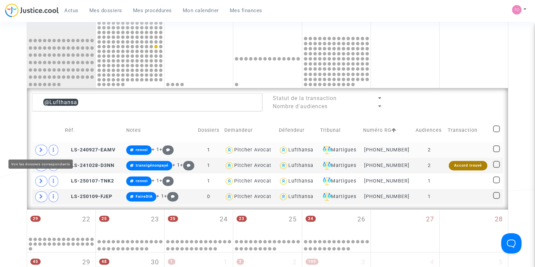
click at [44, 150] on span at bounding box center [41, 150] width 12 height 11
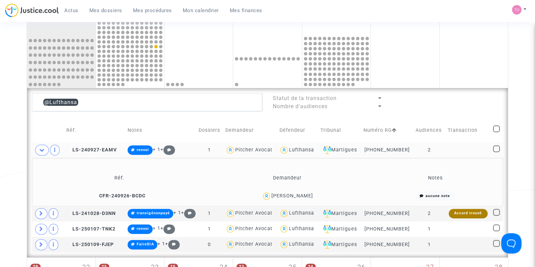
click at [296, 195] on div "Paul Namer" at bounding box center [292, 196] width 42 height 6
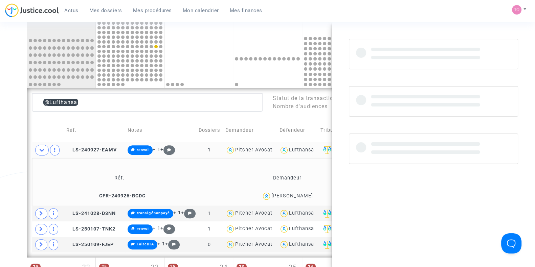
click at [296, 195] on div "Paul Namer" at bounding box center [292, 196] width 42 height 6
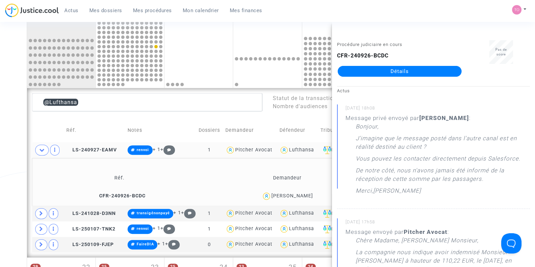
copy div "Namer"
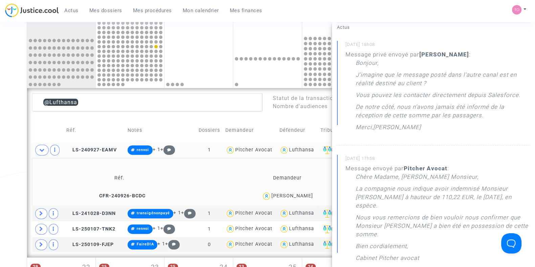
scroll to position [84, 0]
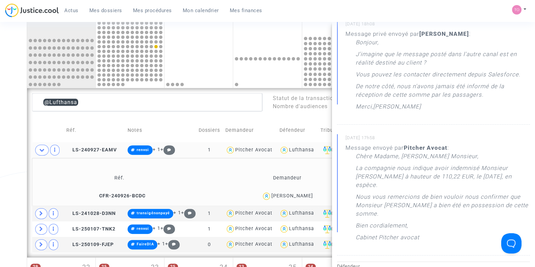
click at [0, 149] on div "Date de clôture d'instruction Date de conciliation Date d'audience Date de juge…" at bounding box center [267, 78] width 535 height 646
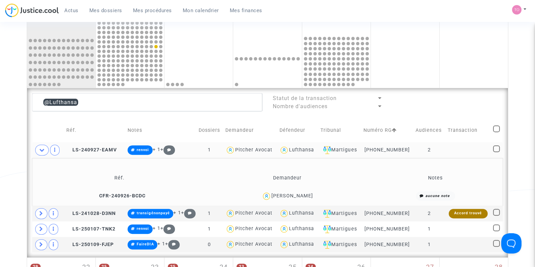
click at [301, 196] on div "Paul Namer" at bounding box center [292, 196] width 42 height 6
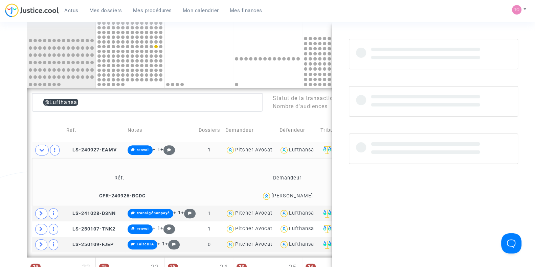
click at [301, 196] on div "Paul Namer" at bounding box center [292, 196] width 42 height 6
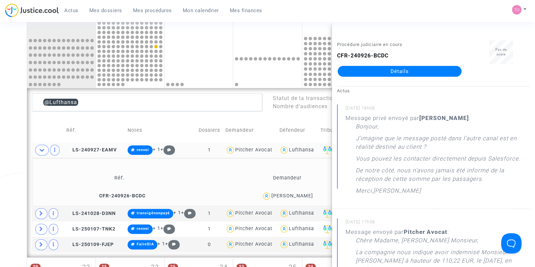
copy div "Namer"
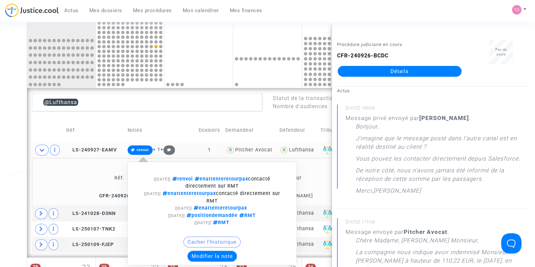
click at [202, 251] on button "Modifier la note" at bounding box center [211, 256] width 49 height 11
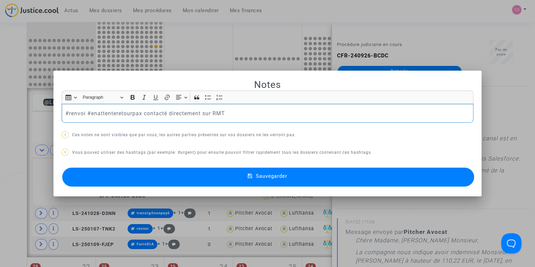
click at [84, 110] on p "#renvoi #enattenteretourpax contacté directement sur RMT" at bounding box center [267, 113] width 405 height 8
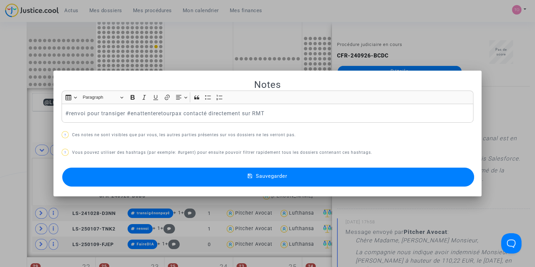
click at [182, 178] on button "Sauvegarder" at bounding box center [268, 177] width 412 height 19
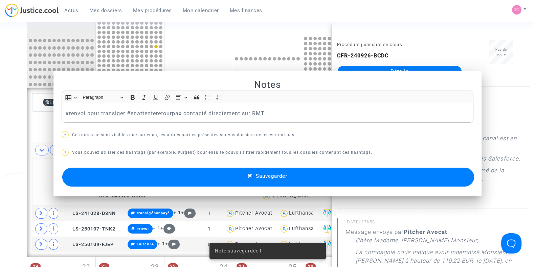
scroll to position [284, 0]
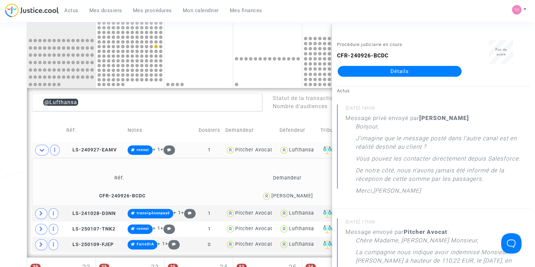
click at [0, 175] on div "Date de clôture d'instruction Date de conciliation Date d'audience Date de juge…" at bounding box center [267, 78] width 535 height 646
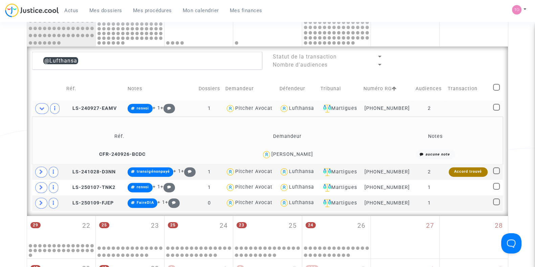
scroll to position [326, 0]
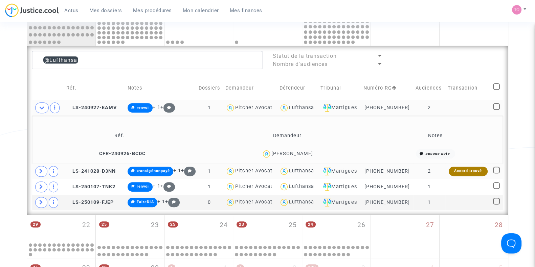
click at [35, 168] on td at bounding box center [48, 172] width 32 height 16
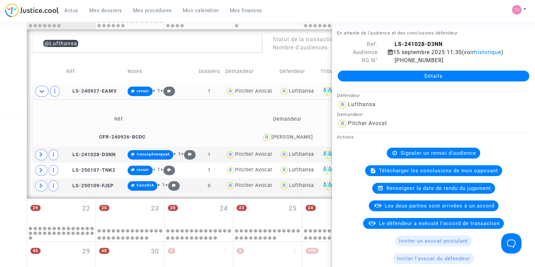
scroll to position [369, 0]
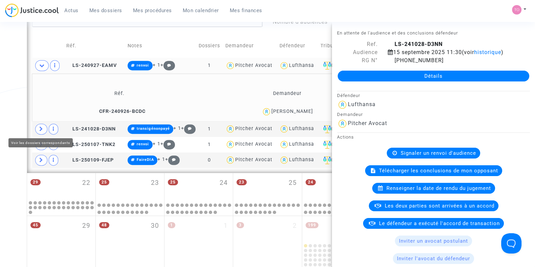
drag, startPoint x: 40, startPoint y: 125, endPoint x: 19, endPoint y: 120, distance: 21.5
click at [40, 125] on span at bounding box center [41, 129] width 12 height 11
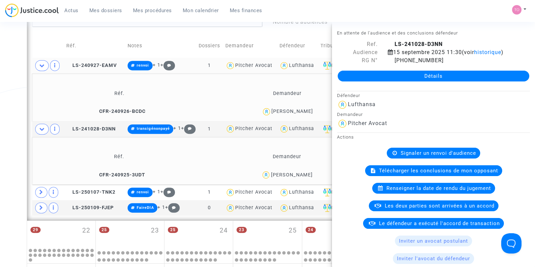
click at [13, 115] on div "Date de clôture d'instruction Date de conciliation Date d'audience Date de juge…" at bounding box center [267, 16] width 535 height 693
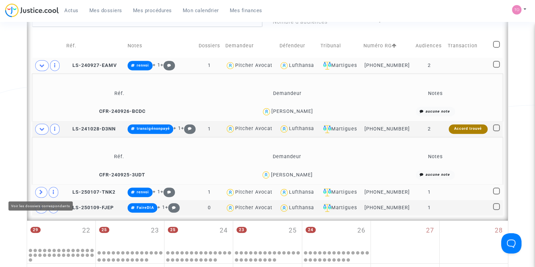
click at [41, 193] on icon at bounding box center [41, 192] width 4 height 5
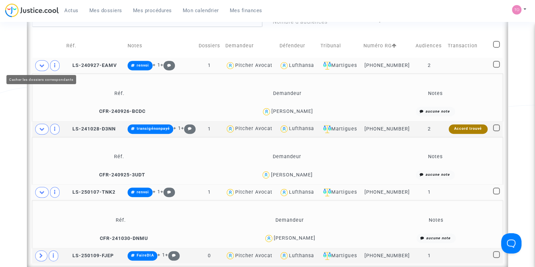
click at [40, 64] on icon at bounding box center [41, 65] width 5 height 5
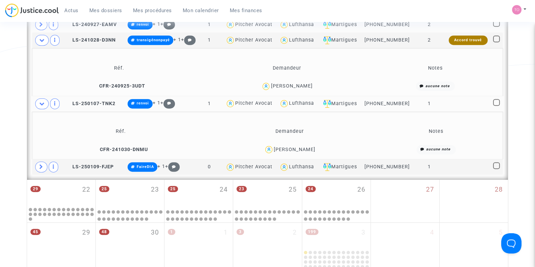
scroll to position [411, 0]
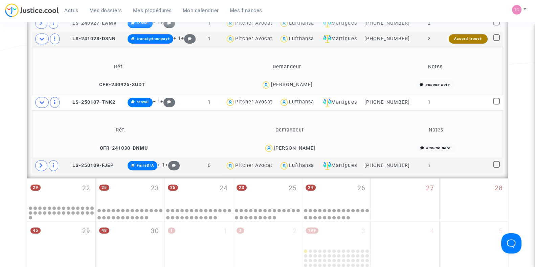
click at [303, 146] on div "Romain Poirier" at bounding box center [295, 149] width 42 height 6
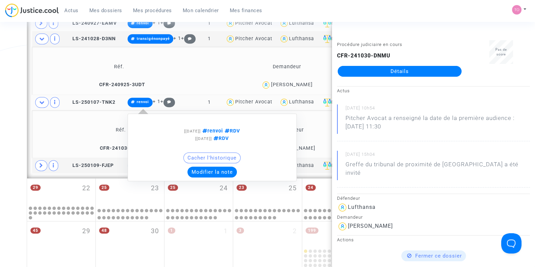
click at [202, 171] on button "Modifier la note" at bounding box center [211, 172] width 49 height 11
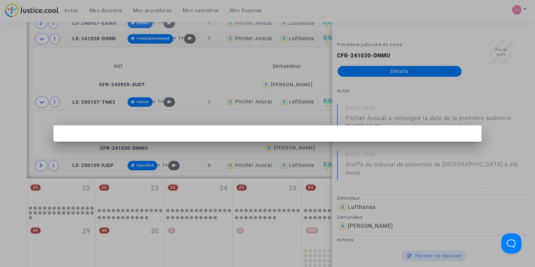
scroll to position [0, 0]
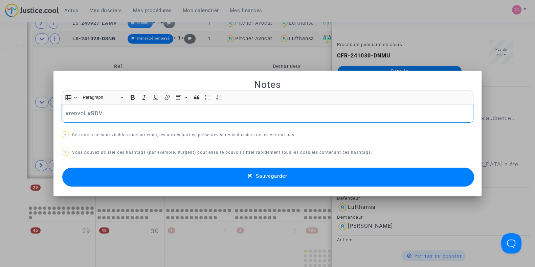
click at [83, 112] on p "#renvoi #RDV" at bounding box center [267, 113] width 405 height 8
click at [198, 180] on button "Sauvegarder" at bounding box center [268, 177] width 412 height 19
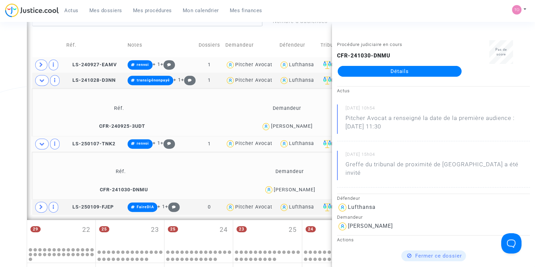
scroll to position [369, 0]
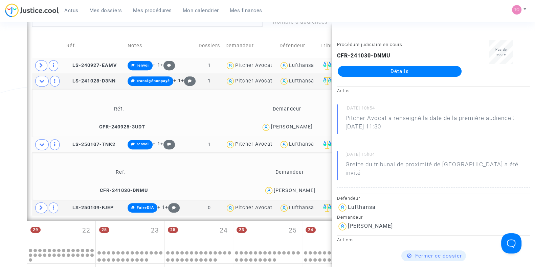
click at [8, 112] on div "Date de clôture d'instruction Date de conciliation Date d'audience Date de juge…" at bounding box center [267, 16] width 535 height 693
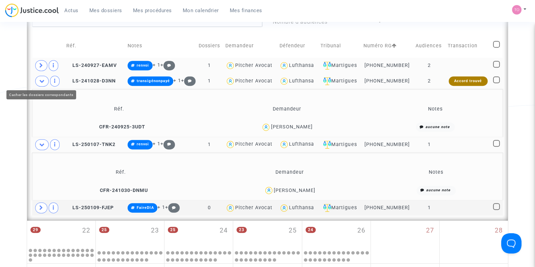
click at [42, 83] on span at bounding box center [42, 81] width 14 height 11
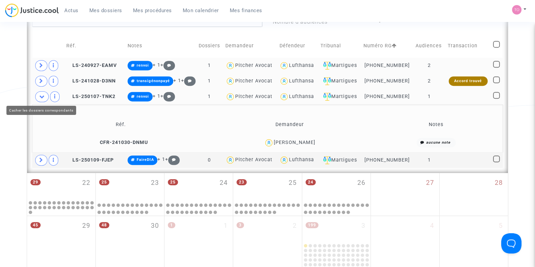
click at [43, 95] on icon at bounding box center [41, 96] width 5 height 5
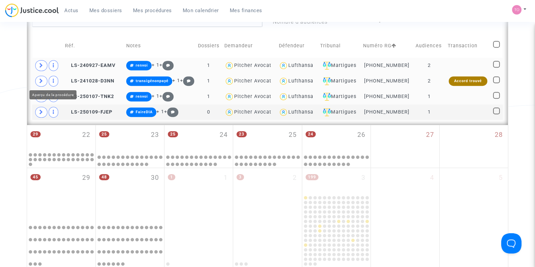
click at [45, 80] on span at bounding box center [41, 81] width 12 height 11
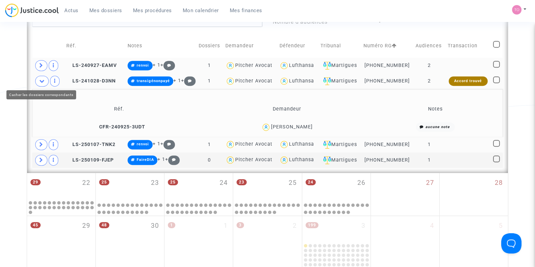
click at [45, 80] on span at bounding box center [42, 81] width 14 height 11
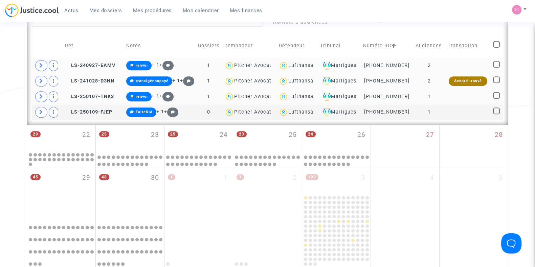
click at [36, 81] on span at bounding box center [41, 81] width 12 height 11
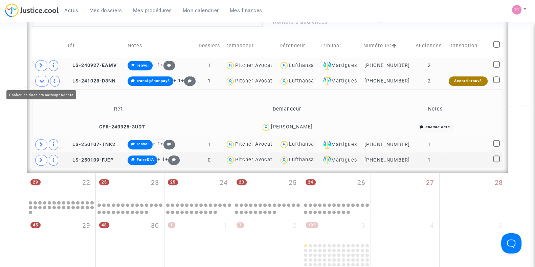
click at [36, 81] on span at bounding box center [42, 81] width 14 height 11
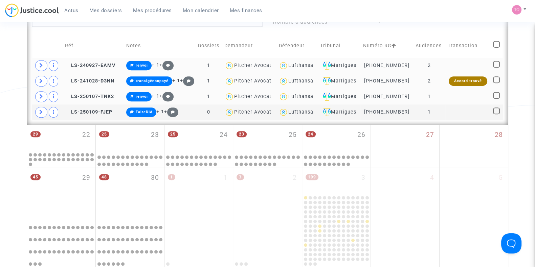
click at [303, 65] on div "Lufthansa" at bounding box center [300, 66] width 25 height 6
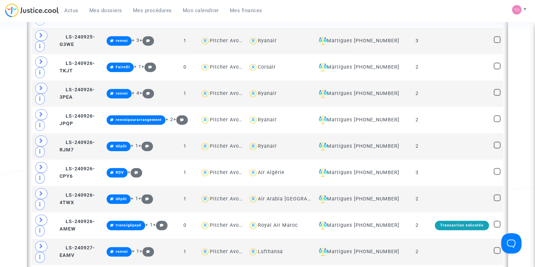
scroll to position [622, 0]
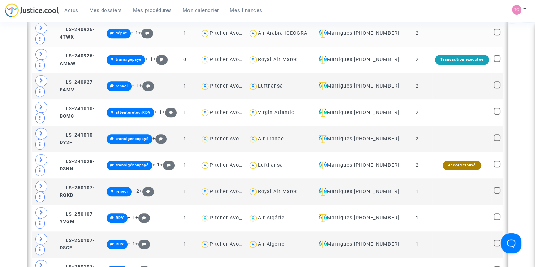
click at [289, 114] on div "Virgin Atlantic" at bounding box center [276, 113] width 37 height 6
type textarea "@"Virgin Atlantic""
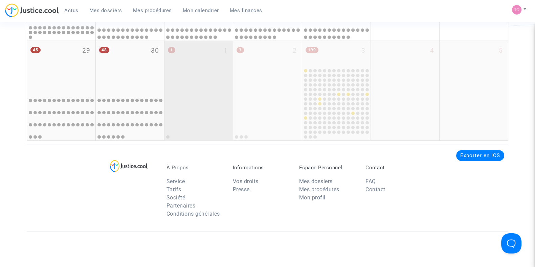
scroll to position [280, 0]
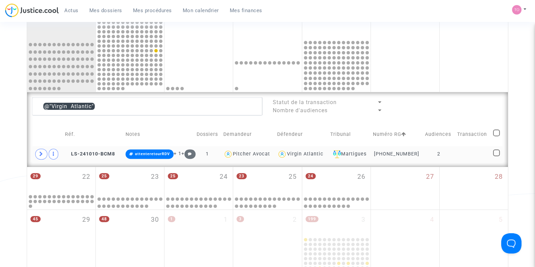
click at [35, 154] on td at bounding box center [47, 155] width 30 height 16
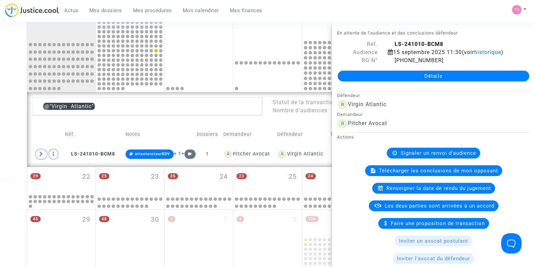
click at [0, 132] on div "Date de clôture d'instruction Date de conciliation Date d'audience Date de juge…" at bounding box center [267, 34] width 535 height 551
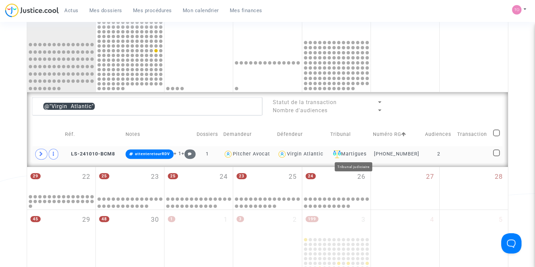
click at [367, 154] on div "Martigues" at bounding box center [349, 154] width 38 height 8
click at [94, 152] on span "LS-241010-BCM8" at bounding box center [90, 154] width 50 height 6
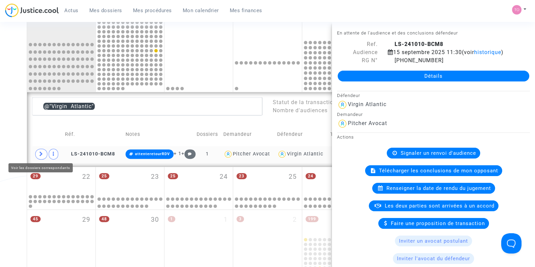
click at [39, 152] on span at bounding box center [41, 154] width 12 height 11
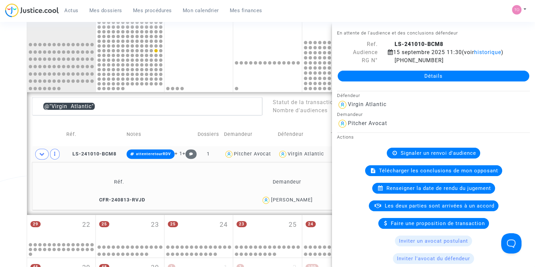
click at [277, 199] on div "Emmanuelle Vila" at bounding box center [292, 200] width 42 height 6
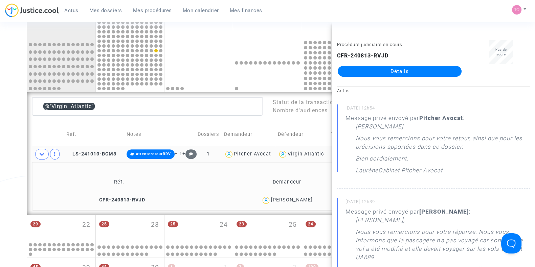
click at [0, 154] on div "Date de clôture d'instruction Date de conciliation Date d'audience Date de juge…" at bounding box center [267, 58] width 535 height 599
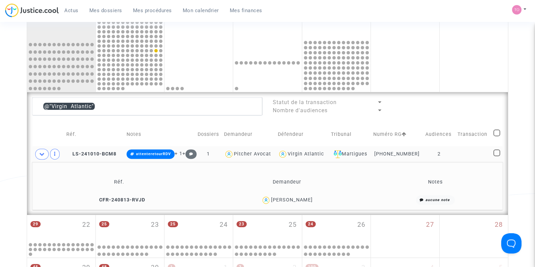
click at [311, 200] on div "Emmanuelle Vila" at bounding box center [292, 200] width 42 height 6
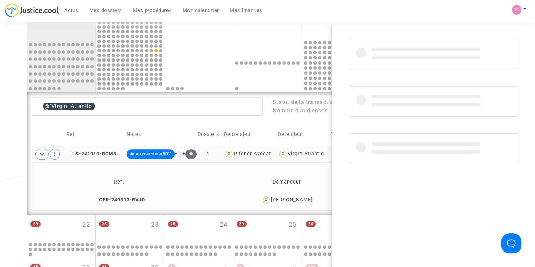
click at [311, 200] on div "Emmanuelle Vila" at bounding box center [292, 200] width 42 height 6
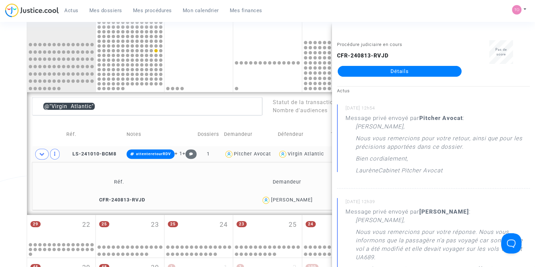
click at [309, 199] on div "Emmanuelle Vila" at bounding box center [292, 200] width 42 height 6
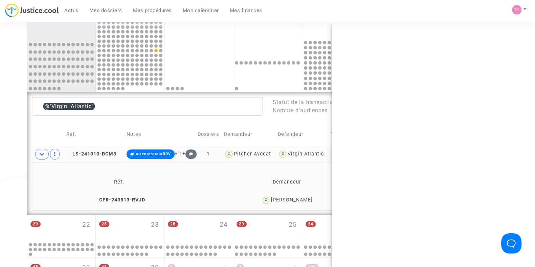
click at [309, 199] on div "Emmanuelle Vila" at bounding box center [292, 200] width 42 height 6
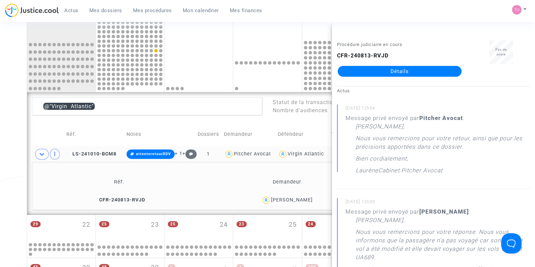
click at [0, 146] on div "Date de clôture d'instruction Date de conciliation Date d'audience Date de juge…" at bounding box center [267, 58] width 535 height 599
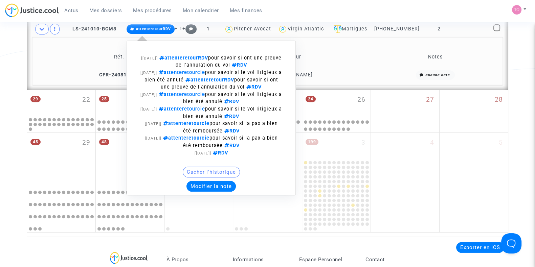
scroll to position [407, 0]
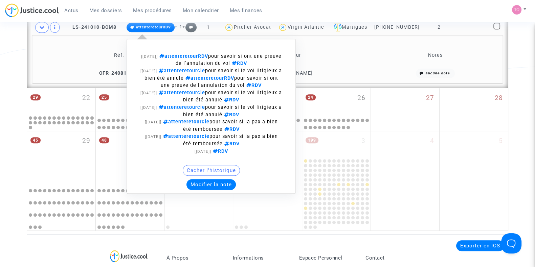
click at [224, 185] on button "Modifier la note" at bounding box center [210, 184] width 49 height 11
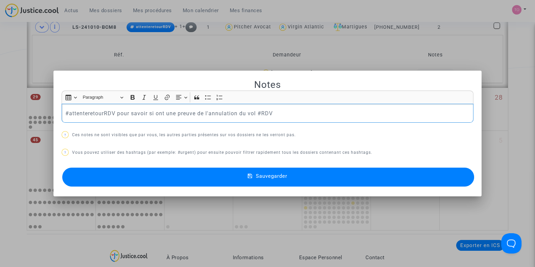
scroll to position [0, 0]
drag, startPoint x: 139, startPoint y: 112, endPoint x: 329, endPoint y: 114, distance: 189.8
click at [329, 114] on p "#renvoi #positionàanalyser #attenteretourRDV pour savoir si ont une preuve de l…" at bounding box center [267, 113] width 405 height 8
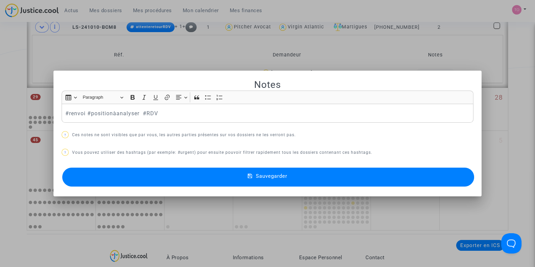
click at [176, 174] on button "Sauvegarder" at bounding box center [268, 177] width 412 height 19
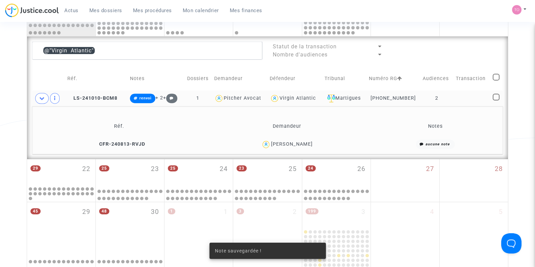
scroll to position [322, 0]
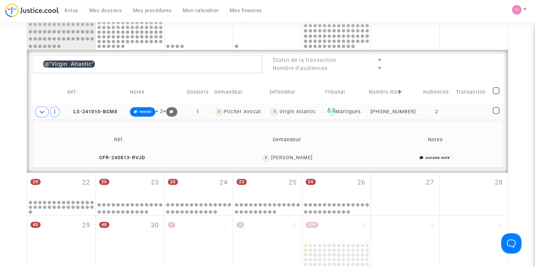
drag, startPoint x: 325, startPoint y: 155, endPoint x: 271, endPoint y: 156, distance: 54.2
click at [271, 156] on div "Emmanuelle Vila" at bounding box center [287, 158] width 162 height 10
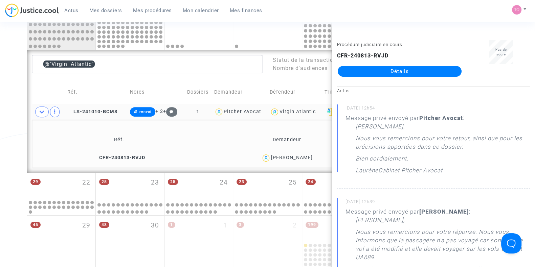
drag, startPoint x: 0, startPoint y: 141, endPoint x: 44, endPoint y: 129, distance: 45.6
click at [0, 141] on div "Date de clôture d'instruction Date de conciliation Date d'audience Date de juge…" at bounding box center [267, 16] width 535 height 599
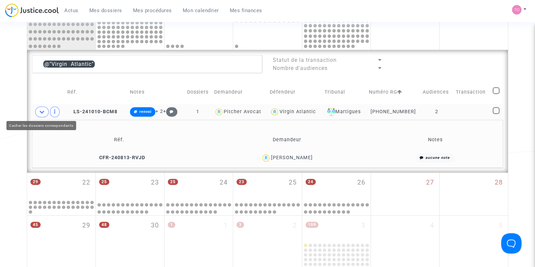
click at [44, 110] on icon at bounding box center [41, 111] width 5 height 5
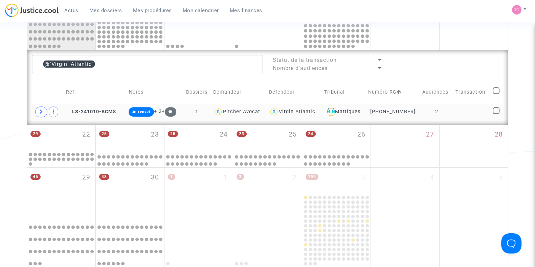
click at [302, 110] on div "Virgin Atlantic" at bounding box center [297, 112] width 37 height 6
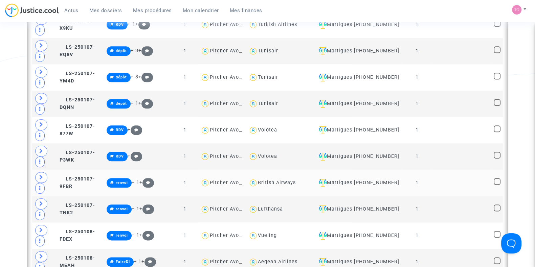
scroll to position [999, 0]
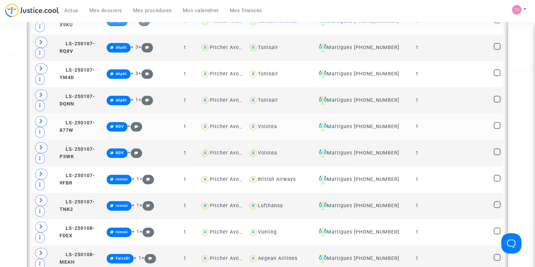
click at [277, 125] on div "Volotea" at bounding box center [267, 127] width 19 height 6
type textarea "@Volotea"
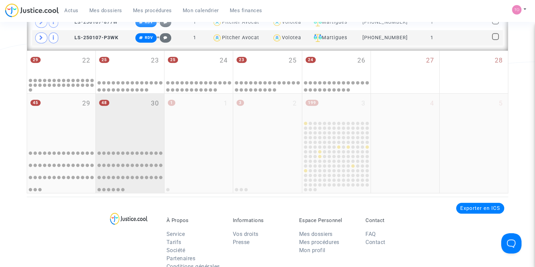
scroll to position [380, 0]
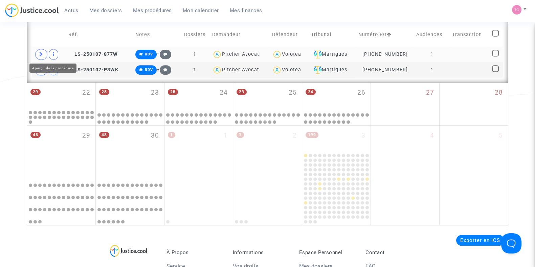
click at [45, 52] on span at bounding box center [41, 54] width 12 height 11
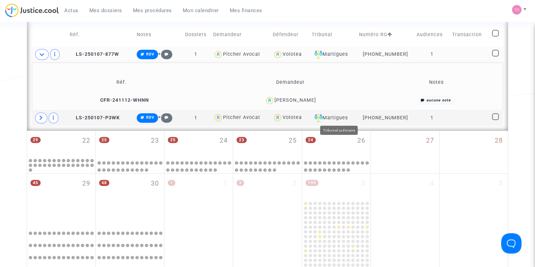
click at [299, 95] on span "Renaud Epuron" at bounding box center [295, 81] width 42 height 45
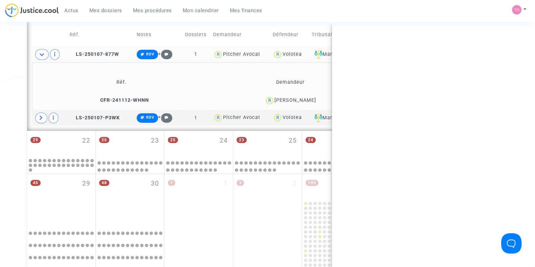
click at [301, 95] on span "Renaud Epuron" at bounding box center [295, 81] width 42 height 45
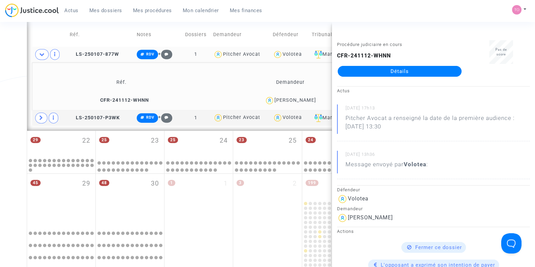
click at [301, 97] on div "Renaud Epuron" at bounding box center [295, 100] width 42 height 6
click at [40, 113] on span at bounding box center [41, 118] width 12 height 11
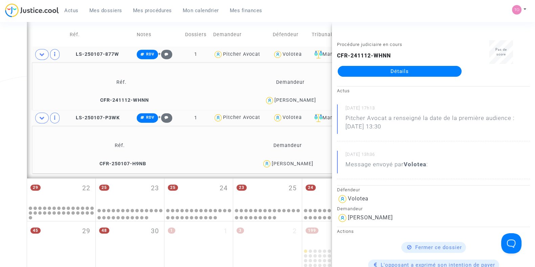
click at [295, 55] on div "Volotea" at bounding box center [292, 54] width 19 height 6
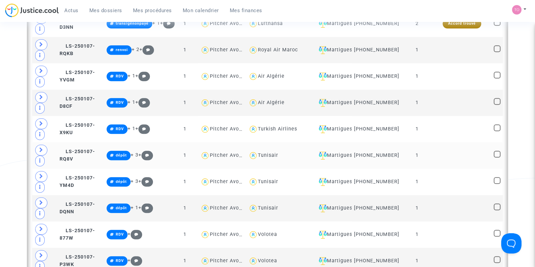
scroll to position [887, 0]
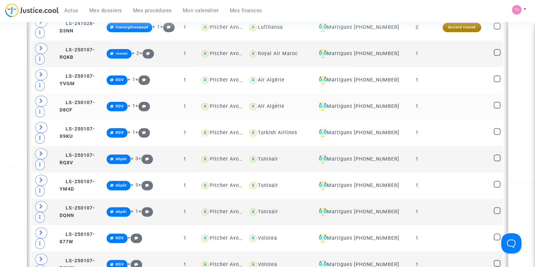
click at [285, 106] on div "Air Algérie" at bounding box center [271, 107] width 27 height 6
type textarea "@"Air Algérie""
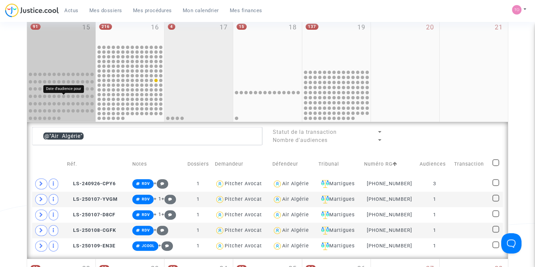
scroll to position [257, 0]
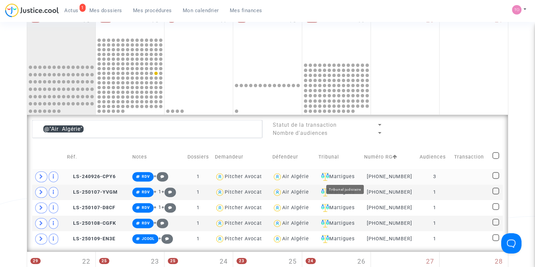
click at [350, 178] on div "Martigues" at bounding box center [338, 177] width 41 height 8
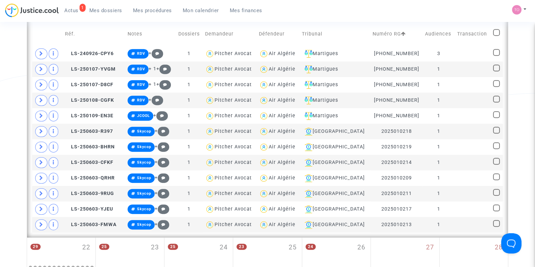
scroll to position [384, 0]
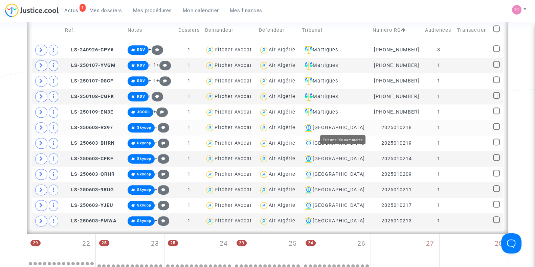
click at [345, 126] on div "[GEOGRAPHIC_DATA]" at bounding box center [335, 128] width 66 height 8
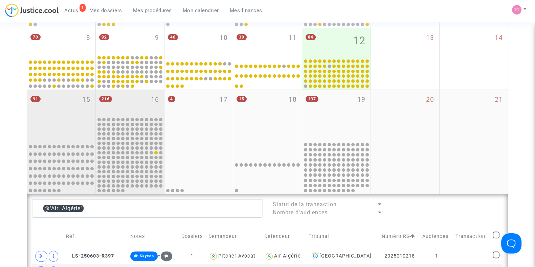
scroll to position [172, 0]
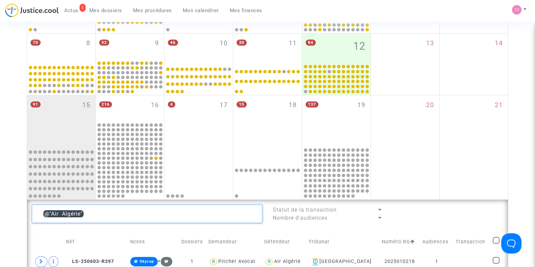
drag, startPoint x: 100, startPoint y: 214, endPoint x: 1, endPoint y: 193, distance: 101.7
click at [0, 193] on div "Date de clôture d'instruction Date de conciliation Date d'audience Date de juge…" at bounding box center [267, 189] width 535 height 644
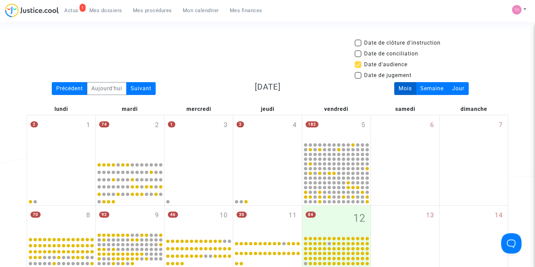
click at [202, 6] on link "Mon calendrier" at bounding box center [200, 10] width 47 height 10
click at [201, 9] on span "Mon calendrier" at bounding box center [201, 10] width 36 height 6
click at [187, 7] on span "Mon calendrier" at bounding box center [201, 10] width 36 height 6
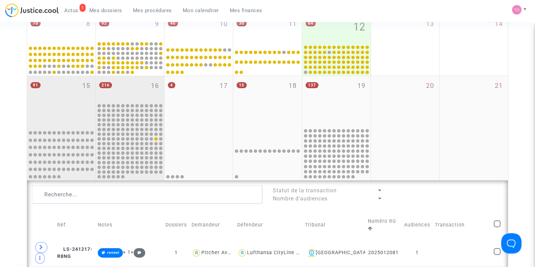
scroll to position [169, 0]
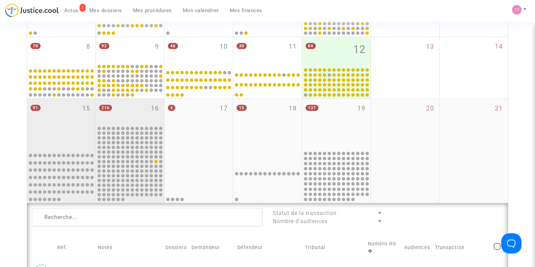
click at [151, 116] on div "216 16" at bounding box center [130, 112] width 68 height 26
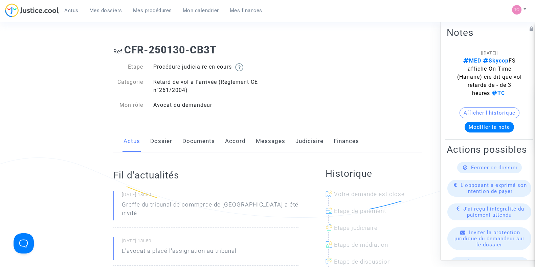
click at [153, 136] on link "Dossier" at bounding box center [161, 141] width 22 height 22
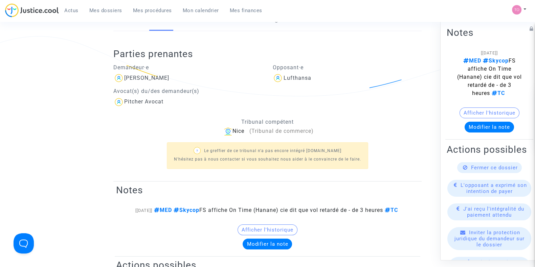
scroll to position [211, 0]
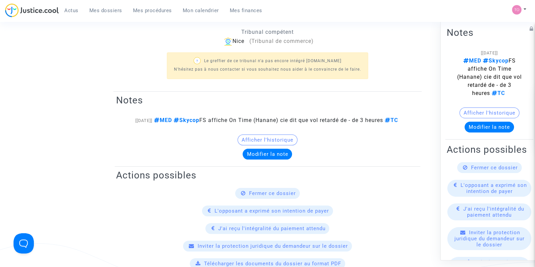
click at [254, 140] on button "Afficher l'historique" at bounding box center [268, 140] width 60 height 11
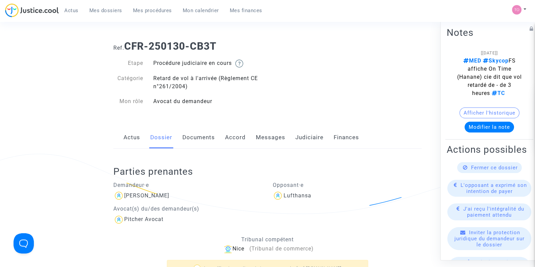
scroll to position [0, 0]
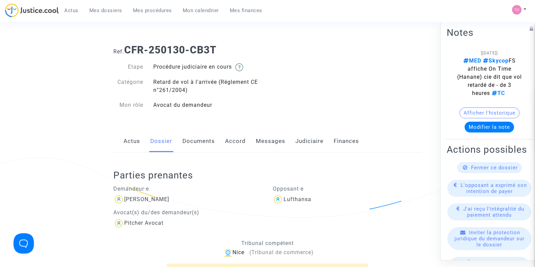
click at [237, 139] on link "Accord" at bounding box center [235, 141] width 21 height 22
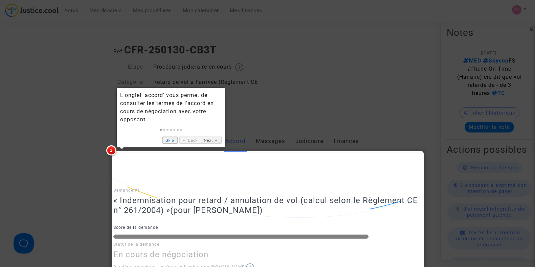
click at [173, 137] on link "Skip" at bounding box center [169, 140] width 15 height 7
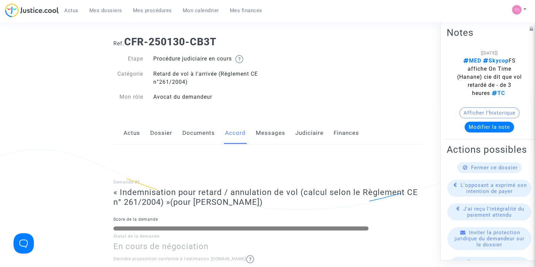
scroll to position [42, 0]
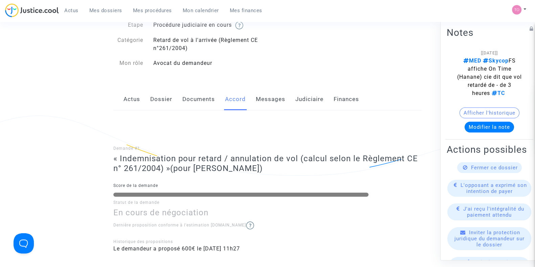
click at [159, 102] on link "Dossier" at bounding box center [161, 99] width 22 height 22
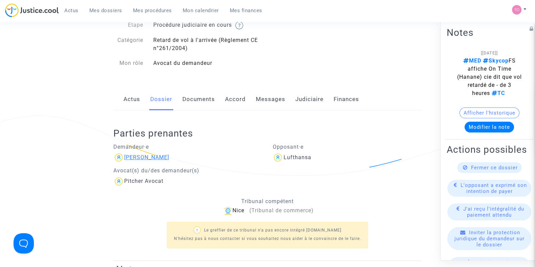
drag, startPoint x: 168, startPoint y: 156, endPoint x: 144, endPoint y: 158, distance: 23.7
click at [144, 158] on div "[PERSON_NAME]" at bounding box center [187, 157] width 149 height 11
copy div "Poujol"
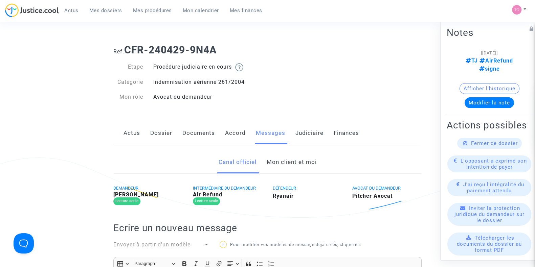
click at [276, 164] on link "Mon client et moi" at bounding box center [291, 162] width 50 height 22
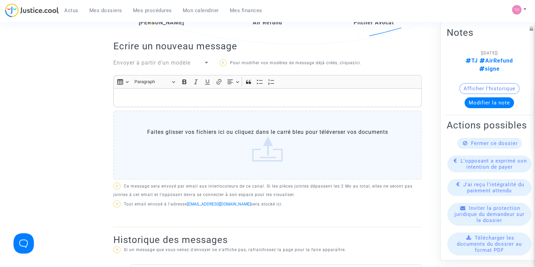
scroll to position [169, 0]
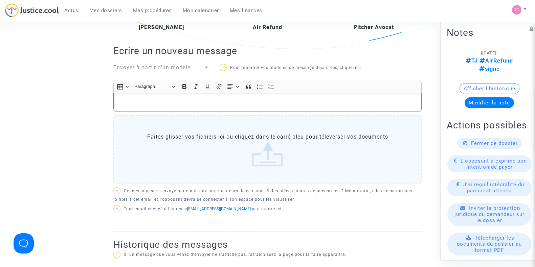
click at [215, 100] on p "Rich Text Editor, main" at bounding box center [267, 102] width 301 height 8
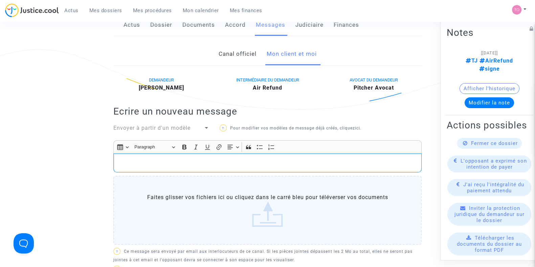
scroll to position [84, 0]
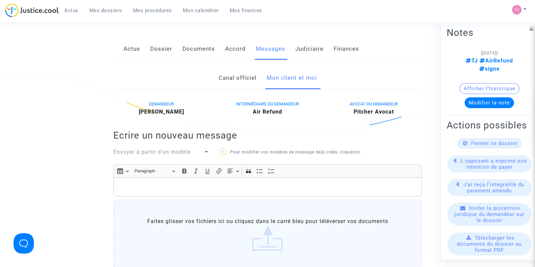
click at [187, 46] on link "Documents" at bounding box center [198, 49] width 32 height 22
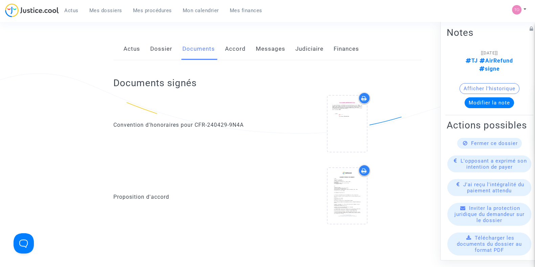
click at [166, 46] on link "Dossier" at bounding box center [161, 49] width 22 height 22
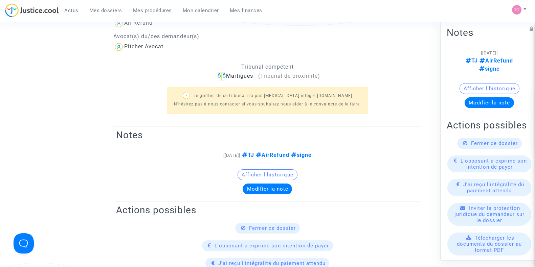
scroll to position [42, 0]
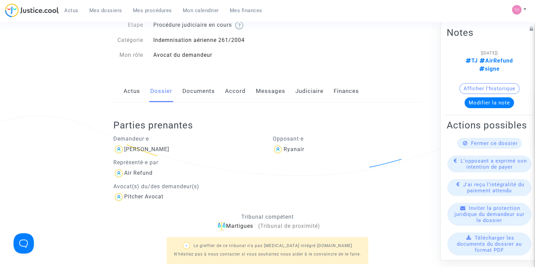
click at [205, 91] on link "Documents" at bounding box center [198, 91] width 32 height 22
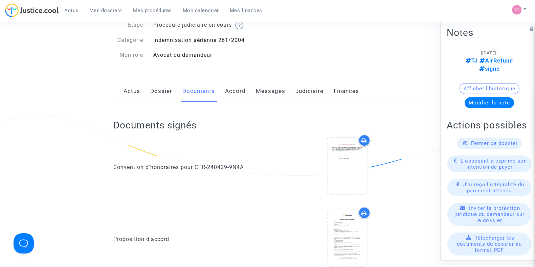
click at [187, 92] on link "Documents" at bounding box center [198, 91] width 32 height 22
click at [165, 93] on link "Dossier" at bounding box center [161, 91] width 22 height 22
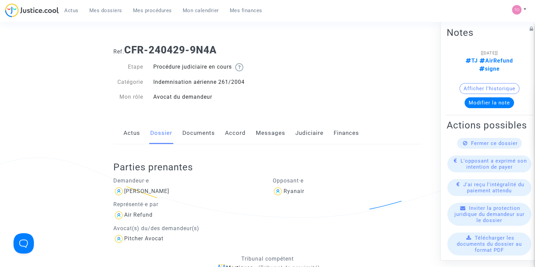
click at [183, 137] on link "Documents" at bounding box center [198, 133] width 32 height 22
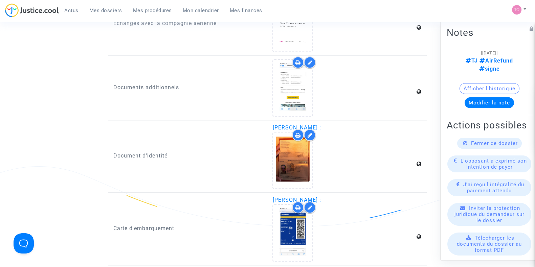
scroll to position [757, 0]
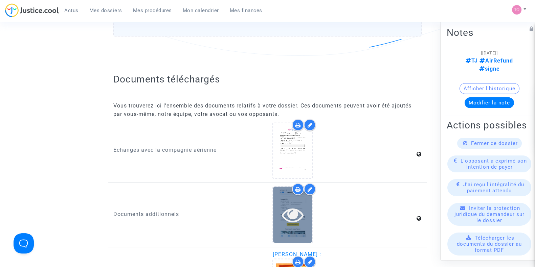
click at [294, 221] on icon at bounding box center [293, 215] width 22 height 22
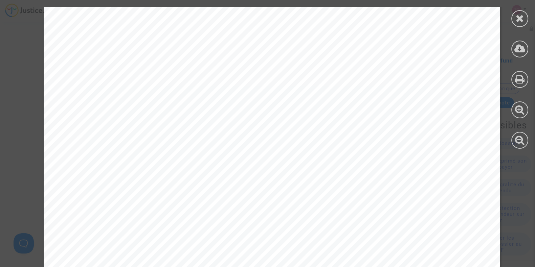
scroll to position [127, 0]
click at [512, 16] on div at bounding box center [519, 18] width 17 height 17
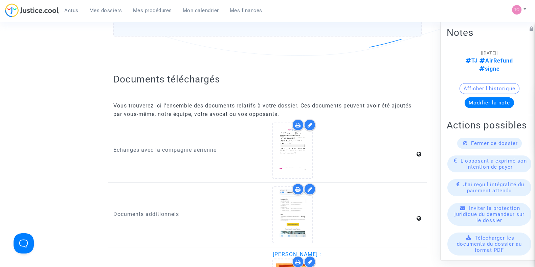
scroll to position [1053, 0]
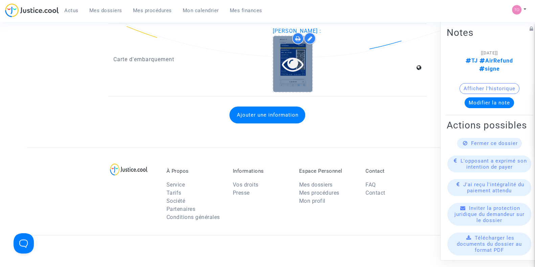
click at [292, 45] on div at bounding box center [292, 64] width 39 height 56
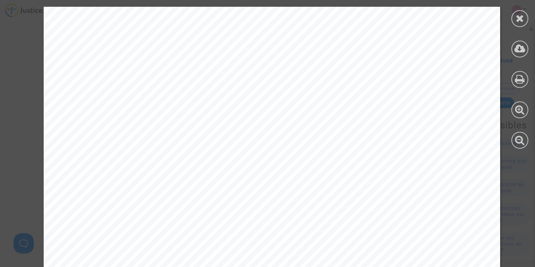
scroll to position [254, 0]
click at [516, 20] on icon at bounding box center [520, 18] width 8 height 10
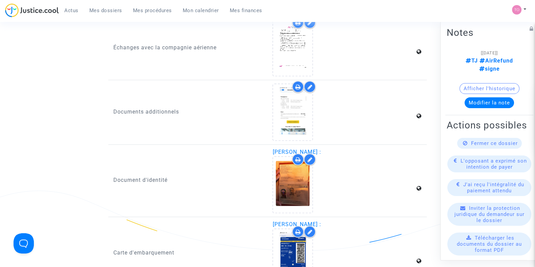
scroll to position [800, 0]
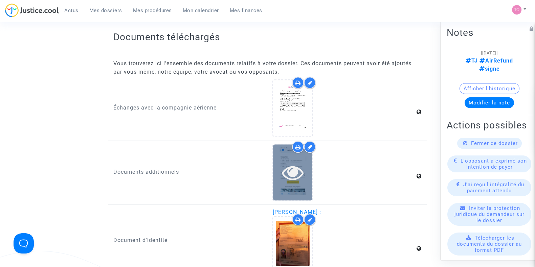
click at [276, 163] on div at bounding box center [292, 173] width 39 height 22
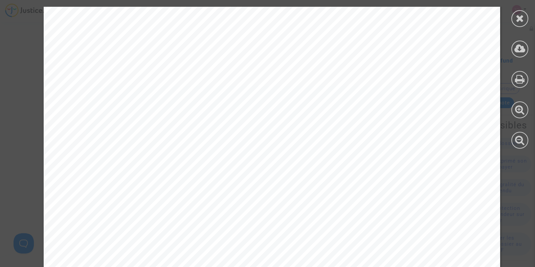
scroll to position [3891, 0]
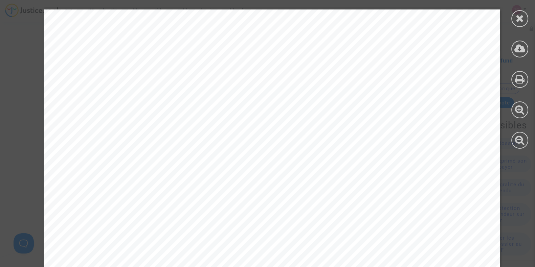
click at [509, 23] on div at bounding box center [520, 78] width 30 height 156
click at [513, 20] on div at bounding box center [519, 18] width 17 height 17
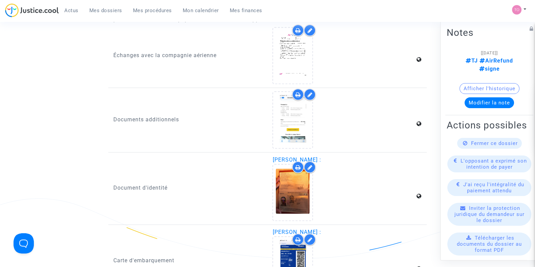
scroll to position [969, 0]
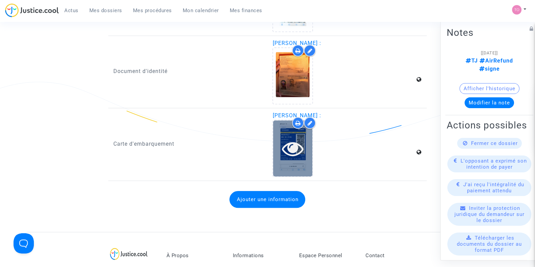
click at [306, 131] on div at bounding box center [292, 148] width 39 height 56
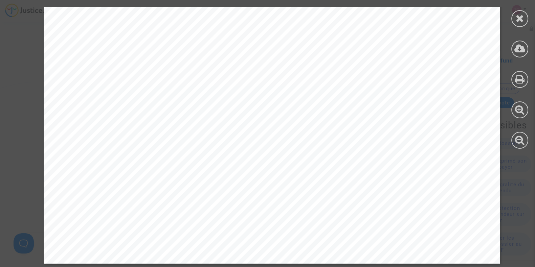
scroll to position [395, 0]
click at [516, 24] on div at bounding box center [519, 18] width 17 height 17
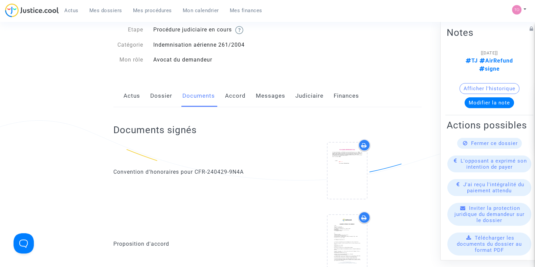
scroll to position [0, 0]
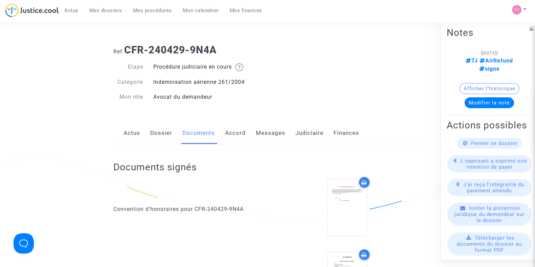
click at [156, 132] on link "Dossier" at bounding box center [161, 133] width 22 height 22
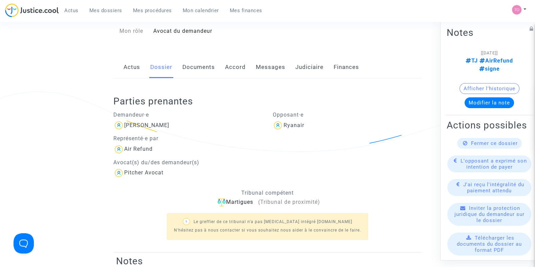
scroll to position [34, 0]
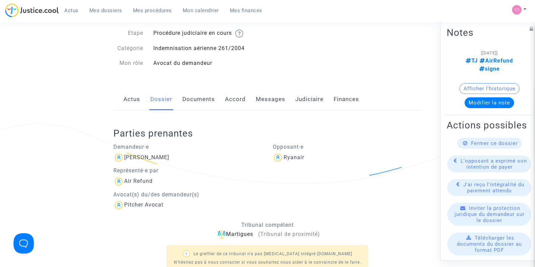
click at [194, 103] on link "Documents" at bounding box center [198, 99] width 32 height 22
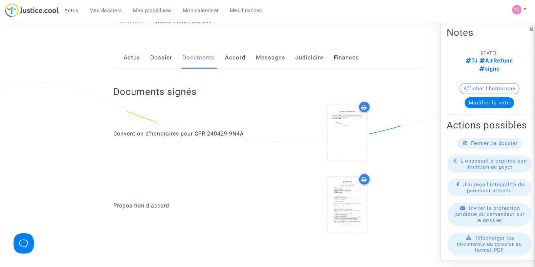
scroll to position [76, 0]
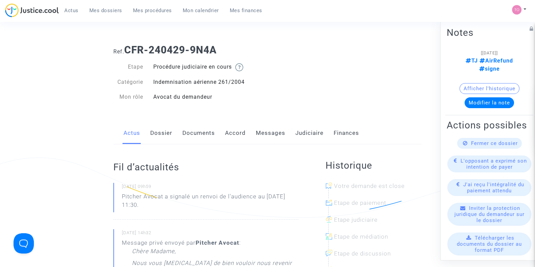
click at [260, 135] on link "Messages" at bounding box center [270, 133] width 29 height 22
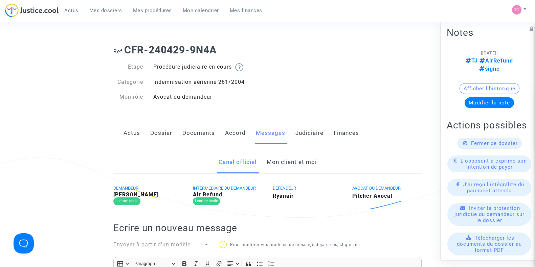
click at [268, 159] on link "Mon client et moi" at bounding box center [291, 162] width 50 height 22
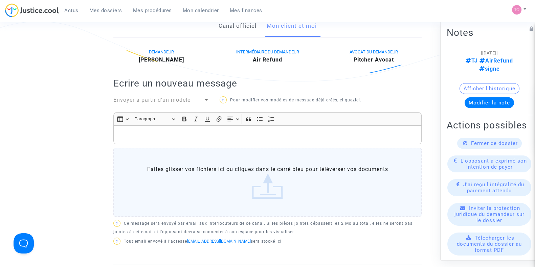
scroll to position [127, 0]
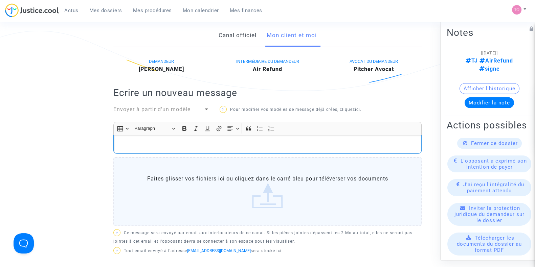
click at [130, 147] on p "Rich Text Editor, main" at bounding box center [267, 144] width 301 height 8
drag, startPoint x: 155, startPoint y: 142, endPoint x: 88, endPoint y: 142, distance: 67.0
click at [88, 142] on ng-component "Ref. CFR-240429-9N4A Etape Procédure judiciaire en cours Catégorie Indemnisatio…" at bounding box center [268, 261] width 482 height 698
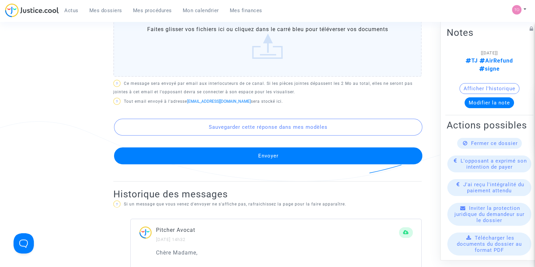
scroll to position [338, 0]
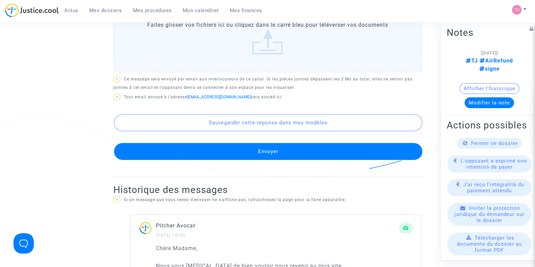
click at [223, 154] on button "Envoyer" at bounding box center [268, 151] width 308 height 17
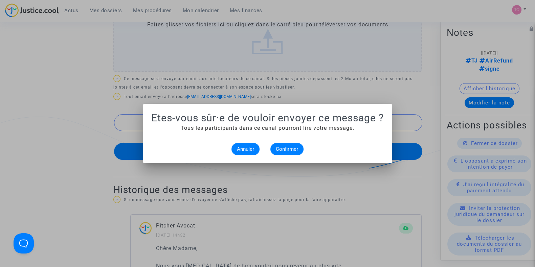
scroll to position [0, 0]
click at [287, 149] on span "Confirmer" at bounding box center [287, 149] width 22 height 6
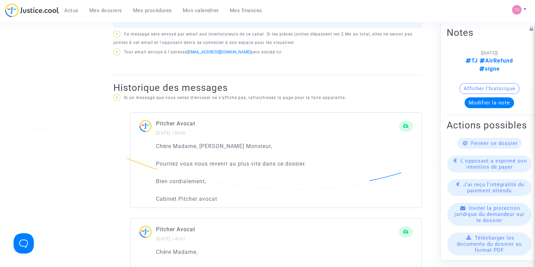
scroll to position [338, 0]
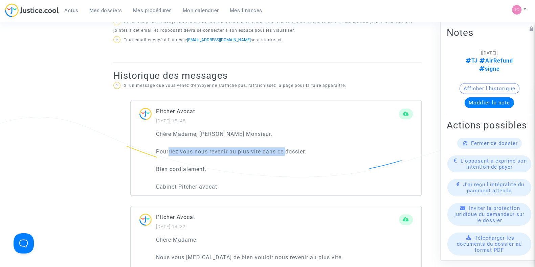
drag, startPoint x: 168, startPoint y: 151, endPoint x: 285, endPoint y: 149, distance: 116.8
click at [285, 149] on p "Pourriez vous nous revenir au plus vite dans ce dossier." at bounding box center [284, 152] width 257 height 8
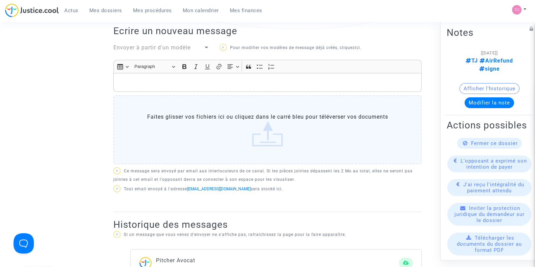
scroll to position [169, 0]
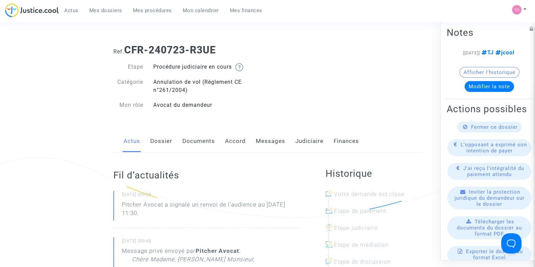
click at [273, 142] on link "Messages" at bounding box center [270, 141] width 29 height 22
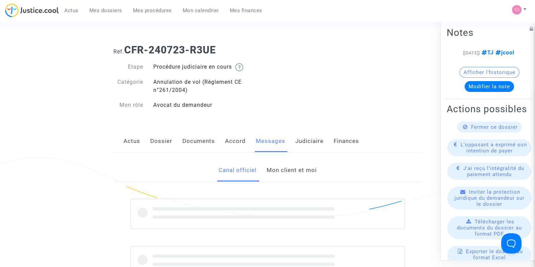
click at [276, 172] on link "Mon client et moi" at bounding box center [291, 170] width 50 height 22
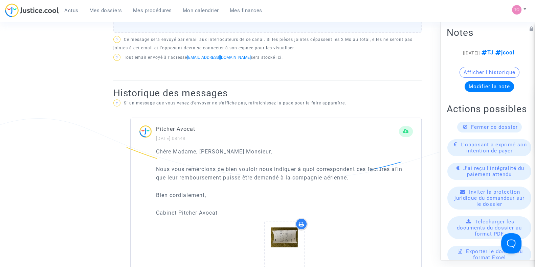
scroll to position [338, 0]
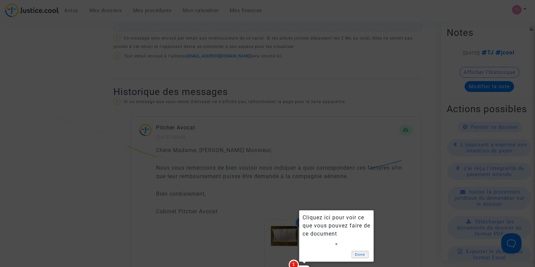
click at [355, 253] on link "Done" at bounding box center [360, 254] width 17 height 7
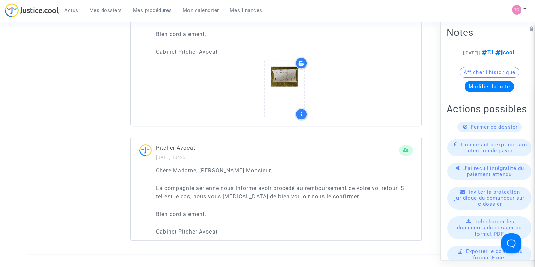
scroll to position [508, 0]
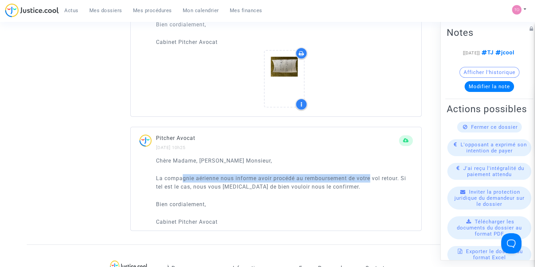
drag, startPoint x: 186, startPoint y: 180, endPoint x: 372, endPoint y: 177, distance: 185.8
click at [372, 177] on p "La compagnie aérienne nous informe avoir procédé au remboursement de votre vol …" at bounding box center [284, 182] width 257 height 17
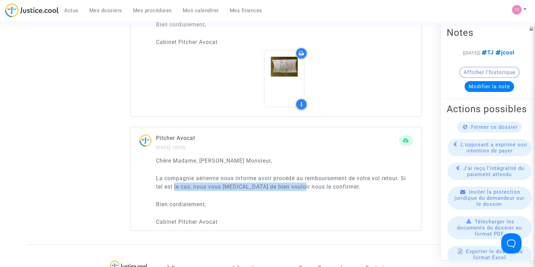
drag, startPoint x: 174, startPoint y: 185, endPoint x: 299, endPoint y: 186, distance: 124.5
click at [299, 186] on p "La compagnie aérienne nous informe avoir procédé au remboursement de votre vol …" at bounding box center [284, 182] width 257 height 17
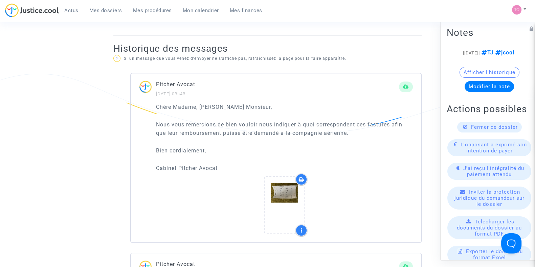
scroll to position [381, 0]
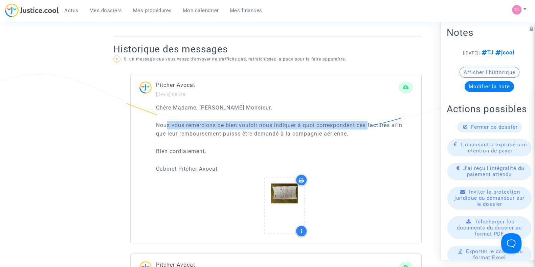
drag, startPoint x: 201, startPoint y: 121, endPoint x: 370, endPoint y: 126, distance: 168.9
click at [370, 126] on p "Nous vous remercions de bien vouloir nous indiquer à quoi correspondent ces fac…" at bounding box center [284, 129] width 257 height 17
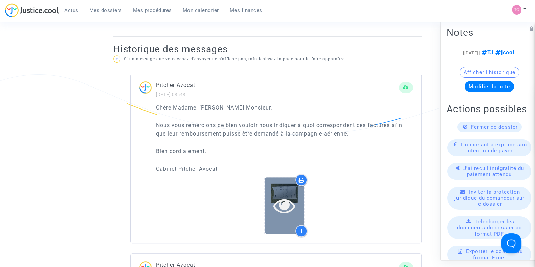
click at [284, 197] on icon at bounding box center [284, 206] width 22 height 22
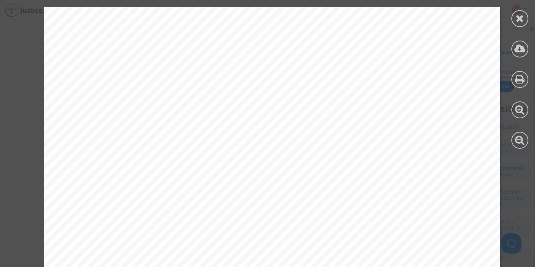
scroll to position [42, 0]
click at [516, 20] on icon at bounding box center [520, 18] width 8 height 10
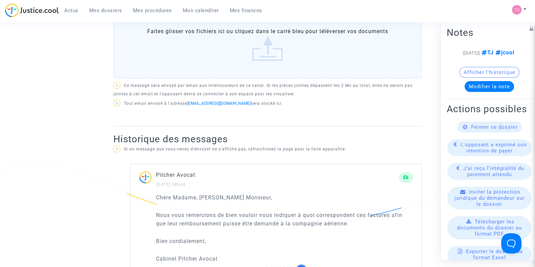
scroll to position [169, 0]
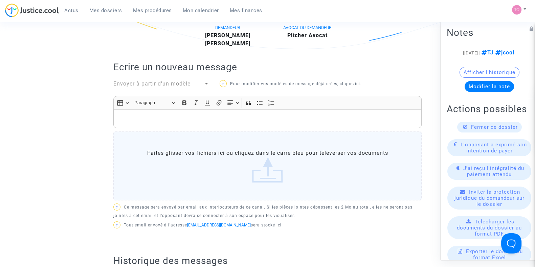
click at [153, 115] on p "Rich Text Editor, main" at bounding box center [267, 119] width 301 height 8
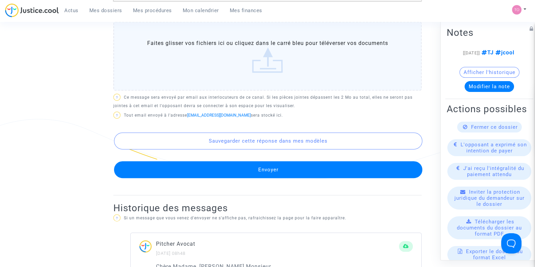
scroll to position [338, 0]
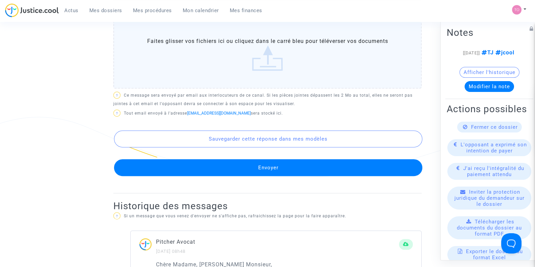
click at [266, 163] on button "Envoyer" at bounding box center [268, 167] width 308 height 17
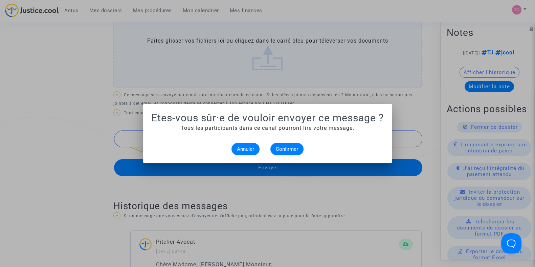
scroll to position [0, 0]
click at [287, 153] on button "Confirmer" at bounding box center [286, 149] width 33 height 12
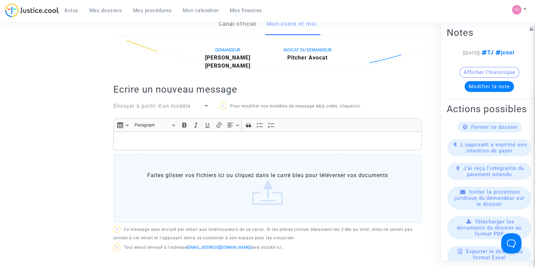
scroll to position [42, 0]
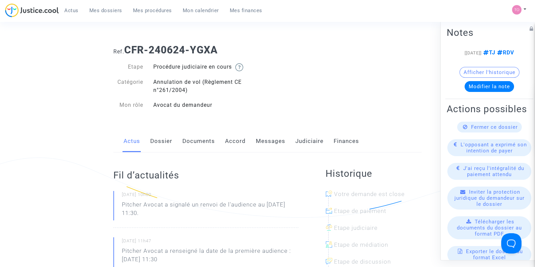
click at [203, 140] on link "Documents" at bounding box center [198, 141] width 32 height 22
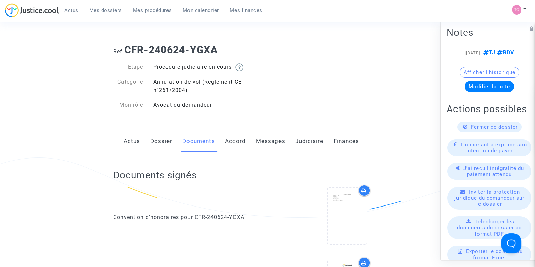
click at [268, 150] on link "Messages" at bounding box center [270, 141] width 29 height 22
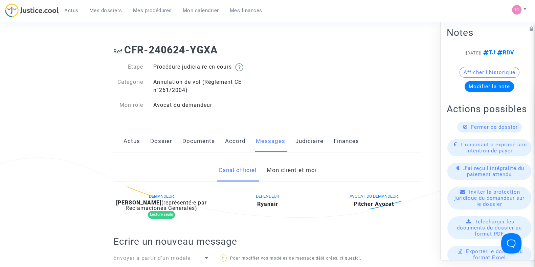
click at [289, 172] on link "Mon client et moi" at bounding box center [291, 170] width 50 height 22
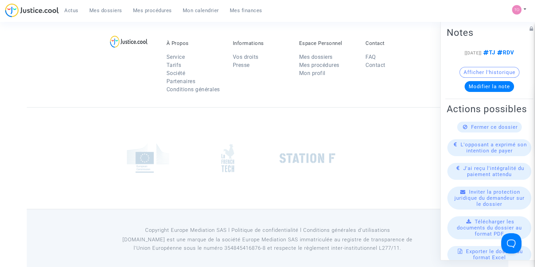
scroll to position [466, 0]
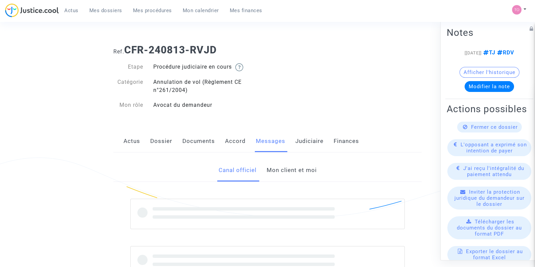
click at [270, 173] on link "Mon client et moi" at bounding box center [291, 170] width 50 height 22
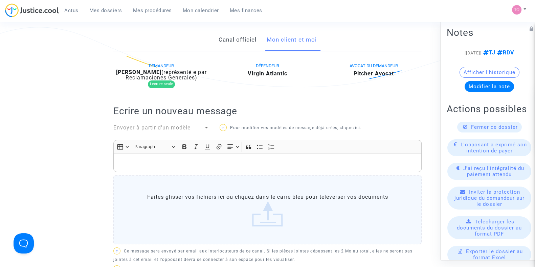
scroll to position [84, 0]
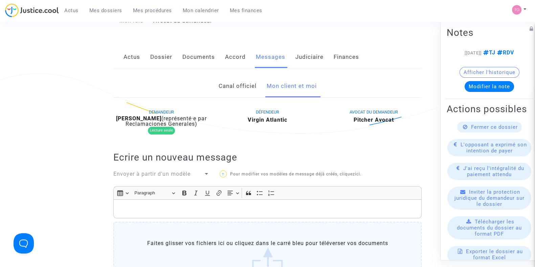
click at [227, 82] on link "Canal officiel" at bounding box center [237, 86] width 38 height 22
click at [293, 88] on link "Mon client et moi" at bounding box center [291, 86] width 50 height 22
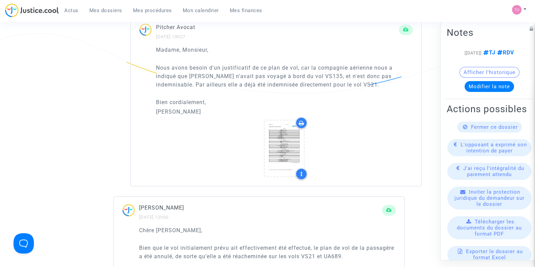
scroll to position [719, 0]
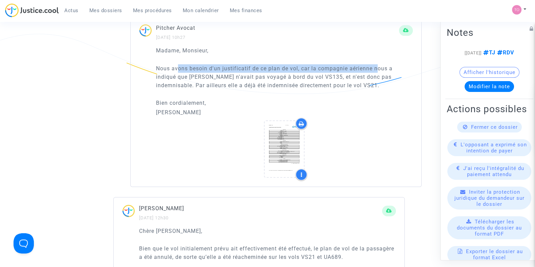
drag, startPoint x: 184, startPoint y: 70, endPoint x: 378, endPoint y: 67, distance: 194.2
click at [378, 67] on p "Nous avons besoin d'un justificatif de ce plan de vol, car la compagnie aérienn…" at bounding box center [284, 76] width 257 height 25
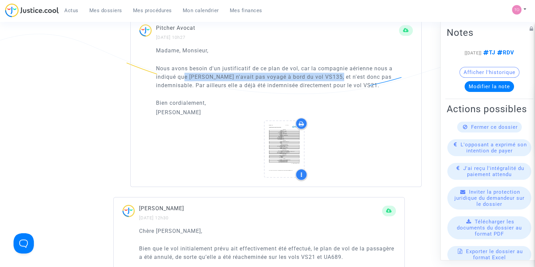
drag, startPoint x: 183, startPoint y: 76, endPoint x: 337, endPoint y: 73, distance: 154.0
click at [337, 73] on p "Nous avons besoin d'un justificatif de ce plan de vol, car la compagnie aérienn…" at bounding box center [284, 76] width 257 height 25
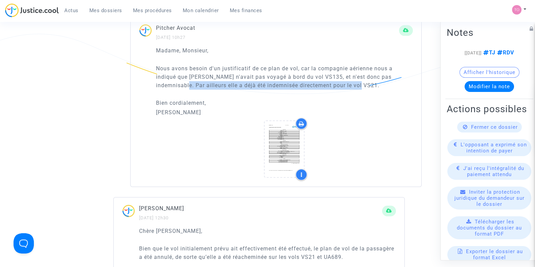
drag, startPoint x: 193, startPoint y: 85, endPoint x: 370, endPoint y: 83, distance: 176.3
click at [370, 83] on p "Nous avons besoin d'un justificatif de ce plan de vol, car la compagnie aérienn…" at bounding box center [284, 76] width 257 height 25
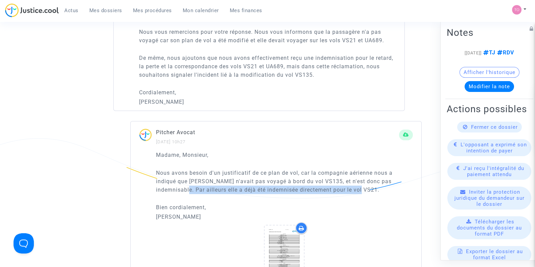
scroll to position [592, 0]
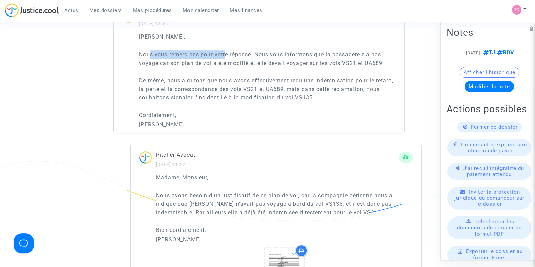
drag, startPoint x: 150, startPoint y: 51, endPoint x: 230, endPoint y: 53, distance: 80.2
click at [227, 53] on p "Nous vous remercions pour votre réponse. Nous vous informons que la passagère n…" at bounding box center [267, 58] width 257 height 17
drag, startPoint x: 274, startPoint y: 53, endPoint x: 365, endPoint y: 53, distance: 91.0
click at [365, 53] on p "Nous vous remercions pour votre réponse. Nous vous informons que la passagère n…" at bounding box center [267, 58] width 257 height 17
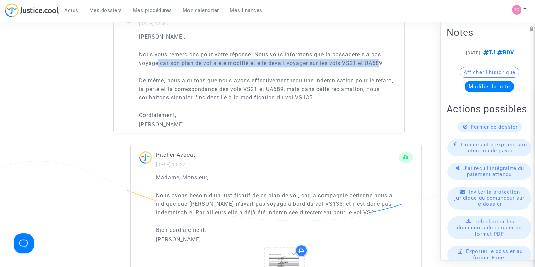
drag, startPoint x: 158, startPoint y: 61, endPoint x: 378, endPoint y: 61, distance: 220.6
click at [378, 61] on p "Nous vous remercions pour votre réponse. Nous vous informons que la passagère n…" at bounding box center [267, 58] width 257 height 17
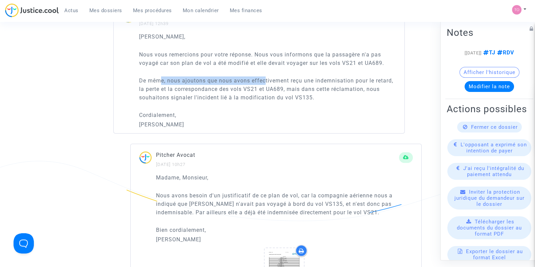
drag, startPoint x: 160, startPoint y: 79, endPoint x: 267, endPoint y: 75, distance: 106.6
click at [267, 76] on p "De même, nous ajoutons que nous avons effectivement reçu une indemnisation pour…" at bounding box center [267, 88] width 257 height 25
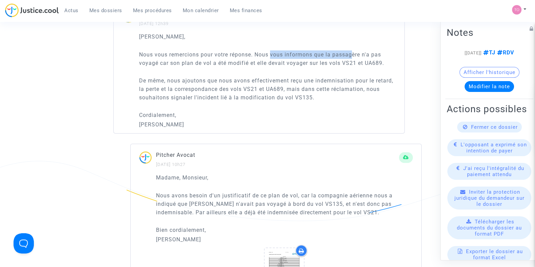
drag, startPoint x: 272, startPoint y: 53, endPoint x: 353, endPoint y: 51, distance: 80.2
click at [353, 51] on p "Nous vous remercions pour votre réponse. Nous vous informons que la passagère n…" at bounding box center [267, 58] width 257 height 17
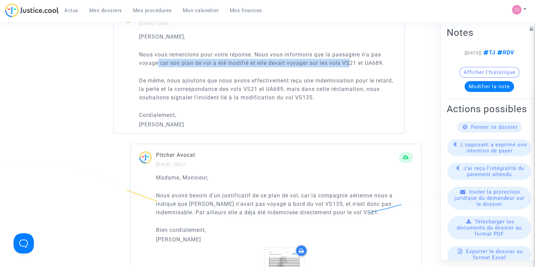
drag, startPoint x: 157, startPoint y: 62, endPoint x: 348, endPoint y: 62, distance: 190.5
click at [351, 61] on p "Nous vous remercions pour votre réponse. Nous vous informons que la passagère n…" at bounding box center [267, 58] width 257 height 17
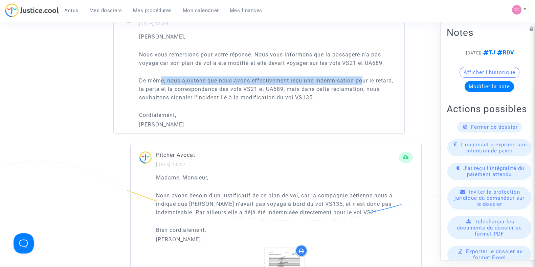
drag, startPoint x: 162, startPoint y: 80, endPoint x: 362, endPoint y: 76, distance: 200.0
click at [362, 76] on p "De même, nous ajoutons que nous avons effectivement reçu une indemnisation pour…" at bounding box center [267, 88] width 257 height 25
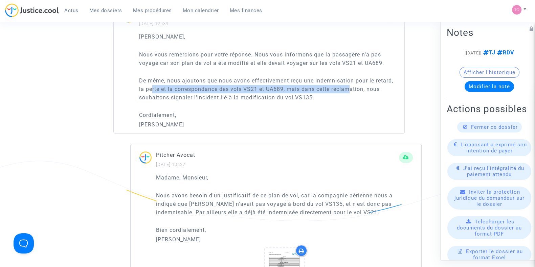
drag, startPoint x: 152, startPoint y: 87, endPoint x: 351, endPoint y: 86, distance: 199.3
click at [351, 86] on p "De même, nous ajoutons que nous avons effectivement reçu une indemnisation pour…" at bounding box center [267, 88] width 257 height 25
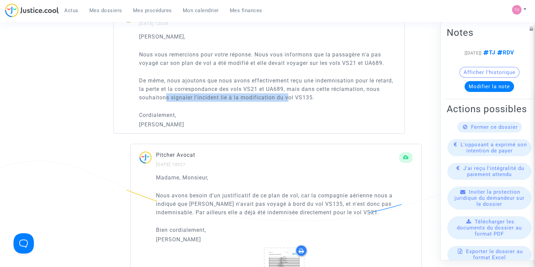
drag, startPoint x: 165, startPoint y: 98, endPoint x: 287, endPoint y: 94, distance: 121.5
click at [287, 94] on p "De même, nous ajoutons que nous avons effectivement reçu une indemnisation pour…" at bounding box center [267, 88] width 257 height 25
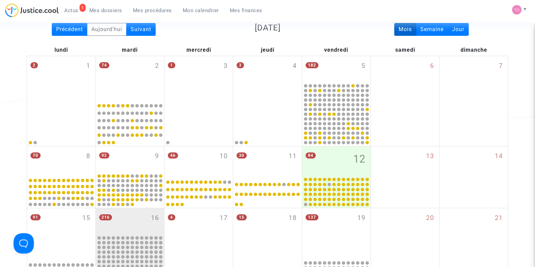
scroll to position [42, 0]
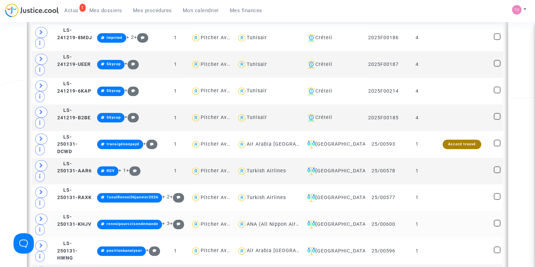
scroll to position [696, 0]
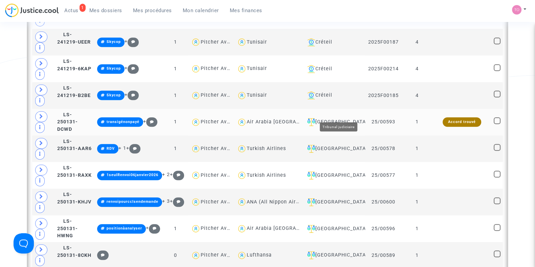
click at [351, 118] on div "[GEOGRAPHIC_DATA]" at bounding box center [334, 122] width 58 height 8
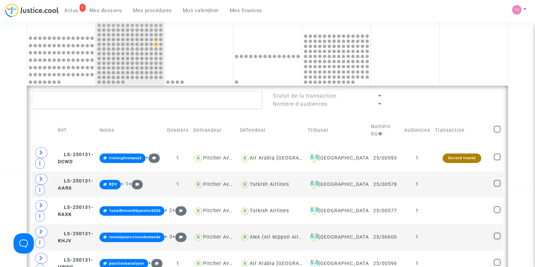
scroll to position [290, 0]
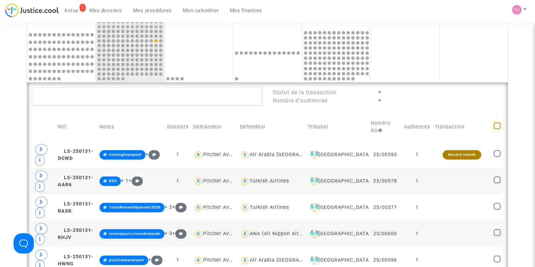
click at [497, 123] on span at bounding box center [497, 125] width 7 height 7
click at [497, 129] on input "checkbox" at bounding box center [497, 129] width 0 height 0
checkbox input "true"
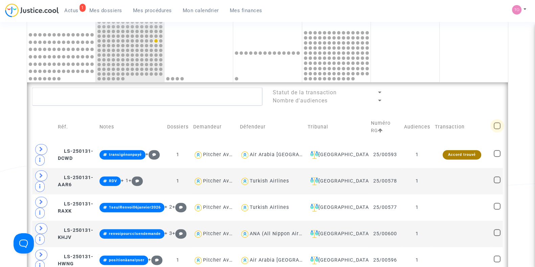
checkbox input "true"
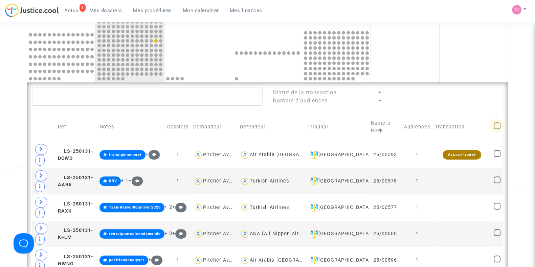
checkbox input "true"
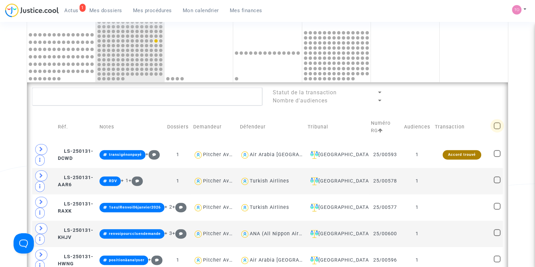
checkbox input "true"
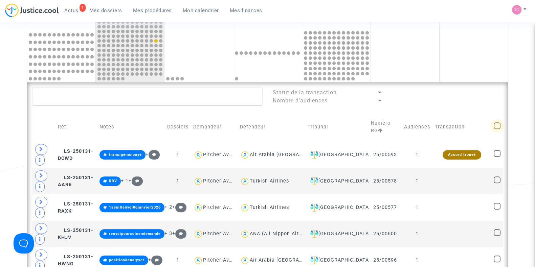
checkbox input "true"
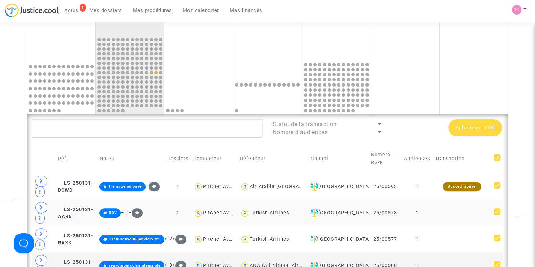
scroll to position [258, 0]
click at [275, 185] on div "Air Arabia [GEOGRAPHIC_DATA]" at bounding box center [289, 187] width 79 height 6
type textarea "@"Air Arabia [GEOGRAPHIC_DATA]""
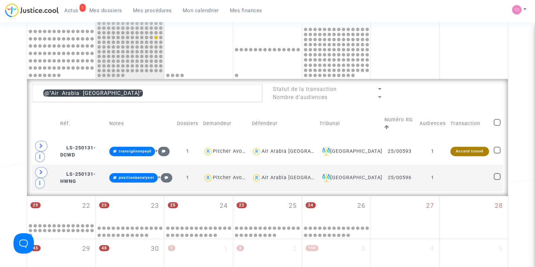
scroll to position [293, 0]
click at [43, 143] on icon at bounding box center [41, 145] width 4 height 5
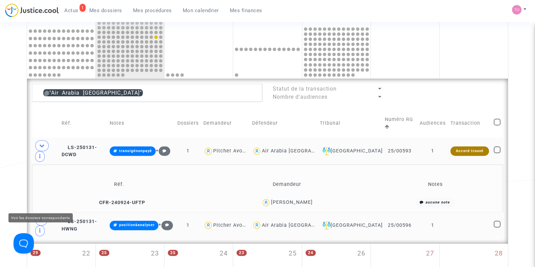
click at [39, 218] on icon at bounding box center [41, 220] width 4 height 5
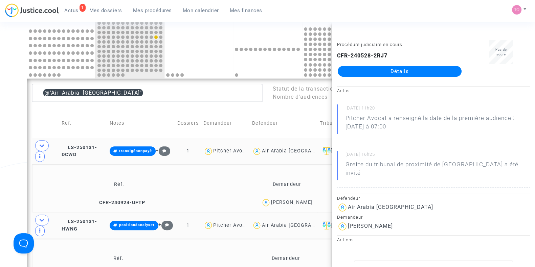
copy div "Khadraoui"
click at [0, 139] on div "Date de clôture d'instruction Date de conciliation Date d'audience Date de juge…" at bounding box center [267, 90] width 535 height 689
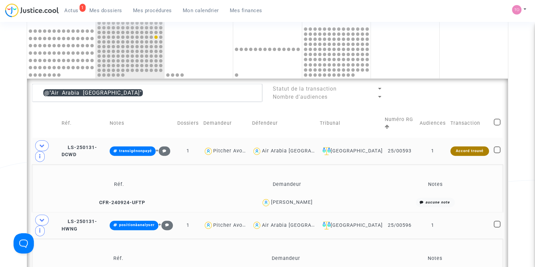
click at [298, 148] on div "Air Arabia [GEOGRAPHIC_DATA]" at bounding box center [301, 151] width 79 height 6
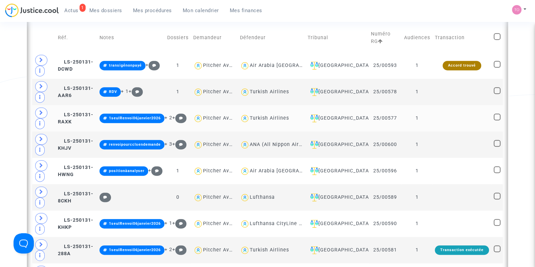
scroll to position [378, 0]
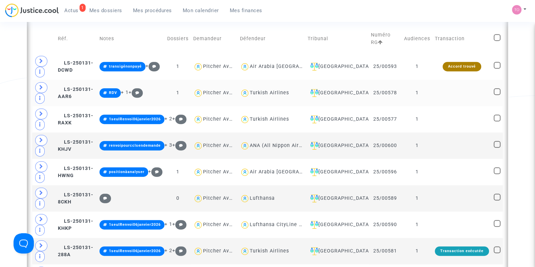
click at [274, 90] on div "Turkish Airlines" at bounding box center [269, 93] width 39 height 6
type textarea "@"Turkish Airlines""
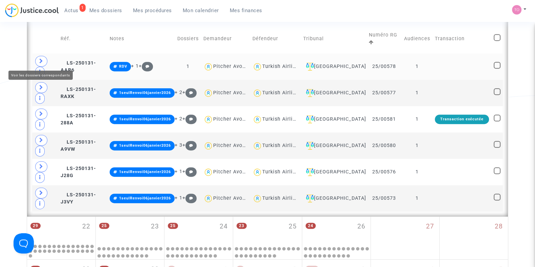
click at [44, 57] on span at bounding box center [41, 61] width 12 height 11
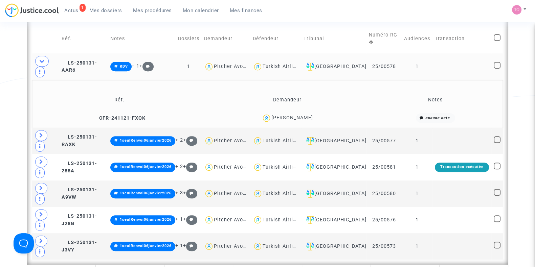
click at [303, 117] on div "[PERSON_NAME]" at bounding box center [292, 118] width 42 height 6
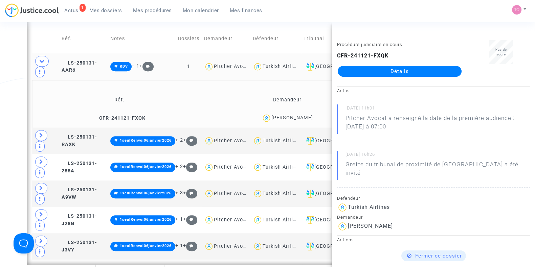
copy div "Ngouoni"
click at [0, 99] on div "Date de clôture d'instruction Date de conciliation Date d'audience Date de juge…" at bounding box center [267, 34] width 535 height 747
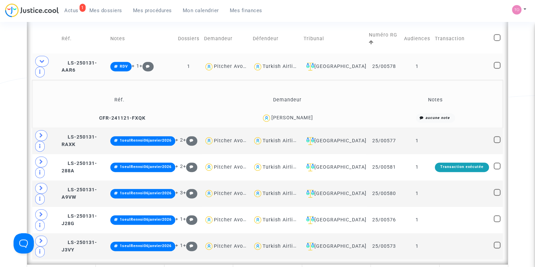
click at [298, 62] on span "Turkish Airlines" at bounding box center [282, 47] width 39 height 45
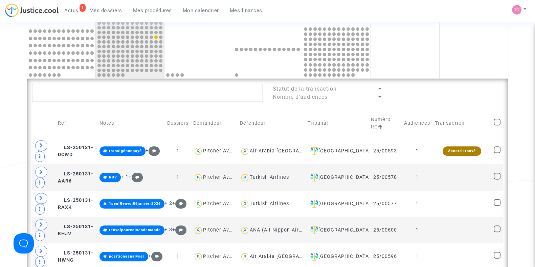
scroll to position [166, 0]
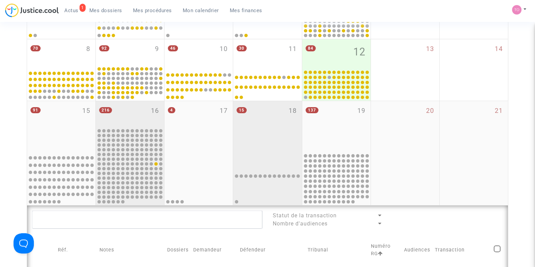
drag, startPoint x: 72, startPoint y: 121, endPoint x: 248, endPoint y: 135, distance: 175.9
click at [72, 121] on div "91 15" at bounding box center [61, 126] width 68 height 51
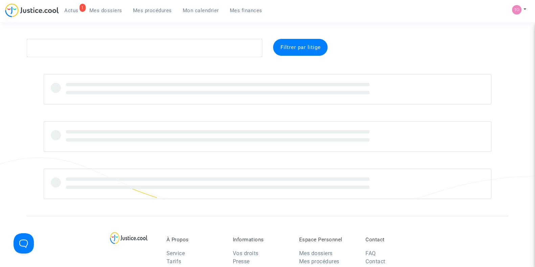
click at [199, 12] on span "Mon calendrier" at bounding box center [201, 10] width 36 height 6
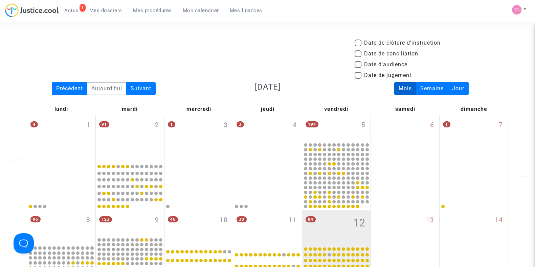
drag, startPoint x: 360, startPoint y: 64, endPoint x: 348, endPoint y: 86, distance: 24.7
click at [360, 64] on span at bounding box center [358, 64] width 7 height 7
click at [358, 68] on input "Date d'audience" at bounding box center [358, 68] width 0 height 0
checkbox input "true"
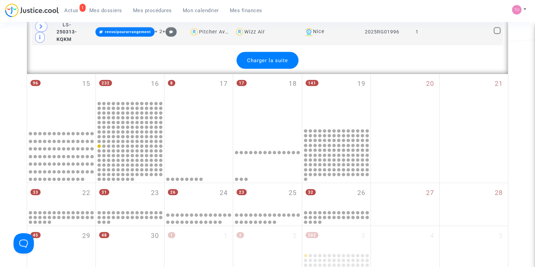
scroll to position [1607, 0]
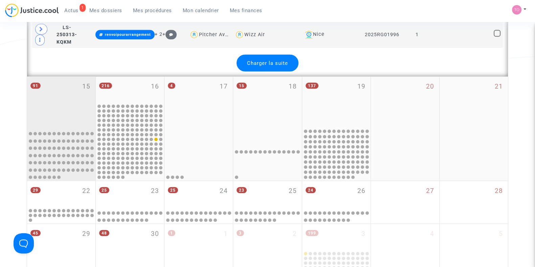
click at [68, 86] on div "91 15" at bounding box center [61, 102] width 68 height 51
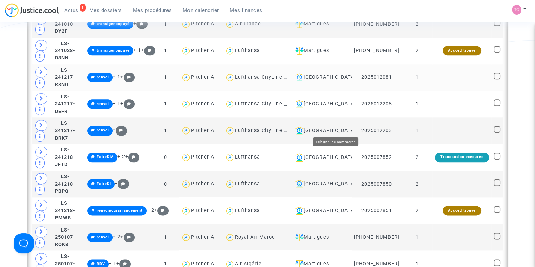
scroll to position [973, 0]
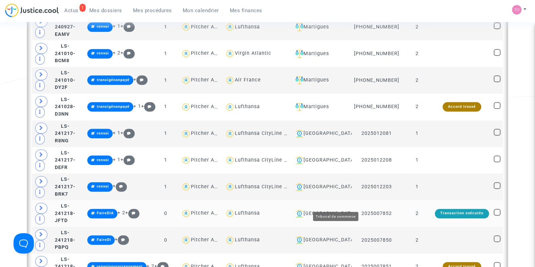
click at [340, 210] on div "[GEOGRAPHIC_DATA]" at bounding box center [321, 214] width 57 height 8
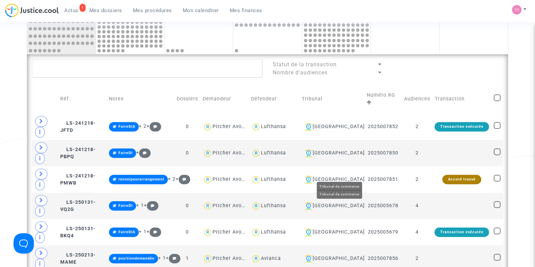
scroll to position [296, 0]
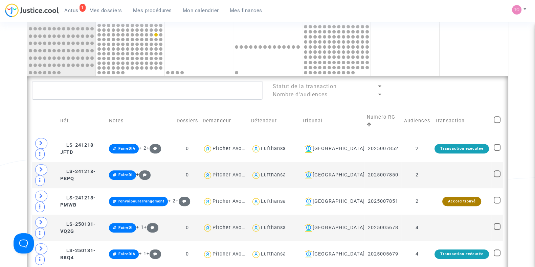
click at [502, 116] on td at bounding box center [497, 121] width 12 height 29
click at [497, 117] on span at bounding box center [497, 119] width 7 height 7
click at [497, 123] on input "checkbox" at bounding box center [497, 123] width 0 height 0
checkbox input "true"
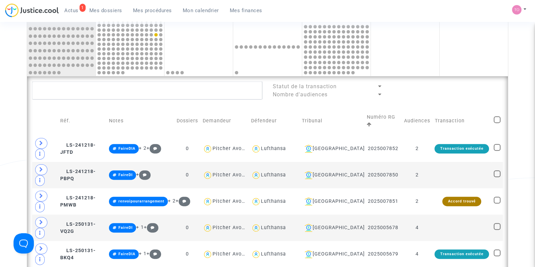
checkbox input "true"
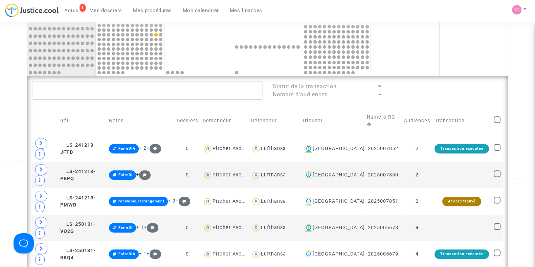
checkbox input "true"
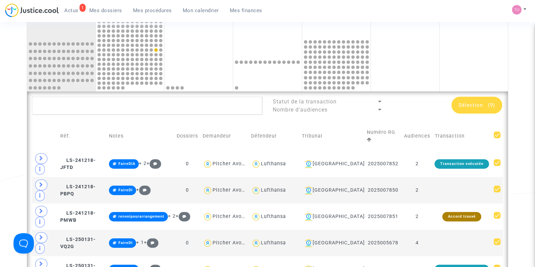
scroll to position [254, 0]
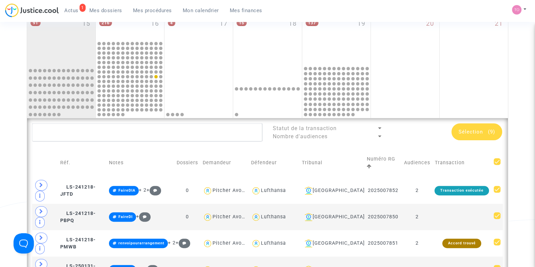
click at [479, 130] on span "Sélection" at bounding box center [471, 132] width 24 height 6
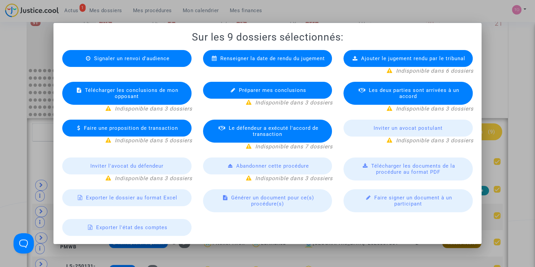
click at [125, 199] on span "Exporter le dossier au format Excel" at bounding box center [131, 198] width 91 height 6
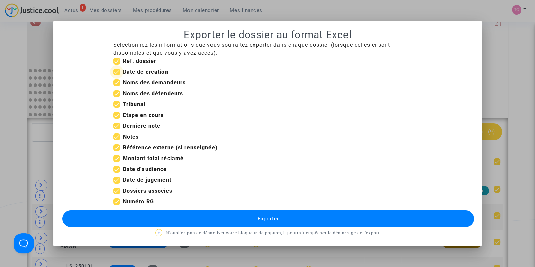
click at [118, 71] on span at bounding box center [116, 72] width 7 height 7
click at [117, 75] on input "Date de création" at bounding box center [116, 75] width 0 height 0
checkbox input "false"
drag, startPoint x: 115, startPoint y: 115, endPoint x: 116, endPoint y: 123, distance: 7.5
click at [115, 116] on span at bounding box center [116, 115] width 7 height 7
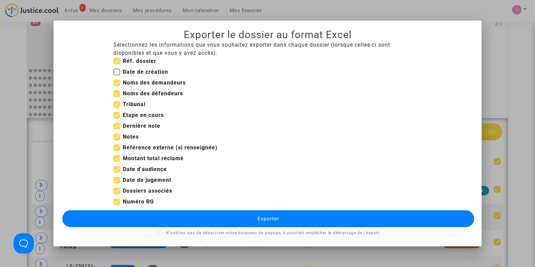
click at [116, 119] on input "Etape en cours" at bounding box center [116, 119] width 0 height 0
checkbox input "false"
click at [117, 180] on span at bounding box center [116, 180] width 7 height 7
click at [117, 184] on input "Date de jugement" at bounding box center [116, 184] width 0 height 0
checkbox input "false"
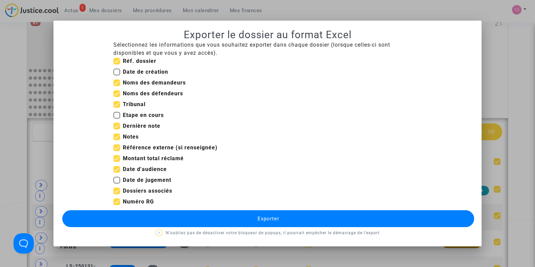
click at [117, 158] on span at bounding box center [116, 158] width 7 height 7
click at [117, 162] on input "Montant total réclamé" at bounding box center [116, 162] width 0 height 0
checkbox input "false"
click at [191, 222] on button "Exporter" at bounding box center [268, 218] width 412 height 17
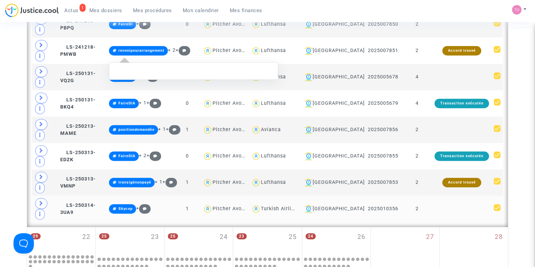
scroll to position [508, 0]
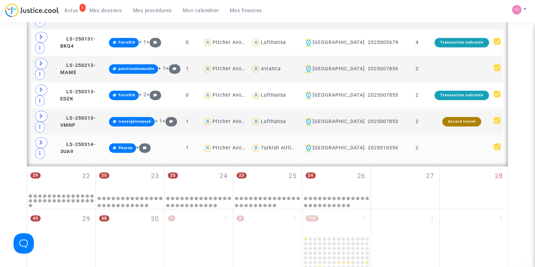
click at [384, 145] on td "2025010356" at bounding box center [382, 148] width 37 height 26
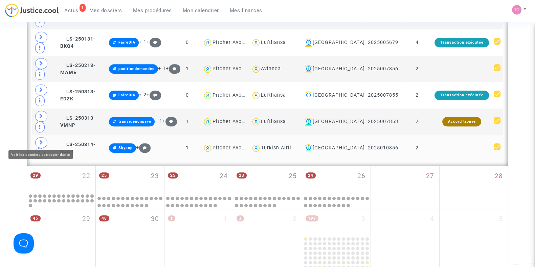
click at [41, 142] on icon at bounding box center [41, 142] width 4 height 5
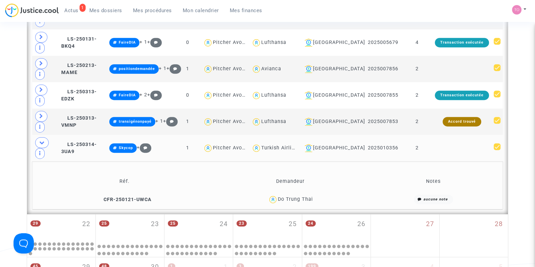
drag, startPoint x: 312, startPoint y: 124, endPoint x: 276, endPoint y: 125, distance: 35.5
click at [276, 195] on div "Do Trung Thai" at bounding box center [290, 200] width 147 height 10
copy div "Do Trung Thai"
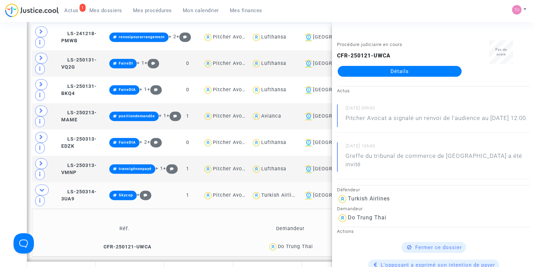
scroll to position [338, 0]
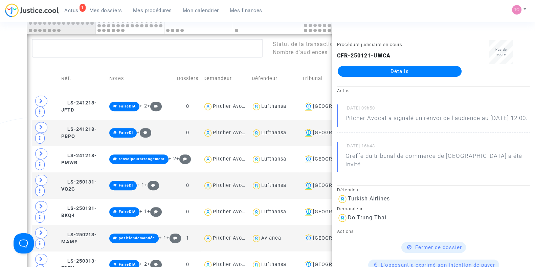
click at [5, 114] on div "Date de clôture d'instruction Date de conciliation Date d'audience Date de juge…" at bounding box center [267, 114] width 535 height 826
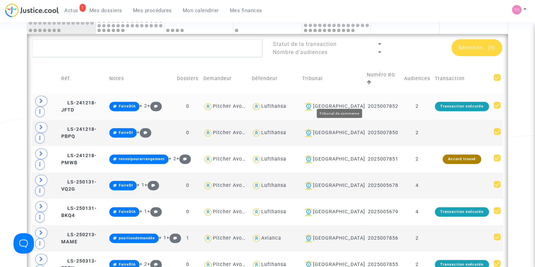
click at [343, 103] on div "[GEOGRAPHIC_DATA]" at bounding box center [332, 107] width 60 height 8
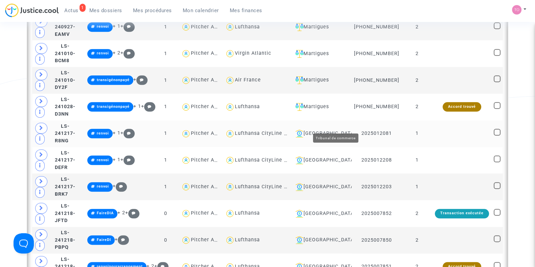
click at [347, 130] on div "[GEOGRAPHIC_DATA]" at bounding box center [321, 134] width 57 height 8
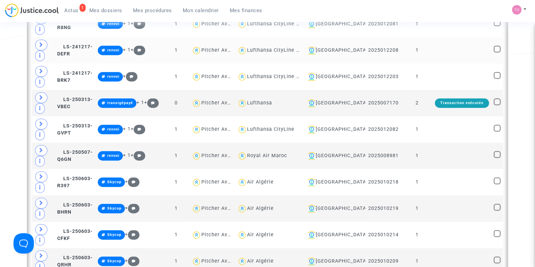
scroll to position [423, 0]
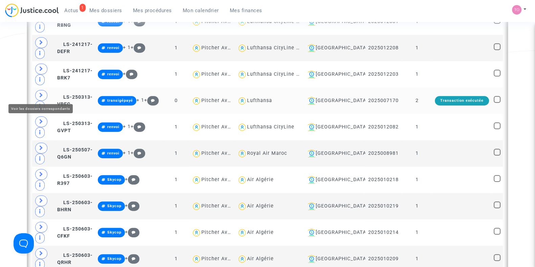
click at [43, 92] on span at bounding box center [41, 95] width 12 height 11
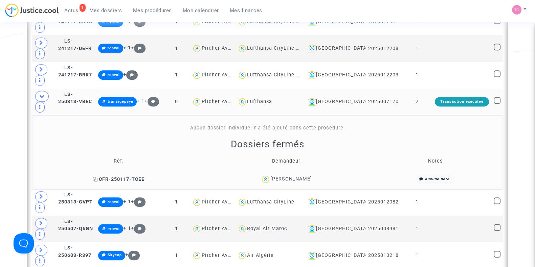
drag, startPoint x: 150, startPoint y: 176, endPoint x: 101, endPoint y: 175, distance: 49.1
click at [105, 175] on td "CFR-250117-TCEE" at bounding box center [119, 179] width 168 height 15
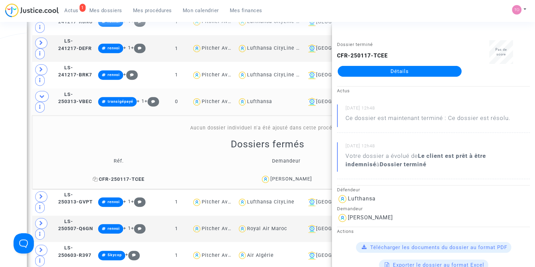
click at [97, 177] on icon at bounding box center [95, 179] width 5 height 5
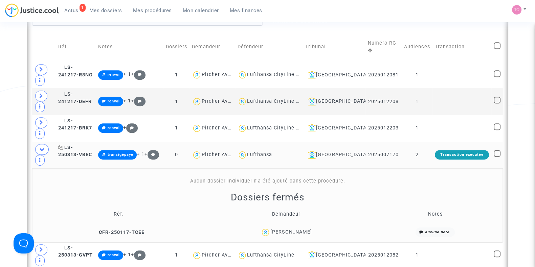
scroll to position [381, 0]
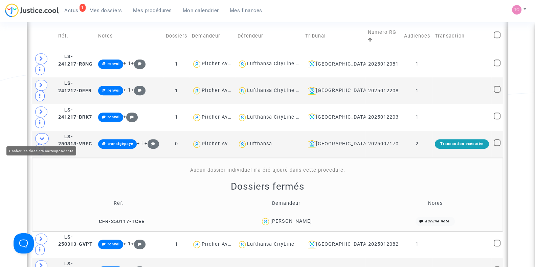
click at [40, 136] on icon at bounding box center [41, 138] width 5 height 5
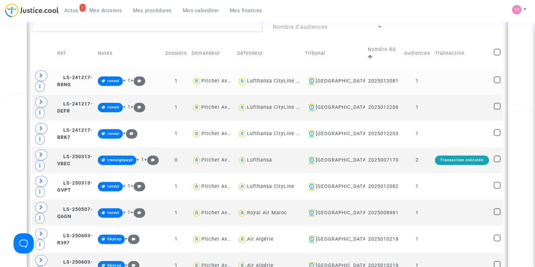
scroll to position [338, 0]
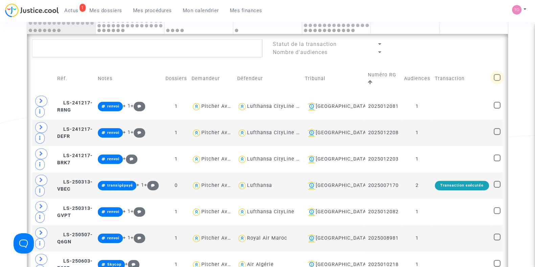
click at [496, 75] on span at bounding box center [497, 77] width 7 height 7
click at [497, 81] on input "checkbox" at bounding box center [497, 81] width 0 height 0
checkbox input "true"
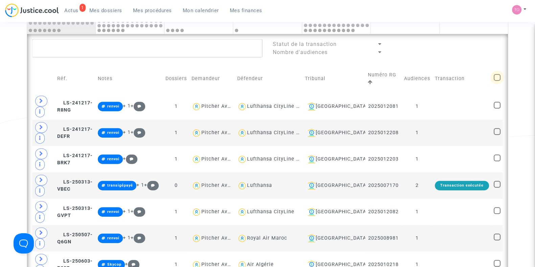
checkbox input "true"
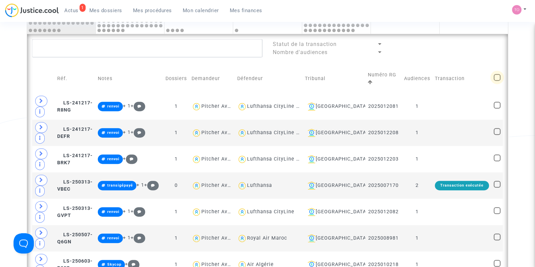
checkbox input "true"
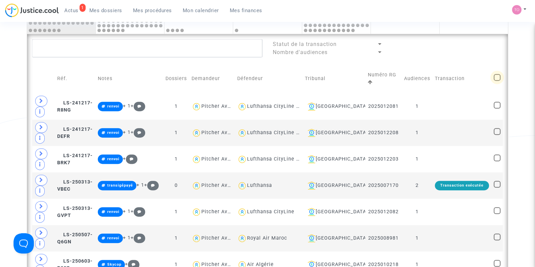
checkbox input "true"
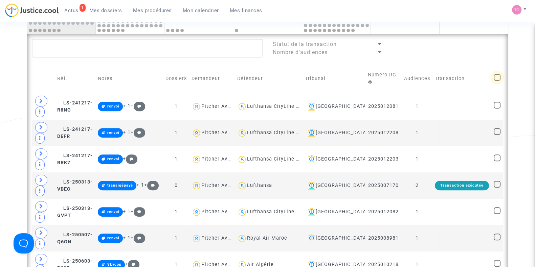
checkbox input "true"
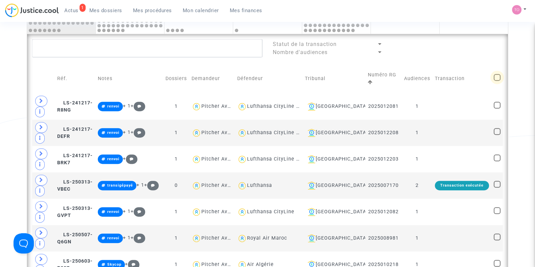
checkbox input "true"
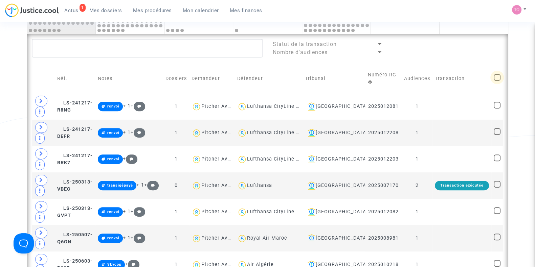
checkbox input "true"
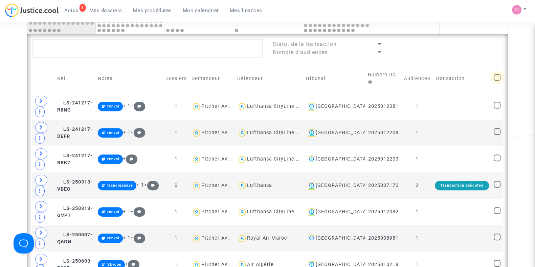
checkbox input "true"
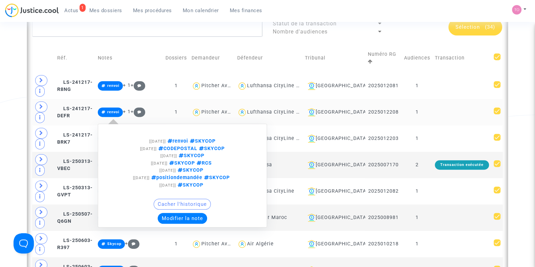
scroll to position [381, 0]
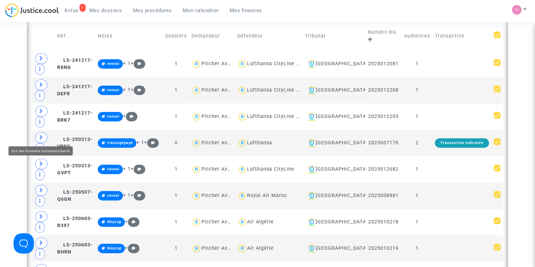
click at [40, 135] on icon at bounding box center [41, 137] width 4 height 5
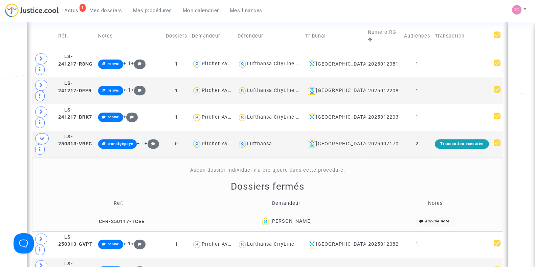
click at [282, 219] on div "[PERSON_NAME]" at bounding box center [291, 222] width 42 height 6
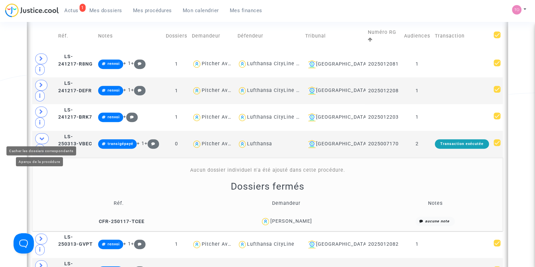
click at [40, 136] on icon at bounding box center [41, 138] width 5 height 5
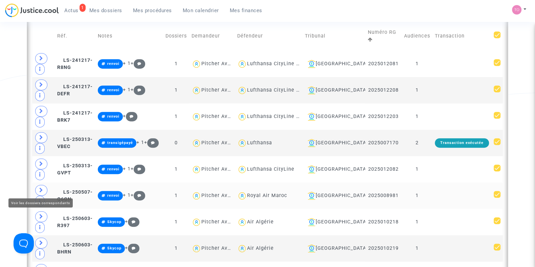
click at [46, 187] on span at bounding box center [41, 190] width 12 height 11
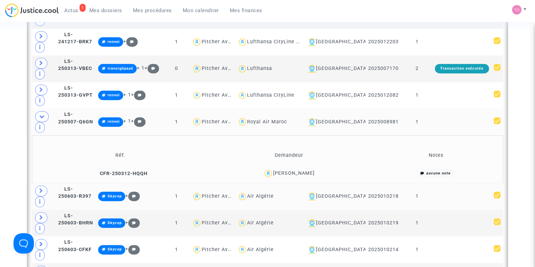
scroll to position [465, 0]
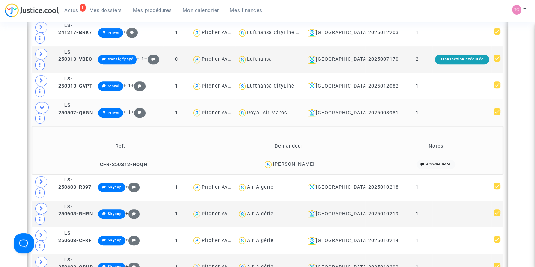
click at [291, 161] on div "[PERSON_NAME]" at bounding box center [294, 164] width 42 height 6
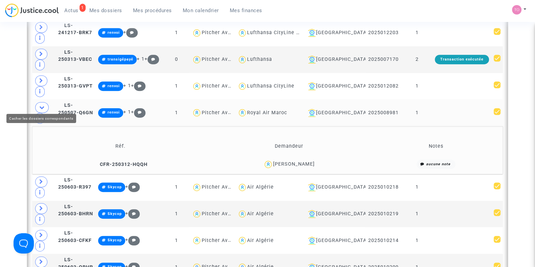
click at [38, 102] on span at bounding box center [42, 107] width 14 height 11
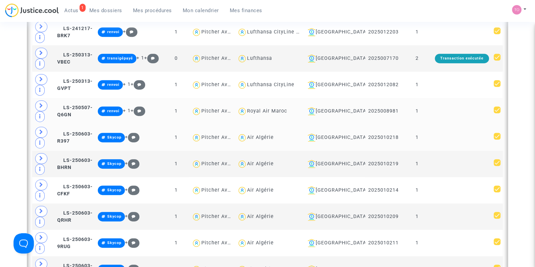
click at [264, 131] on span "Air Algérie" at bounding box center [260, 118] width 27 height 45
type textarea "@"Air Algérie""
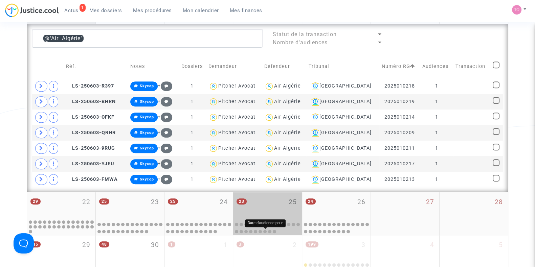
scroll to position [338, 0]
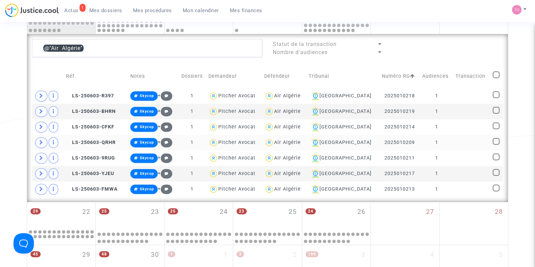
click at [398, 138] on td "2025010209" at bounding box center [399, 143] width 41 height 16
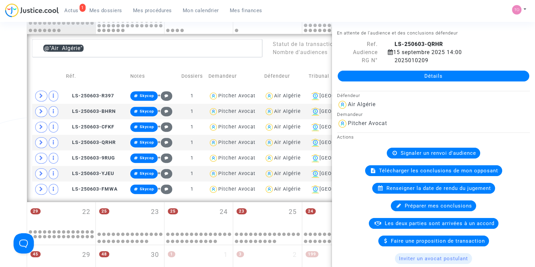
click at [1, 121] on div "Date de clôture d'instruction Date de conciliation Date d'audience Date de juge…" at bounding box center [267, 23] width 535 height 644
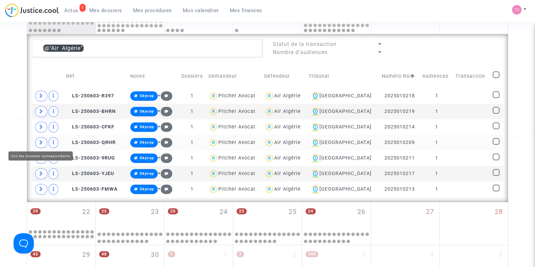
click at [37, 141] on span at bounding box center [41, 142] width 12 height 11
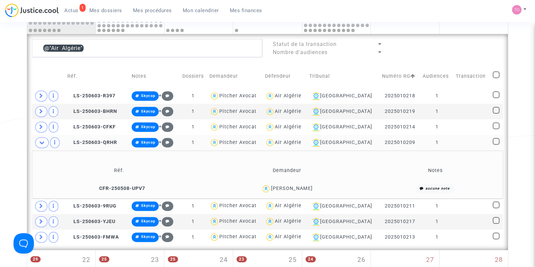
click at [299, 186] on div "[PERSON_NAME]" at bounding box center [292, 189] width 42 height 6
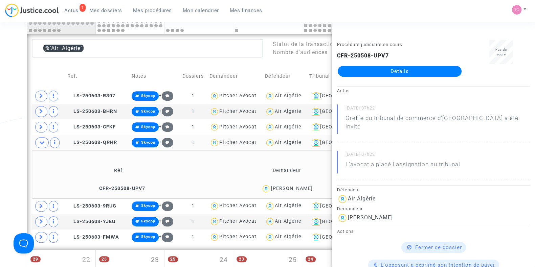
click at [0, 110] on div "Date de clôture d'instruction Date de conciliation Date d'audience Date de juge…" at bounding box center [267, 47] width 535 height 692
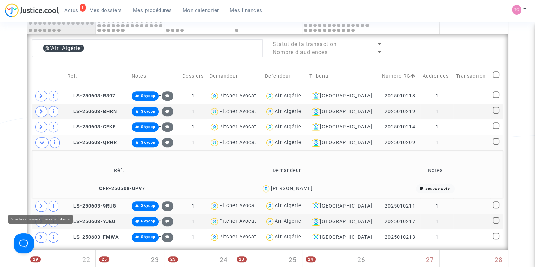
click at [41, 204] on icon at bounding box center [41, 206] width 4 height 5
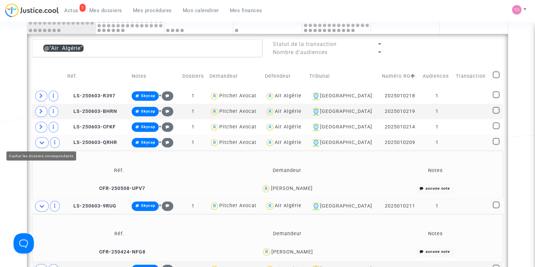
click at [45, 143] on span at bounding box center [42, 142] width 14 height 11
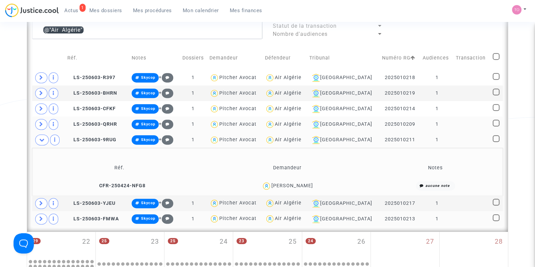
scroll to position [423, 0]
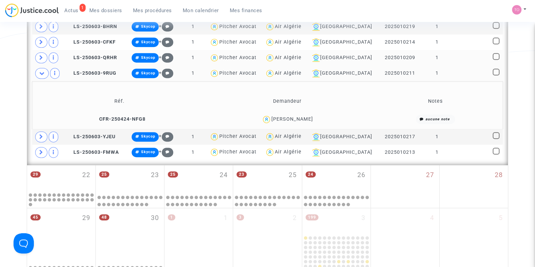
click at [293, 117] on div "Zohra Gouaich" at bounding box center [292, 119] width 42 height 6
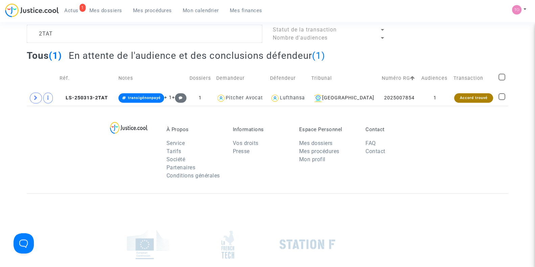
scroll to position [42, 0]
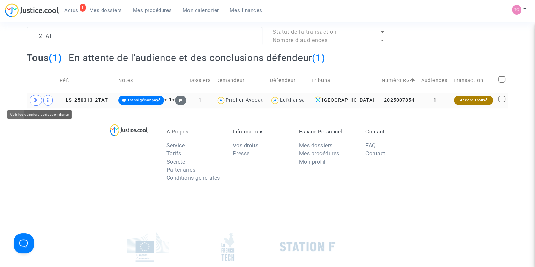
type textarea "2TAT"
click at [37, 100] on icon at bounding box center [36, 100] width 4 height 5
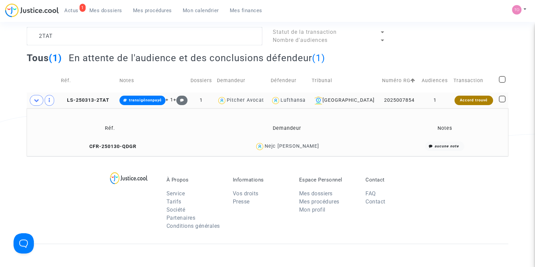
click at [289, 143] on div "Nejc [PERSON_NAME]" at bounding box center [292, 146] width 54 height 6
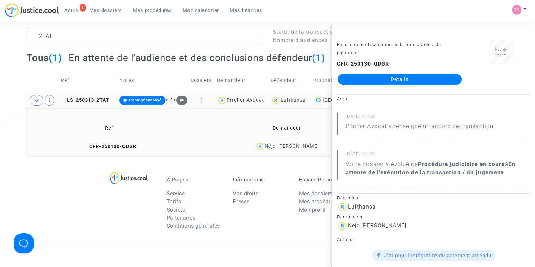
click at [0, 113] on div "Tribunal de commerce Tribunal judiciaire Tribunal administratif 2TAT Statut de …" at bounding box center [267, 76] width 535 height 159
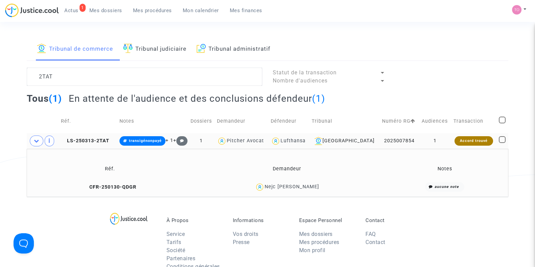
scroll to position [0, 0]
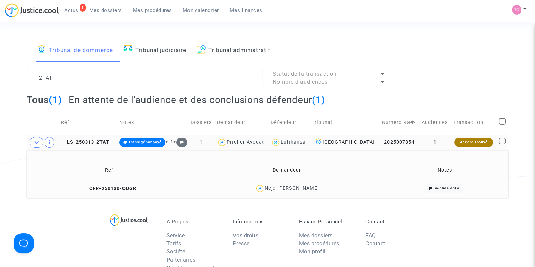
drag, startPoint x: 316, startPoint y: 186, endPoint x: 277, endPoint y: 191, distance: 39.9
click at [277, 191] on div "Nejc [PERSON_NAME]" at bounding box center [287, 189] width 188 height 10
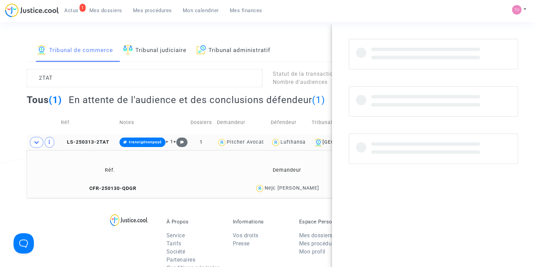
copy div "Nejc [PERSON_NAME]"
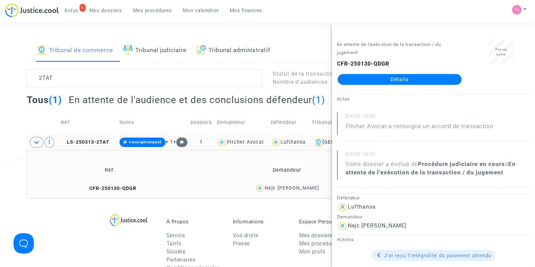
click at [0, 141] on div "Tribunal de commerce Tribunal judiciaire Tribunal administratif 2TAT Statut de …" at bounding box center [267, 118] width 535 height 159
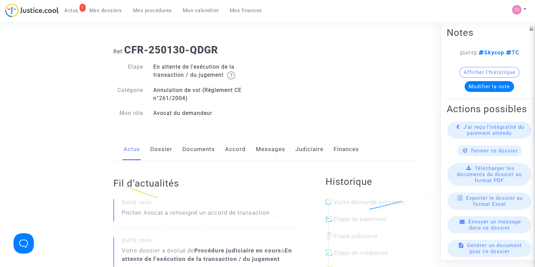
click at [305, 149] on link "Judiciaire" at bounding box center [309, 149] width 28 height 22
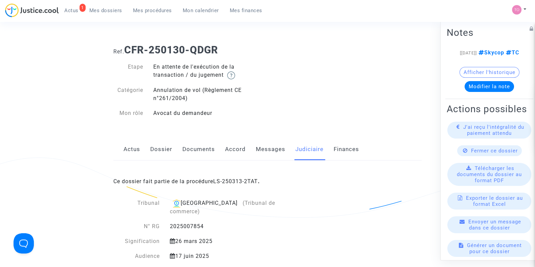
click at [169, 148] on link "Dossier" at bounding box center [161, 149] width 22 height 22
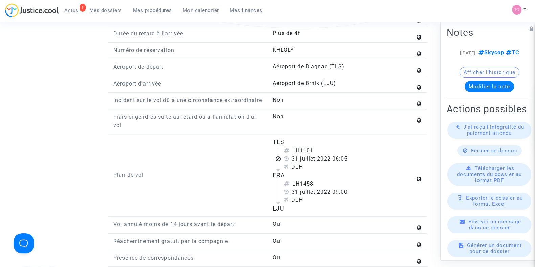
scroll to position [804, 0]
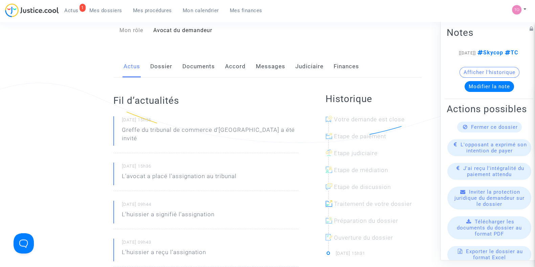
scroll to position [84, 0]
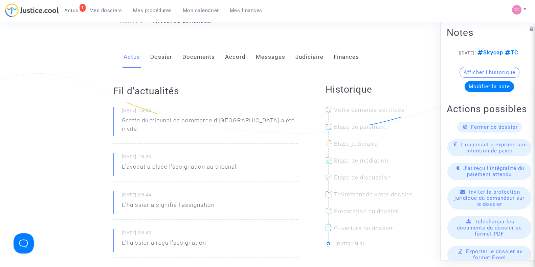
click at [155, 57] on link "Dossier" at bounding box center [161, 57] width 22 height 22
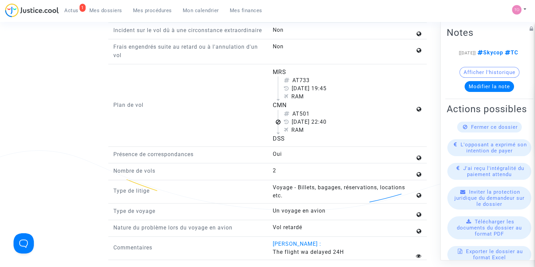
scroll to position [888, 0]
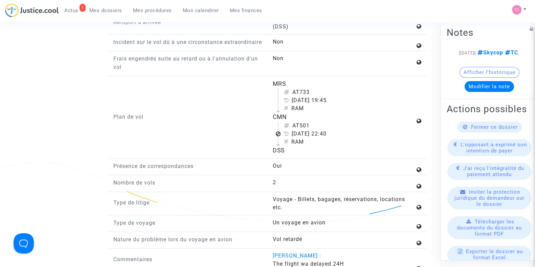
drag, startPoint x: 270, startPoint y: 82, endPoint x: 291, endPoint y: 82, distance: 21.0
click at [291, 82] on div "MRS AT733 20 avril 2024 19:45 RAM CMN AT501 20 avril 2024 22:40 RAM DSS" at bounding box center [346, 117] width 159 height 75
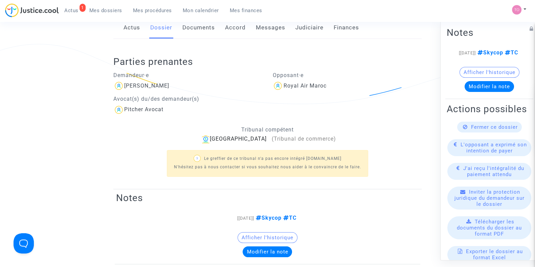
scroll to position [0, 0]
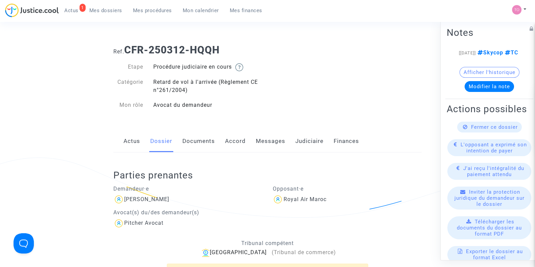
click at [201, 139] on link "Documents" at bounding box center [198, 141] width 32 height 22
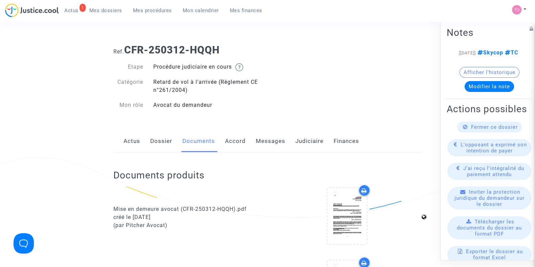
click at [293, 138] on div "Actus Dossier Documents Accord Messages Judiciaire Finances" at bounding box center [267, 141] width 308 height 23
click at [296, 138] on link "Judiciaire" at bounding box center [309, 141] width 28 height 22
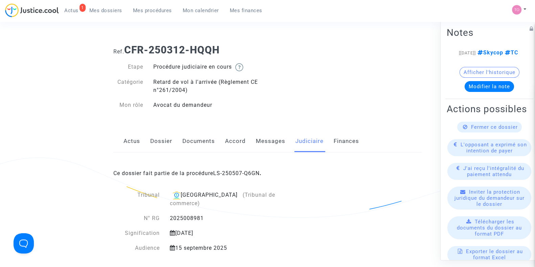
click at [237, 169] on div "Ce dossier fait partie de la procédure LS-250507-Q6GN ." at bounding box center [267, 169] width 308 height 32
click at [236, 171] on link "LS-250507-Q6GN" at bounding box center [236, 173] width 46 height 6
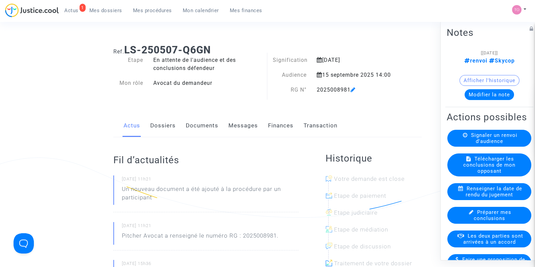
click at [206, 126] on link "Documents" at bounding box center [202, 126] width 32 height 22
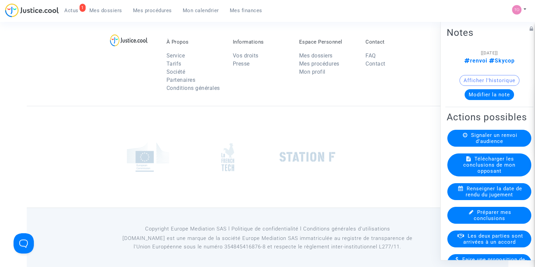
scroll to position [607, 0]
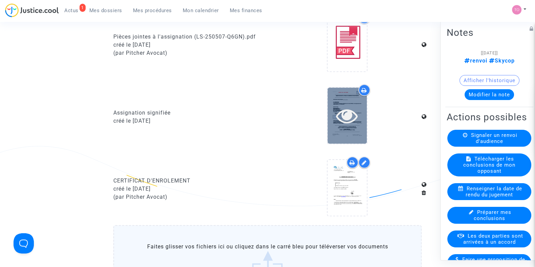
click at [365, 117] on div at bounding box center [347, 116] width 39 height 22
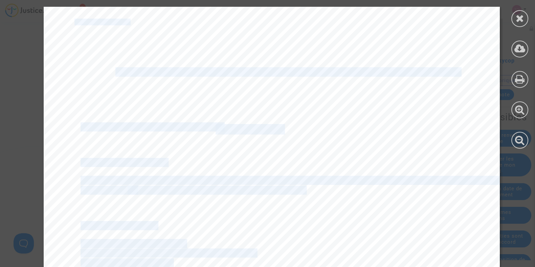
drag, startPoint x: 533, startPoint y: 18, endPoint x: 508, endPoint y: 186, distance: 169.4
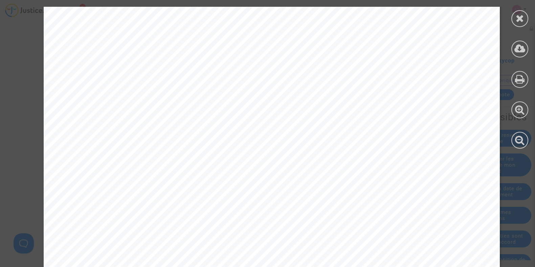
scroll to position [7523, 0]
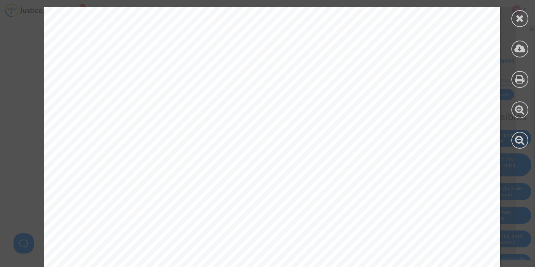
scroll to position [5873, 0]
click at [521, 22] on icon at bounding box center [520, 18] width 8 height 10
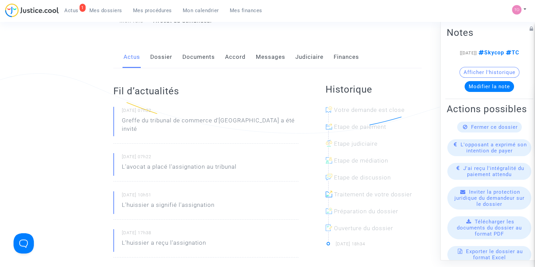
click at [162, 54] on link "Dossier" at bounding box center [161, 57] width 22 height 22
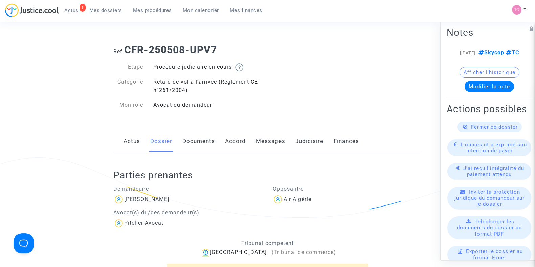
click at [195, 141] on link "Documents" at bounding box center [198, 141] width 32 height 22
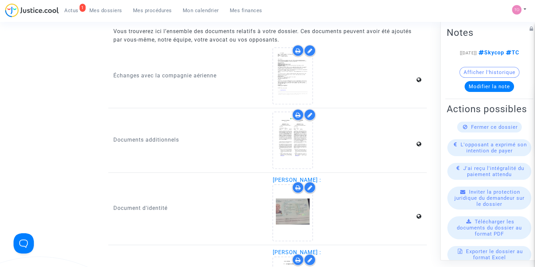
scroll to position [804, 0]
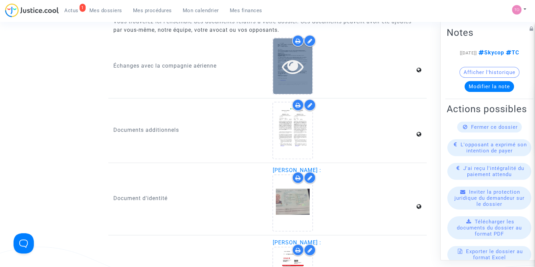
click at [294, 81] on div at bounding box center [292, 66] width 39 height 56
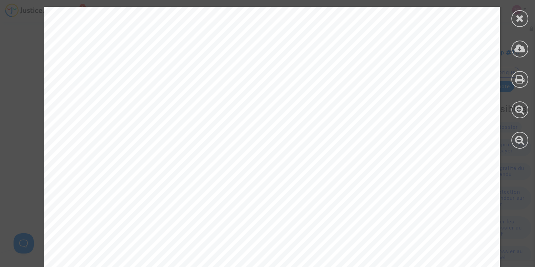
scroll to position [0, 0]
drag, startPoint x: 60, startPoint y: 114, endPoint x: 259, endPoint y: 153, distance: 203.1
drag, startPoint x: 343, startPoint y: 142, endPoint x: 59, endPoint y: 114, distance: 285.6
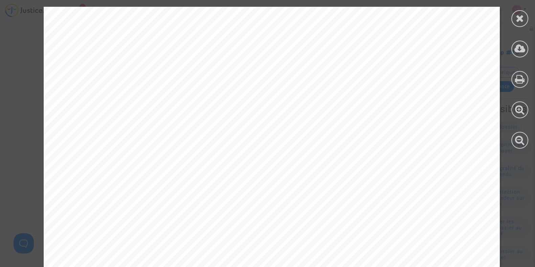
click at [69, 113] on span "Dear Air Algerie," at bounding box center [102, 114] width 66 height 7
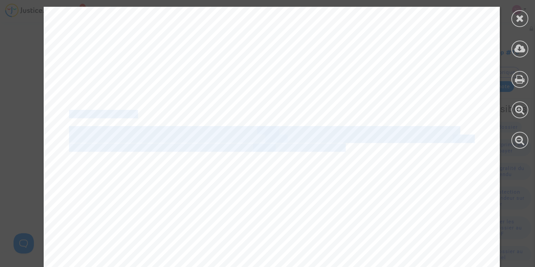
drag, startPoint x: 63, startPoint y: 113, endPoint x: 335, endPoint y: 150, distance: 274.6
copy div "Dear Air Algerie, We are appealing to you in regards to the flight No . AH 1427…"
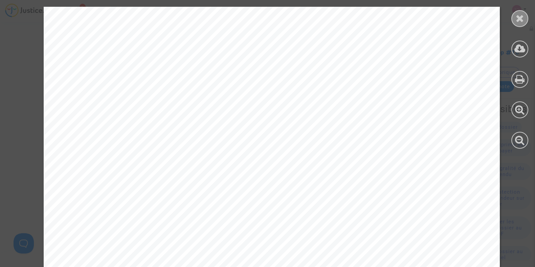
click at [516, 18] on icon at bounding box center [520, 18] width 8 height 10
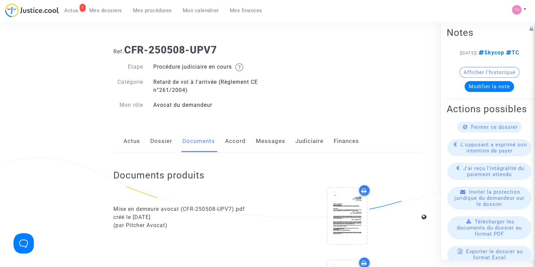
click at [157, 139] on link "Dossier" at bounding box center [161, 141] width 22 height 22
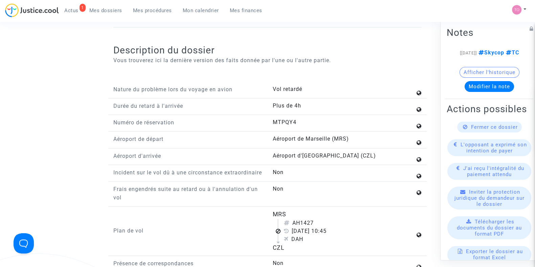
scroll to position [804, 0]
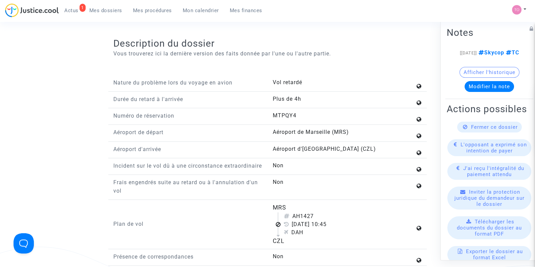
drag, startPoint x: 297, startPoint y: 221, endPoint x: 327, endPoint y: 188, distance: 43.9
click at [302, 219] on div "AH1427" at bounding box center [349, 217] width 131 height 8
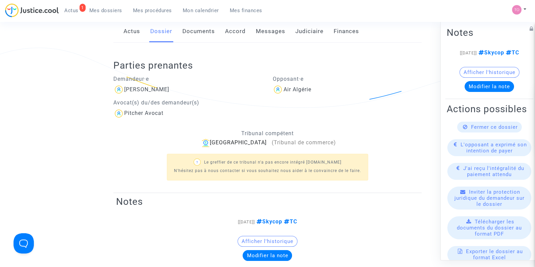
scroll to position [0, 0]
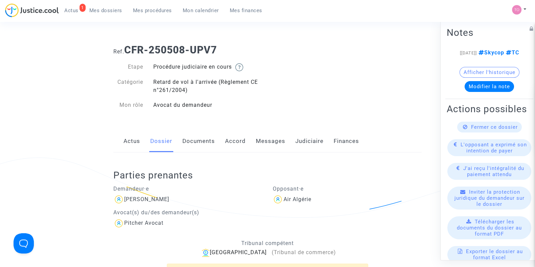
click at [195, 143] on link "Documents" at bounding box center [198, 141] width 32 height 22
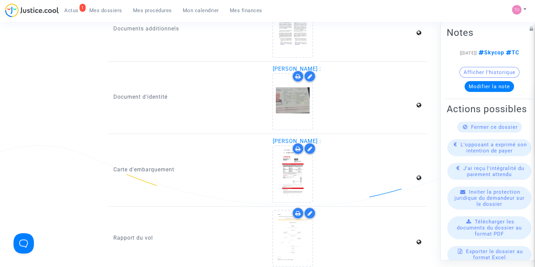
scroll to position [931, 0]
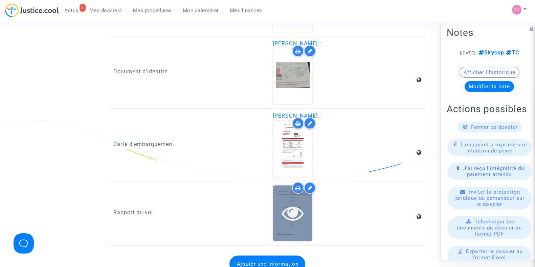
click at [298, 210] on icon at bounding box center [293, 213] width 22 height 22
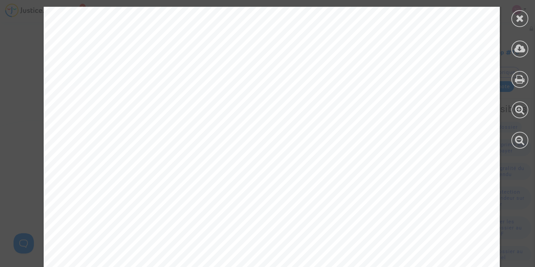
scroll to position [1481, 0]
click at [517, 19] on icon at bounding box center [520, 18] width 8 height 10
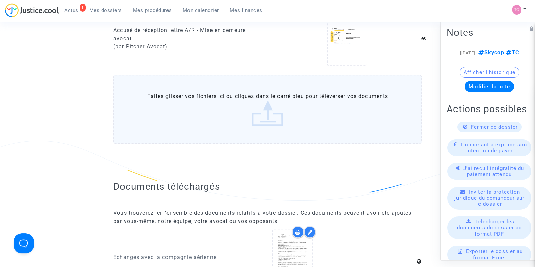
scroll to position [719, 0]
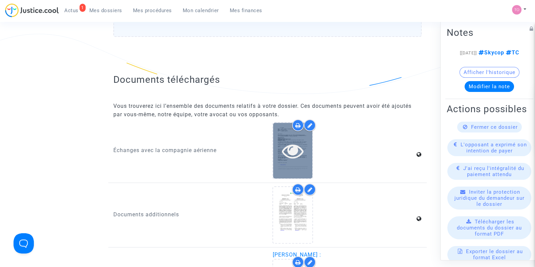
click at [284, 156] on icon at bounding box center [293, 151] width 22 height 22
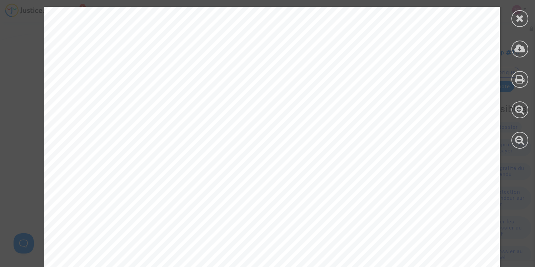
scroll to position [84, 0]
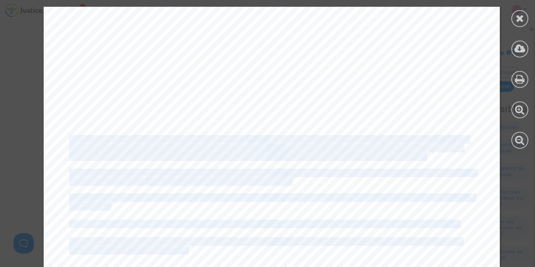
drag, startPoint x: 63, startPoint y: 138, endPoint x: 182, endPoint y: 247, distance: 161.2
click at [182, 247] on div "From: Date: Subject: To: ---------- Sent message --------- Amanda J. <amanda.mi…" at bounding box center [272, 246] width 456 height 646
copy div "Our investigation of the data related with this fli ght, including weather cond…"
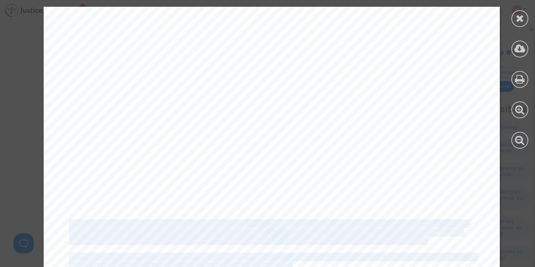
scroll to position [846, 0]
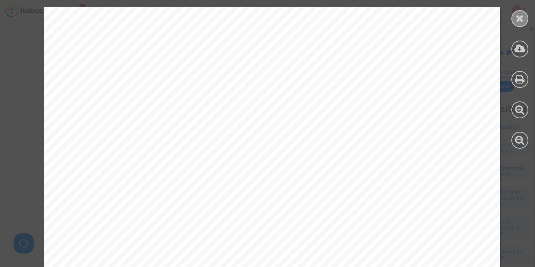
click at [515, 18] on div at bounding box center [519, 18] width 17 height 17
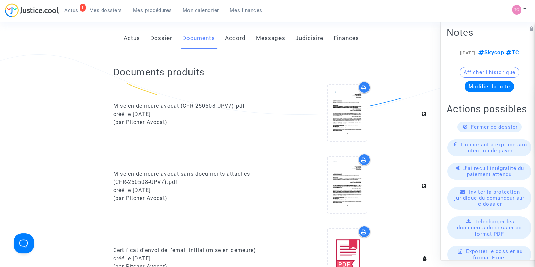
scroll to position [0, 0]
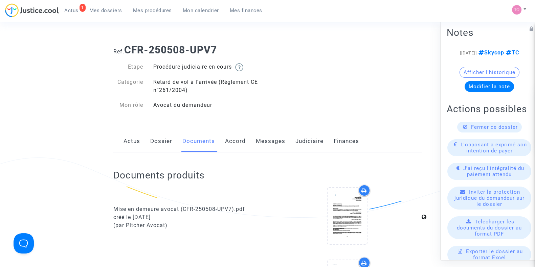
click at [155, 139] on link "Dossier" at bounding box center [161, 141] width 22 height 22
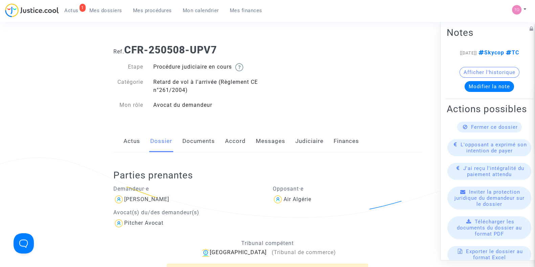
click at [302, 138] on link "Judiciaire" at bounding box center [309, 141] width 28 height 22
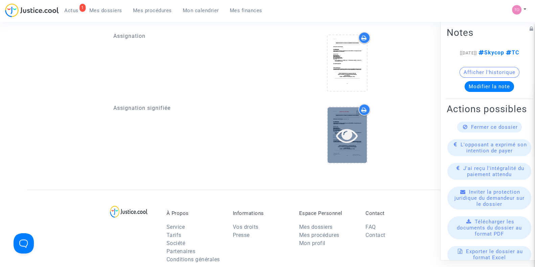
scroll to position [550, 0]
click at [354, 132] on icon at bounding box center [347, 135] width 22 height 22
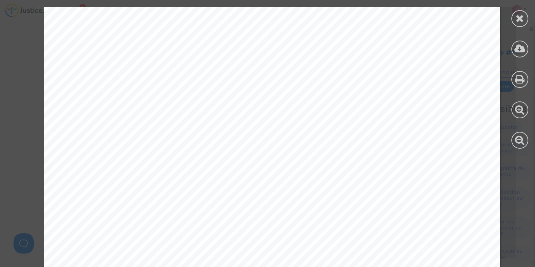
scroll to position [5873, 0]
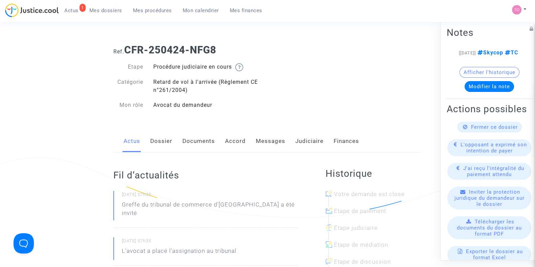
click at [172, 142] on div "Actus Dossier Documents Accord Messages Judiciaire Finances" at bounding box center [267, 141] width 308 height 23
click at [169, 140] on link "Dossier" at bounding box center [161, 141] width 22 height 22
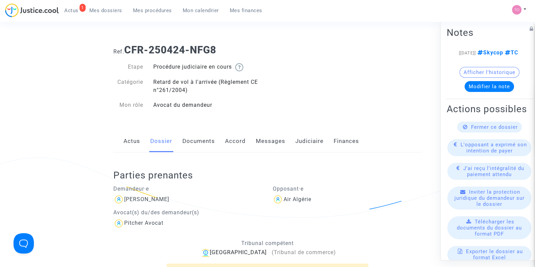
click at [296, 145] on link "Judiciaire" at bounding box center [309, 141] width 28 height 22
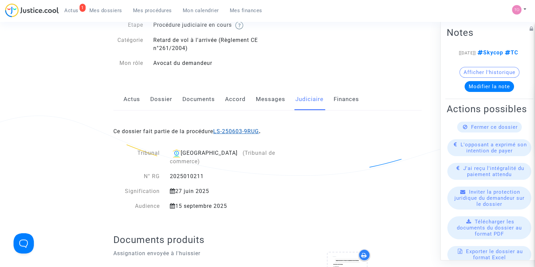
click at [227, 129] on link "LS-250603-9RUG" at bounding box center [236, 131] width 46 height 6
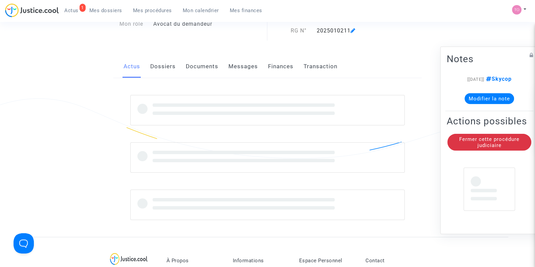
scroll to position [42, 0]
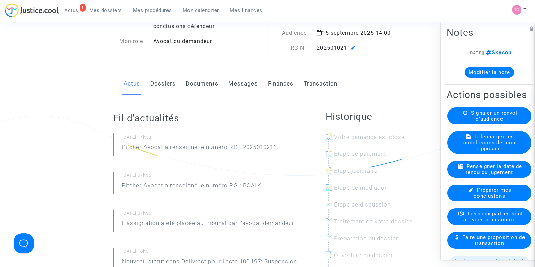
click at [200, 79] on link "Documents" at bounding box center [202, 84] width 32 height 22
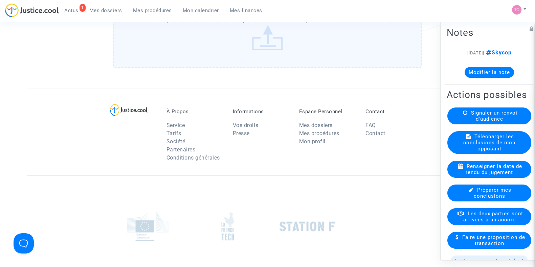
scroll to position [634, 0]
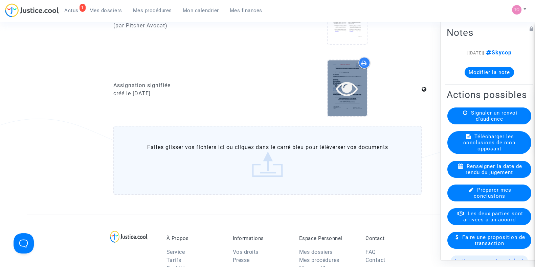
click at [342, 86] on icon at bounding box center [347, 88] width 22 height 22
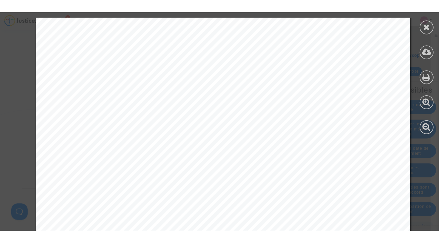
scroll to position [5831, 0]
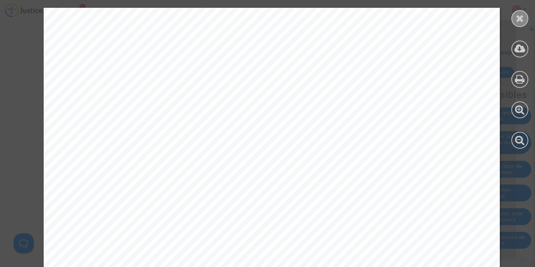
click at [521, 17] on icon at bounding box center [520, 18] width 8 height 10
